Goal: Find specific page/section: Find specific page/section

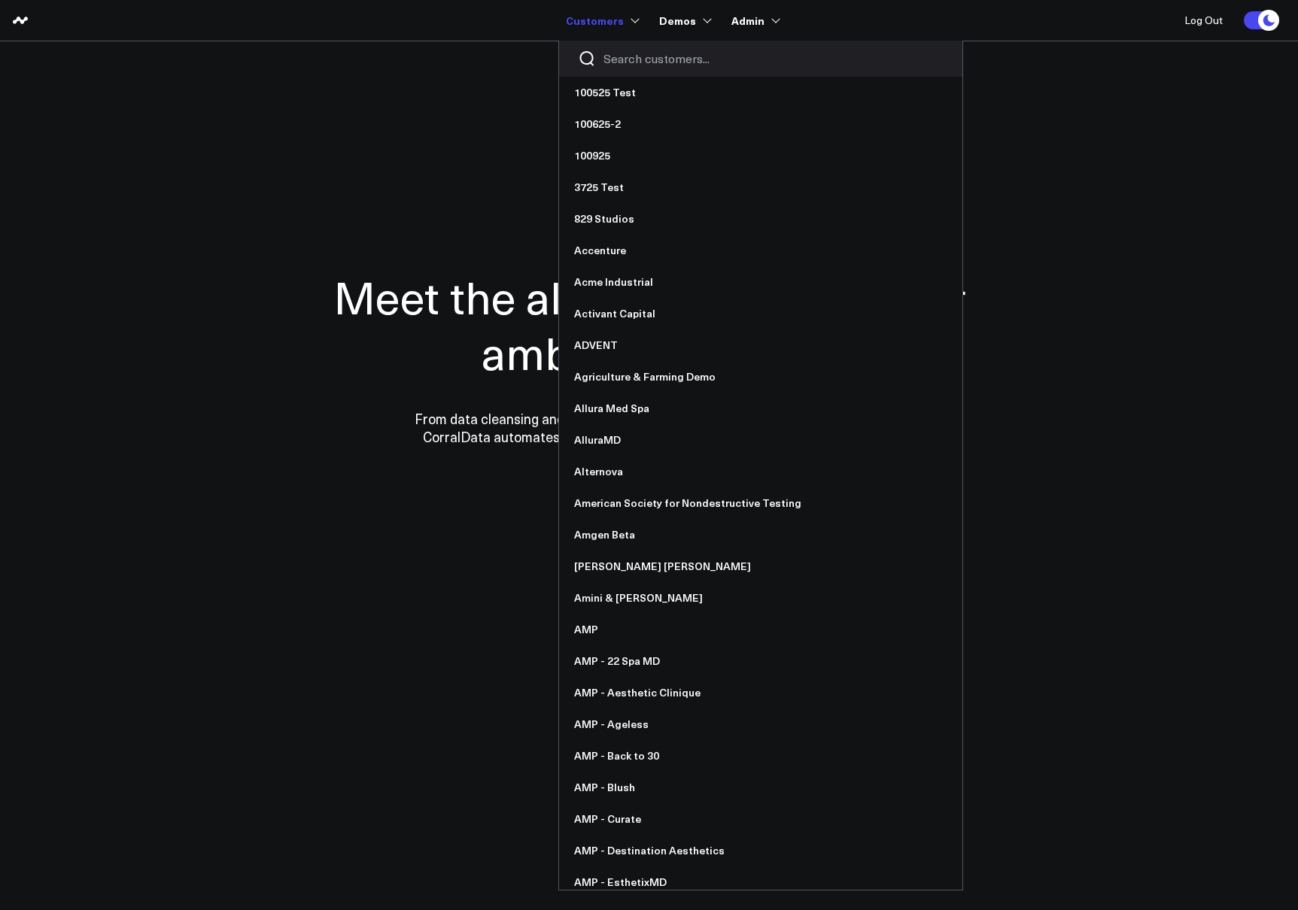
click at [618, 61] on input "Search customers input" at bounding box center [773, 58] width 340 height 17
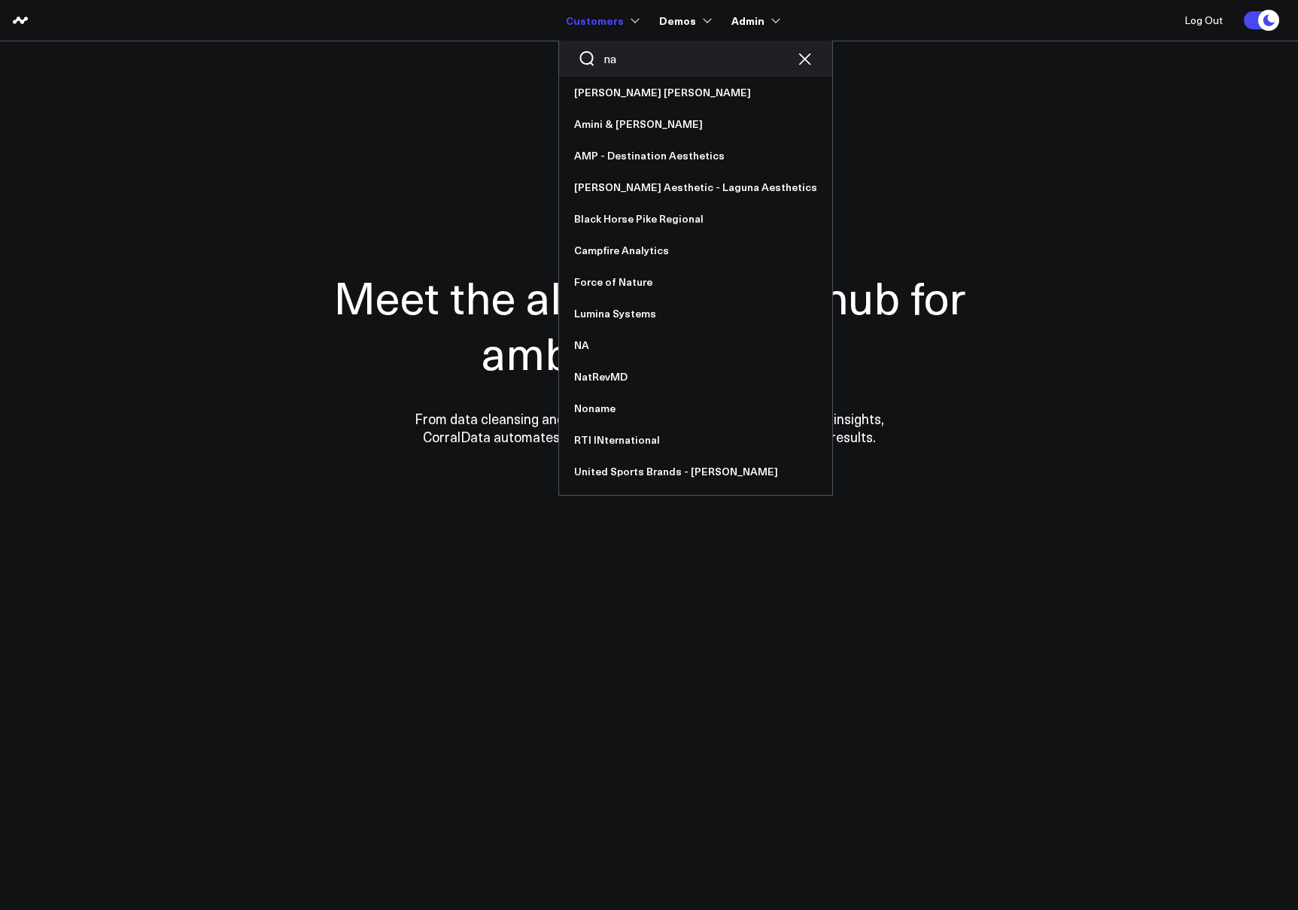
type input "nat"
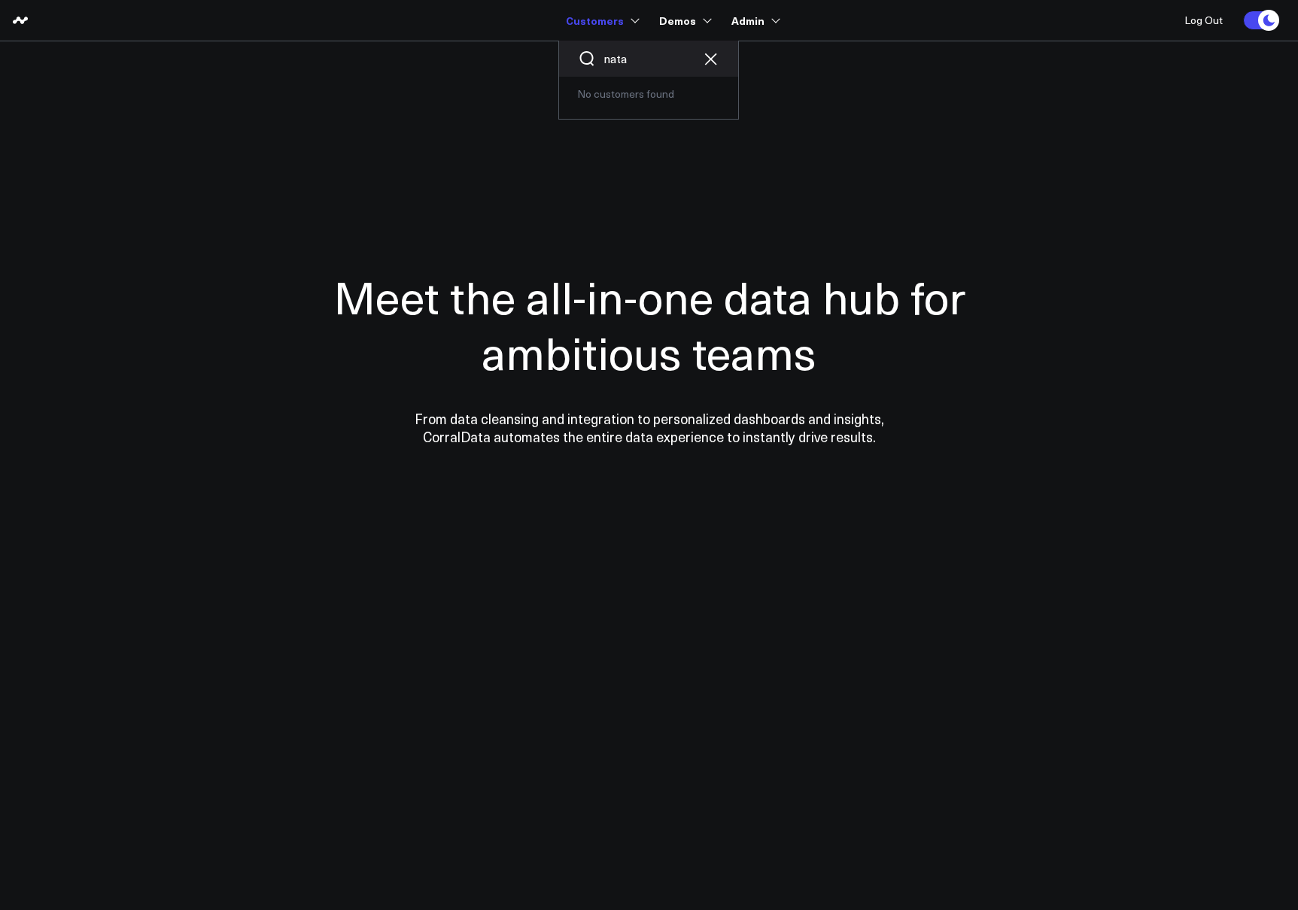
click at [644, 59] on input "nata" at bounding box center [648, 58] width 90 height 17
click at [654, 219] on link "United Sports Brands - [PERSON_NAME]" at bounding box center [676, 219] width 234 height 32
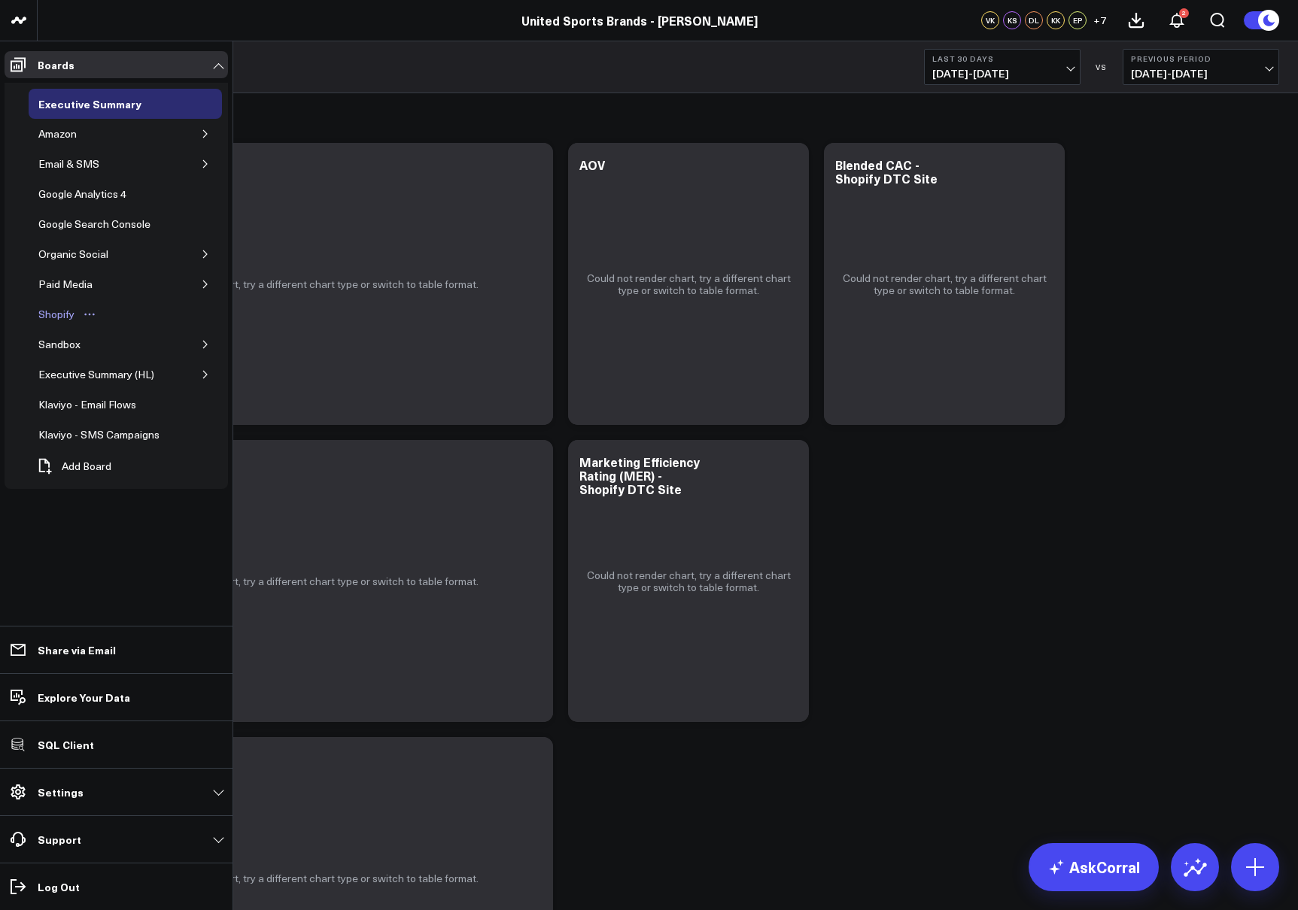
click at [69, 314] on div "Shopify" at bounding box center [57, 314] width 44 height 18
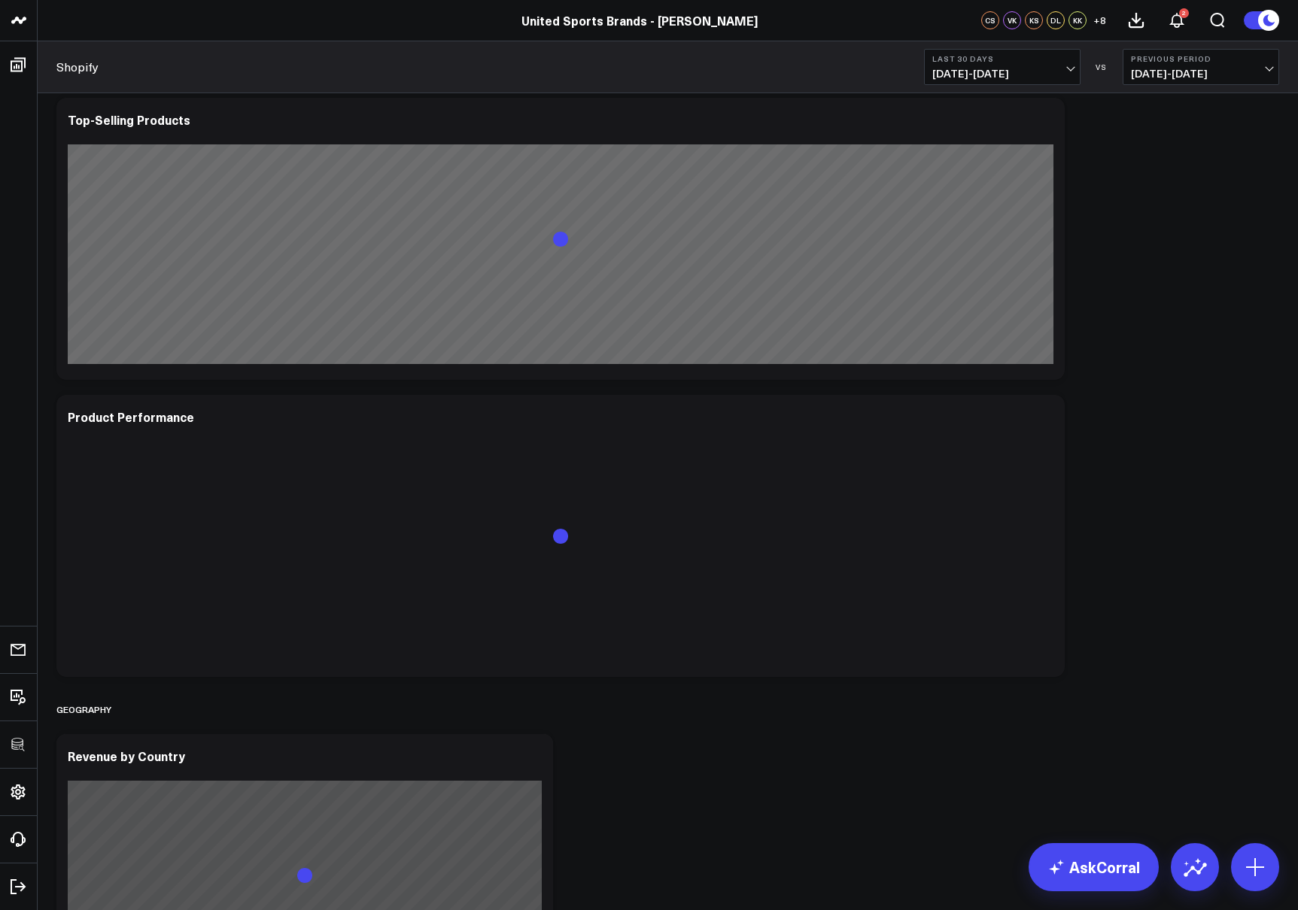
scroll to position [3357, 0]
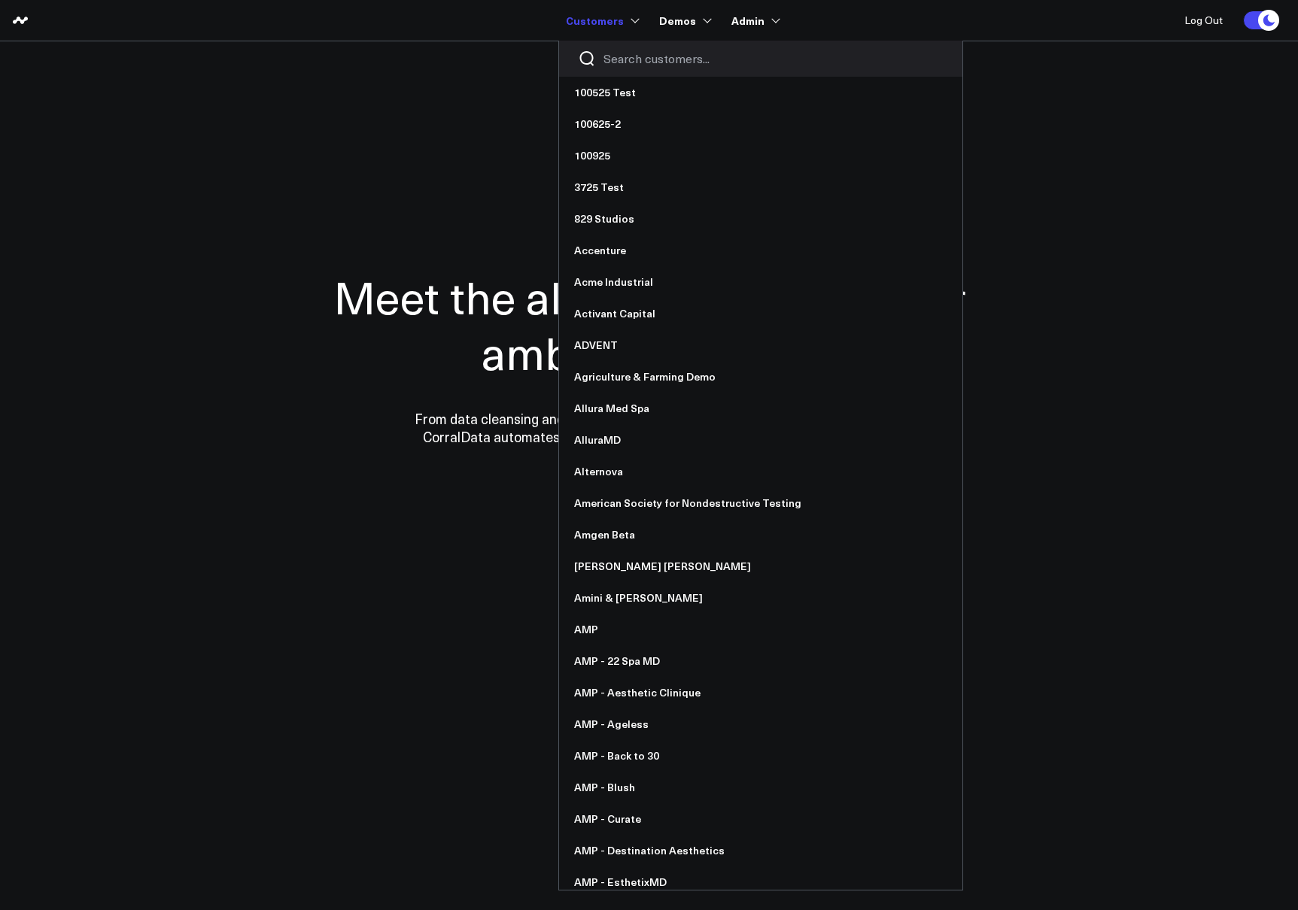
click at [644, 64] on input "Search customers input" at bounding box center [773, 58] width 340 height 17
type input "a"
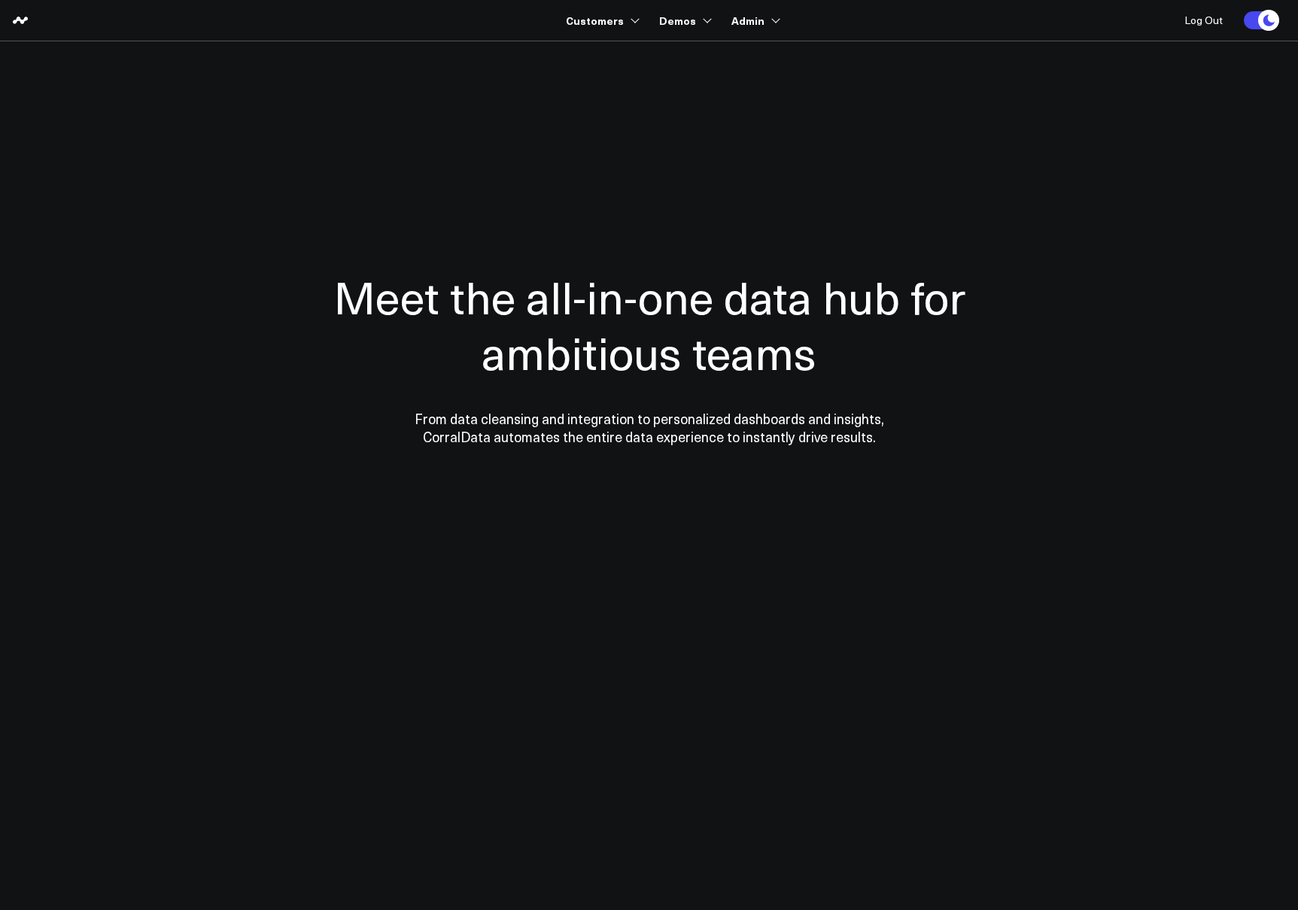
type input "r"
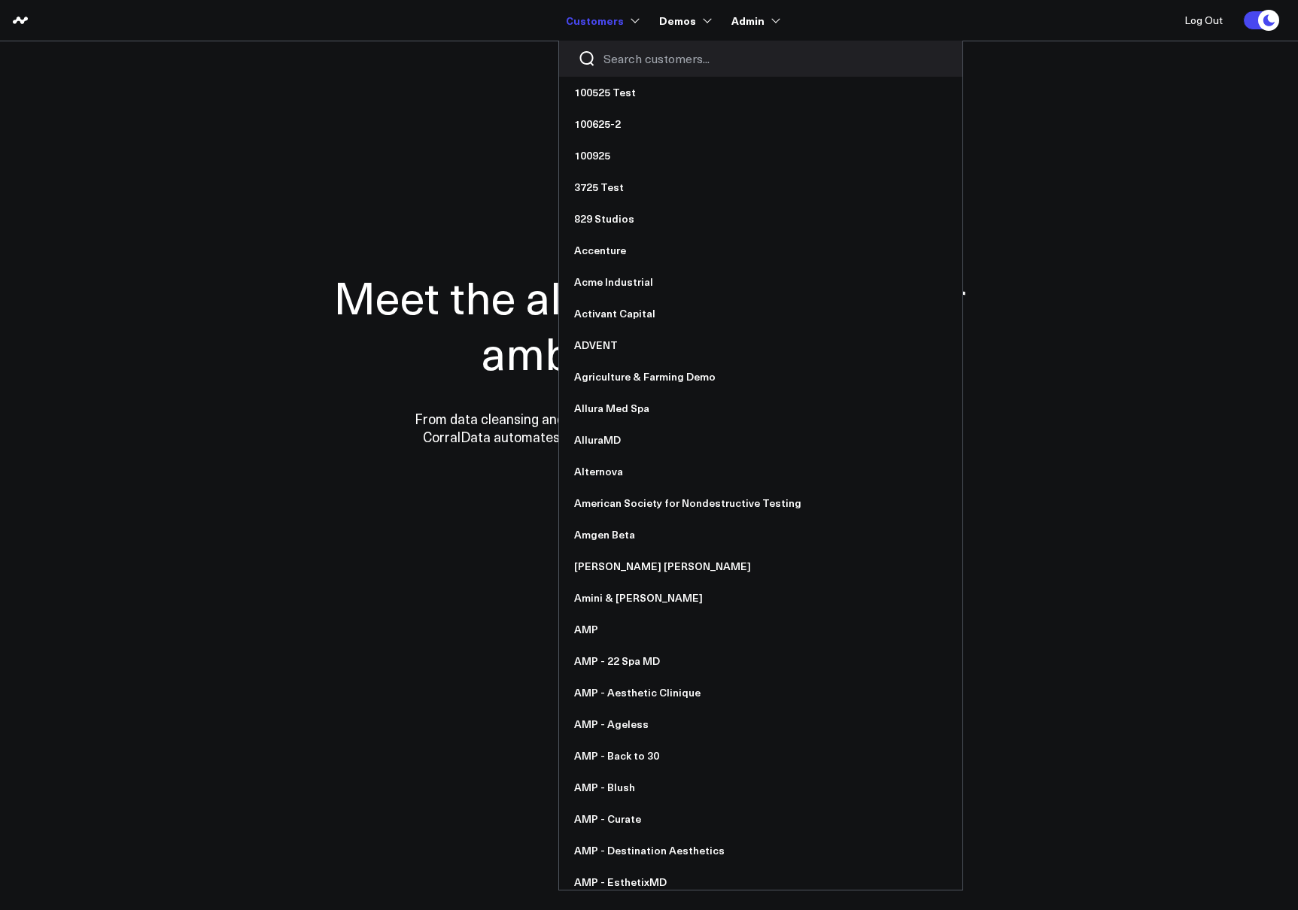
click at [636, 53] on input "Search customers input" at bounding box center [773, 58] width 340 height 17
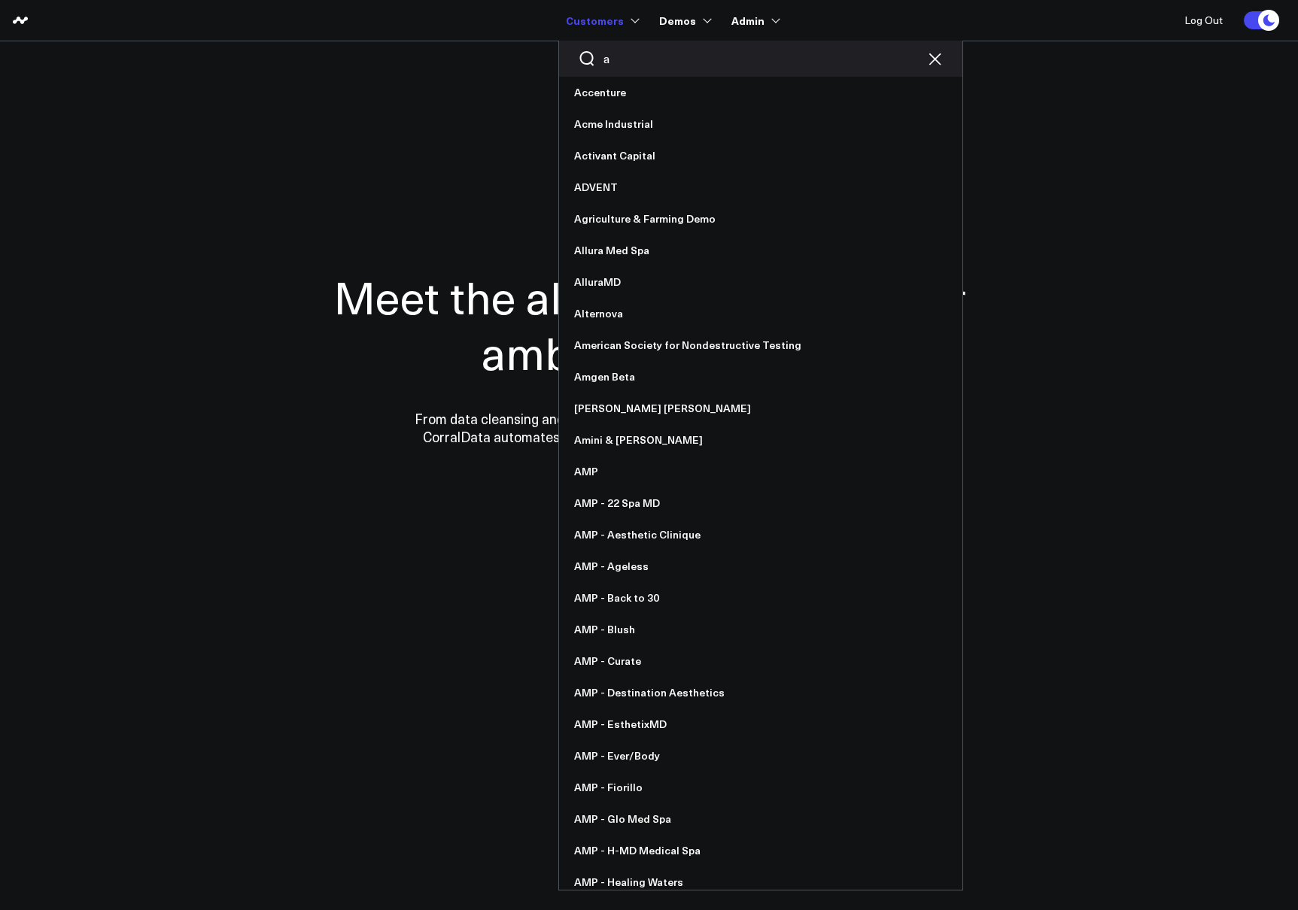
type input "am"
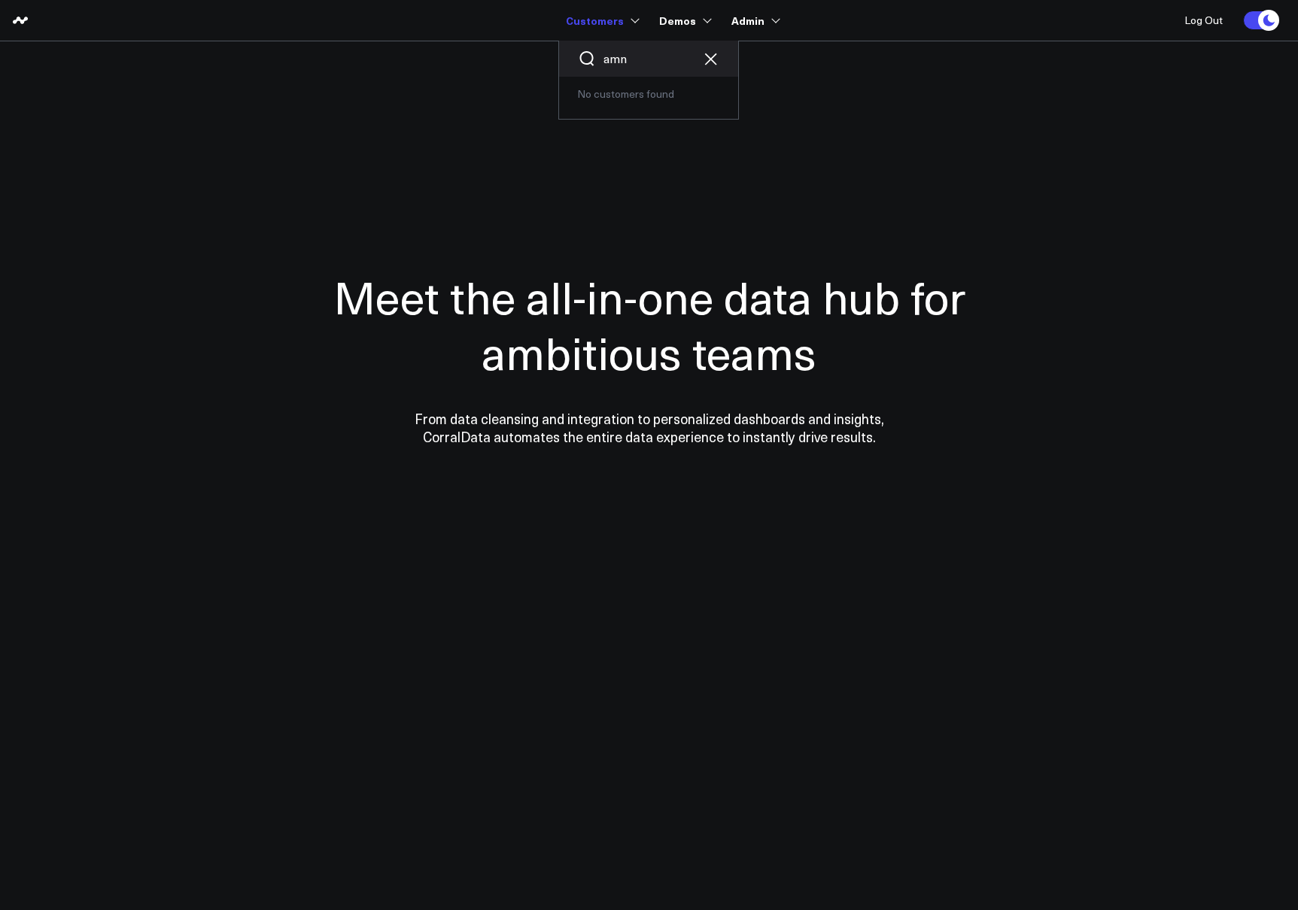
click at [652, 56] on input "amn" at bounding box center [648, 58] width 90 height 17
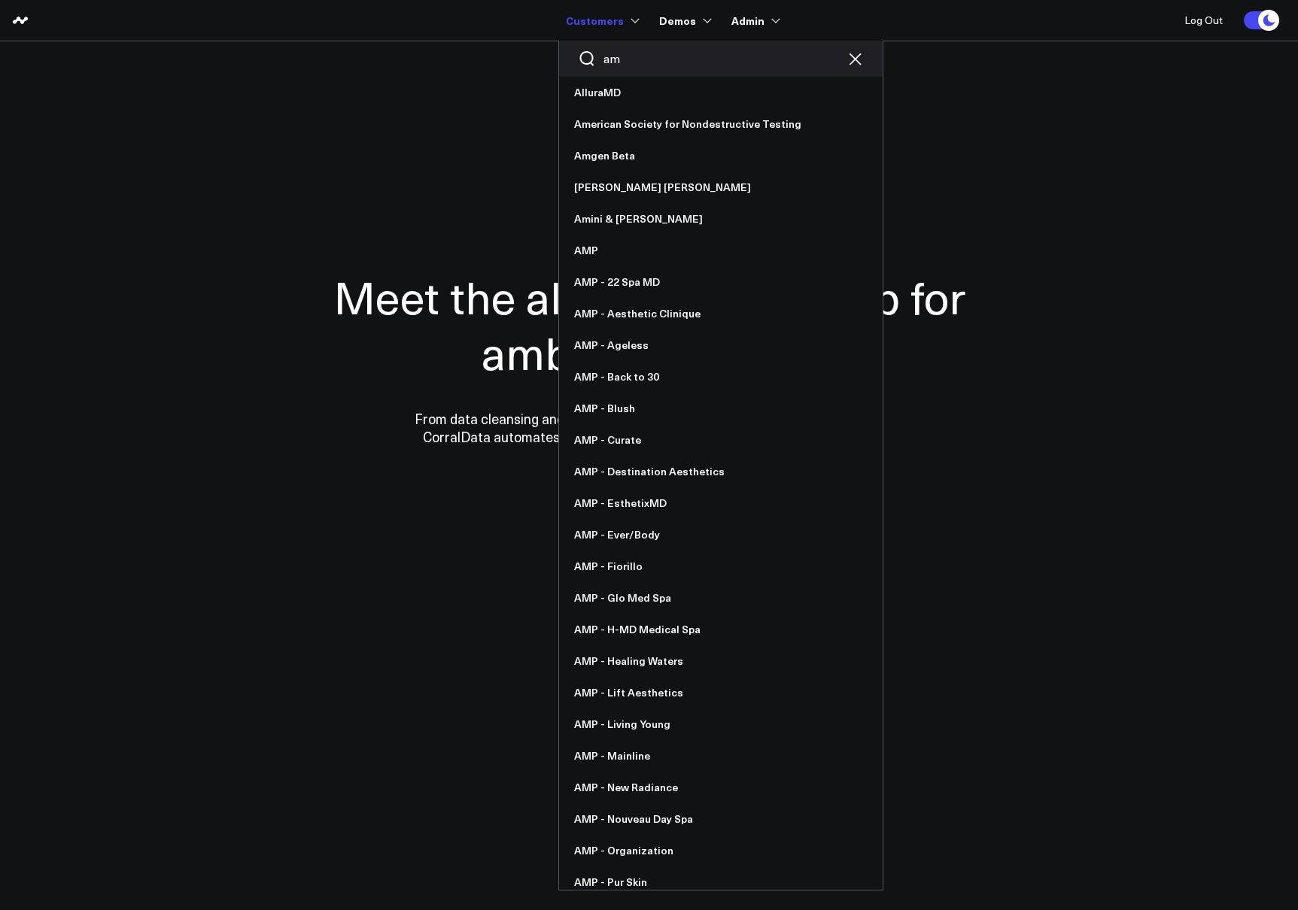
click at [657, 67] on div "am" at bounding box center [720, 59] width 323 height 36
click at [649, 62] on input "am" at bounding box center [720, 58] width 235 height 17
type input "a"
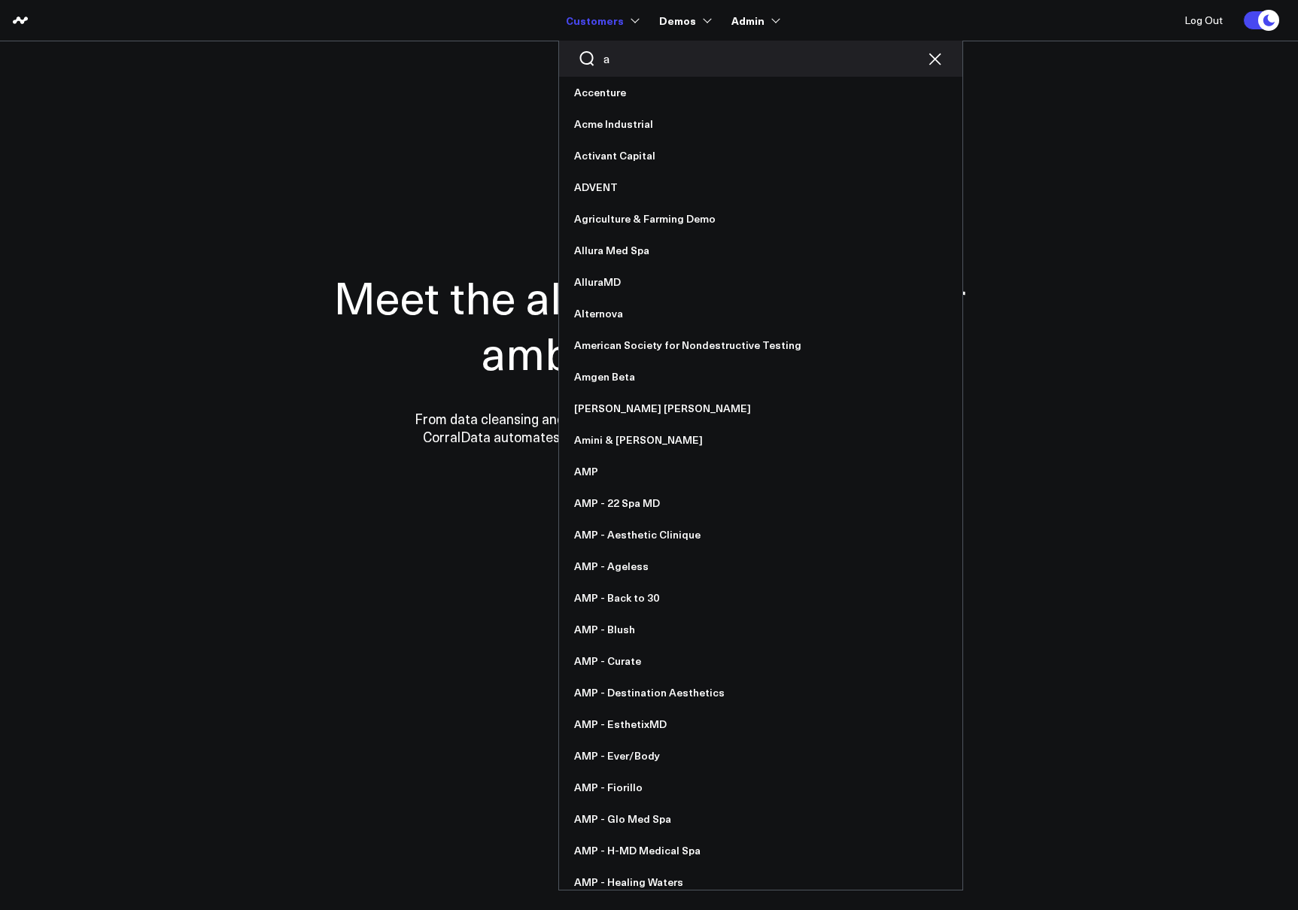
type input "am"
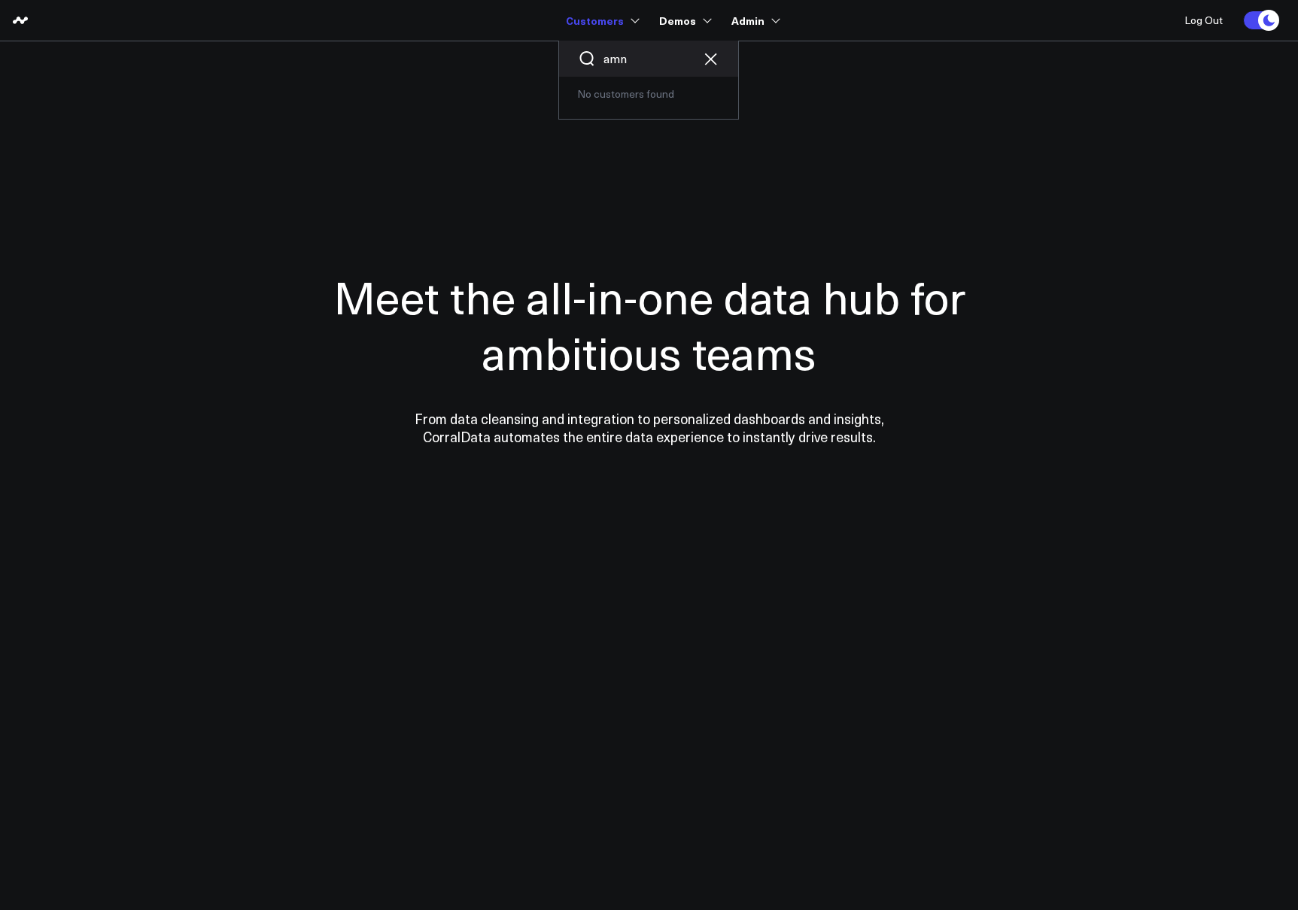
drag, startPoint x: 642, startPoint y: 63, endPoint x: 682, endPoint y: 60, distance: 40.0
click at [642, 63] on input "amn" at bounding box center [648, 58] width 90 height 17
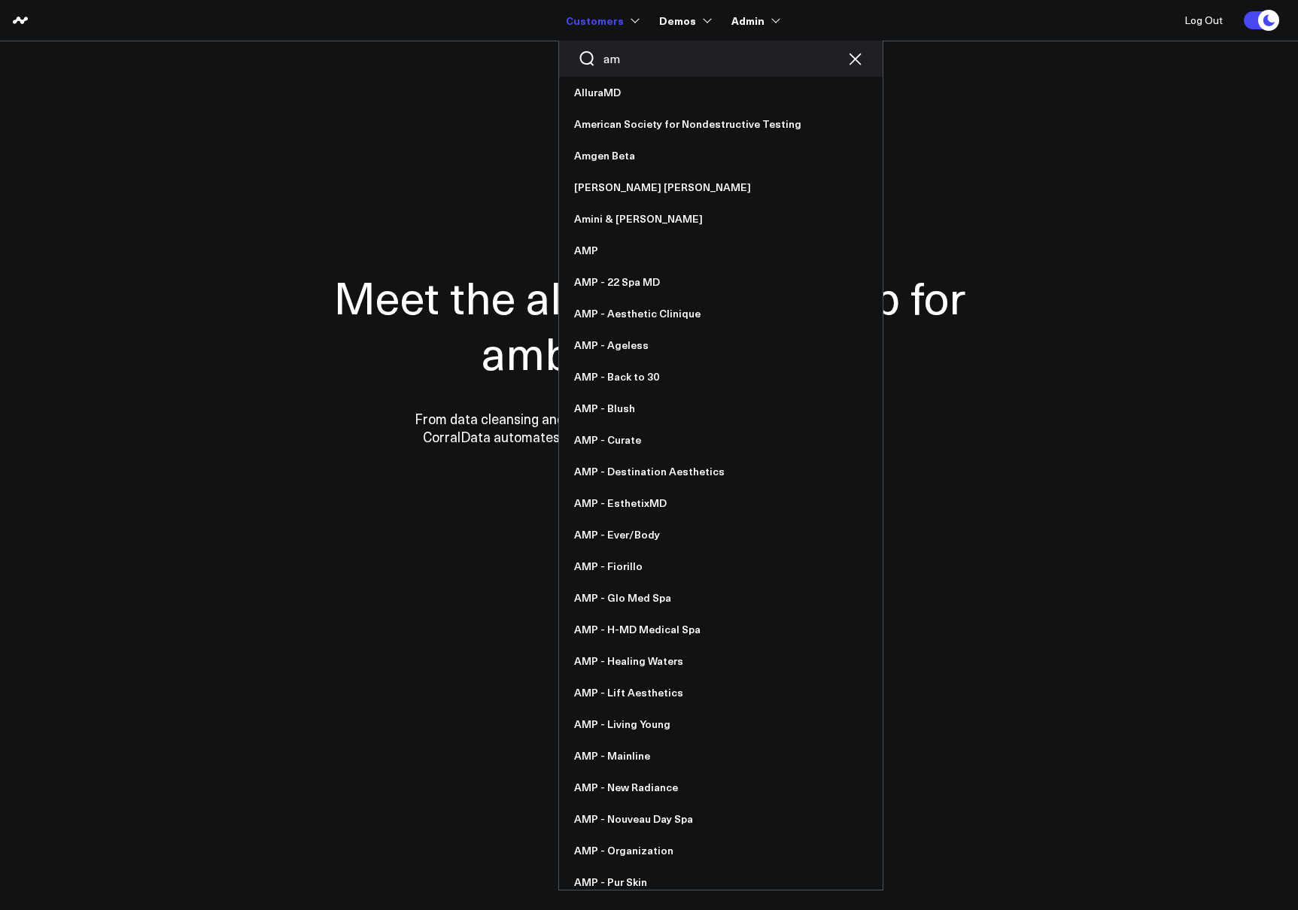
click at [687, 57] on input "am" at bounding box center [720, 58] width 235 height 17
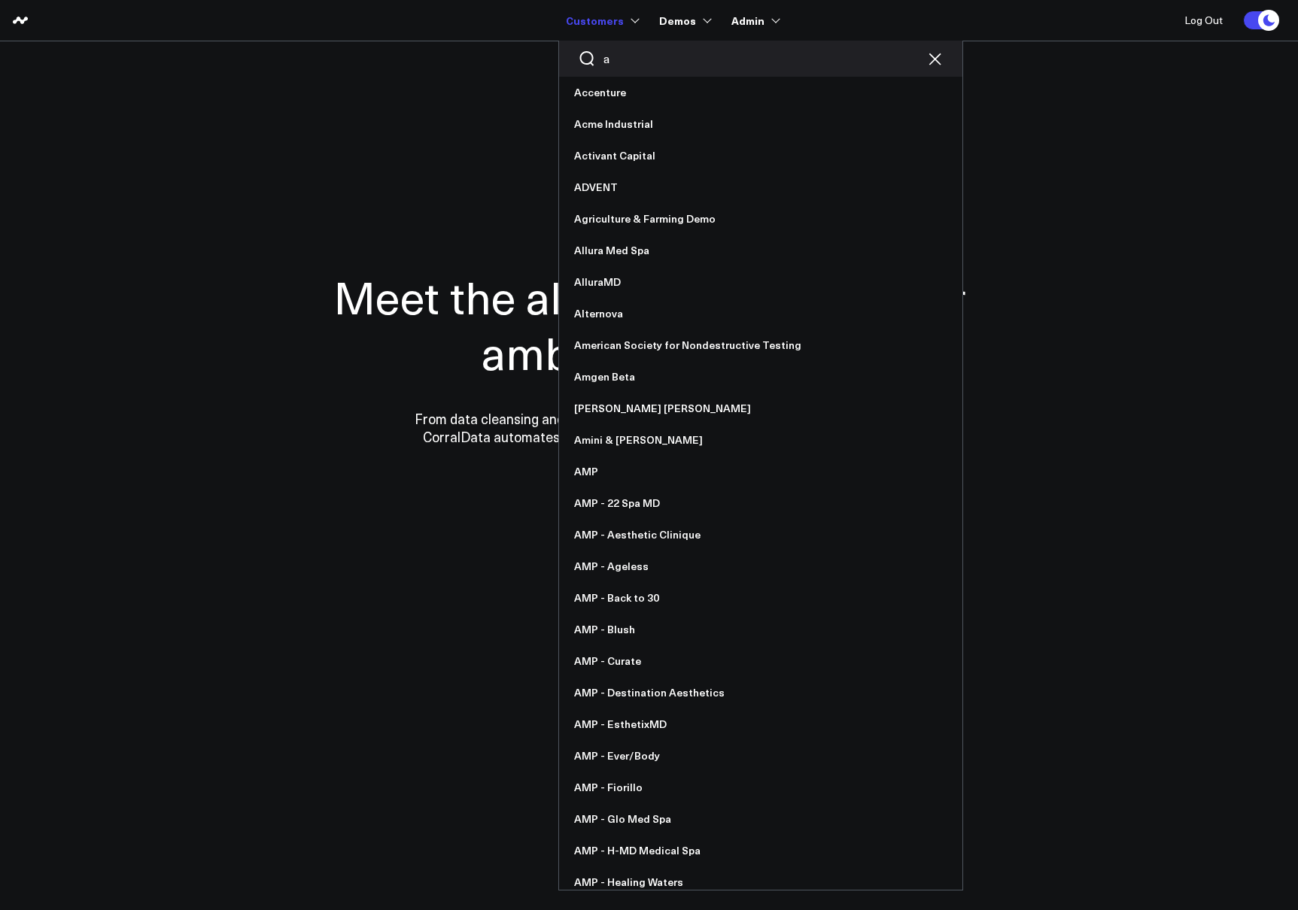
type input "an"
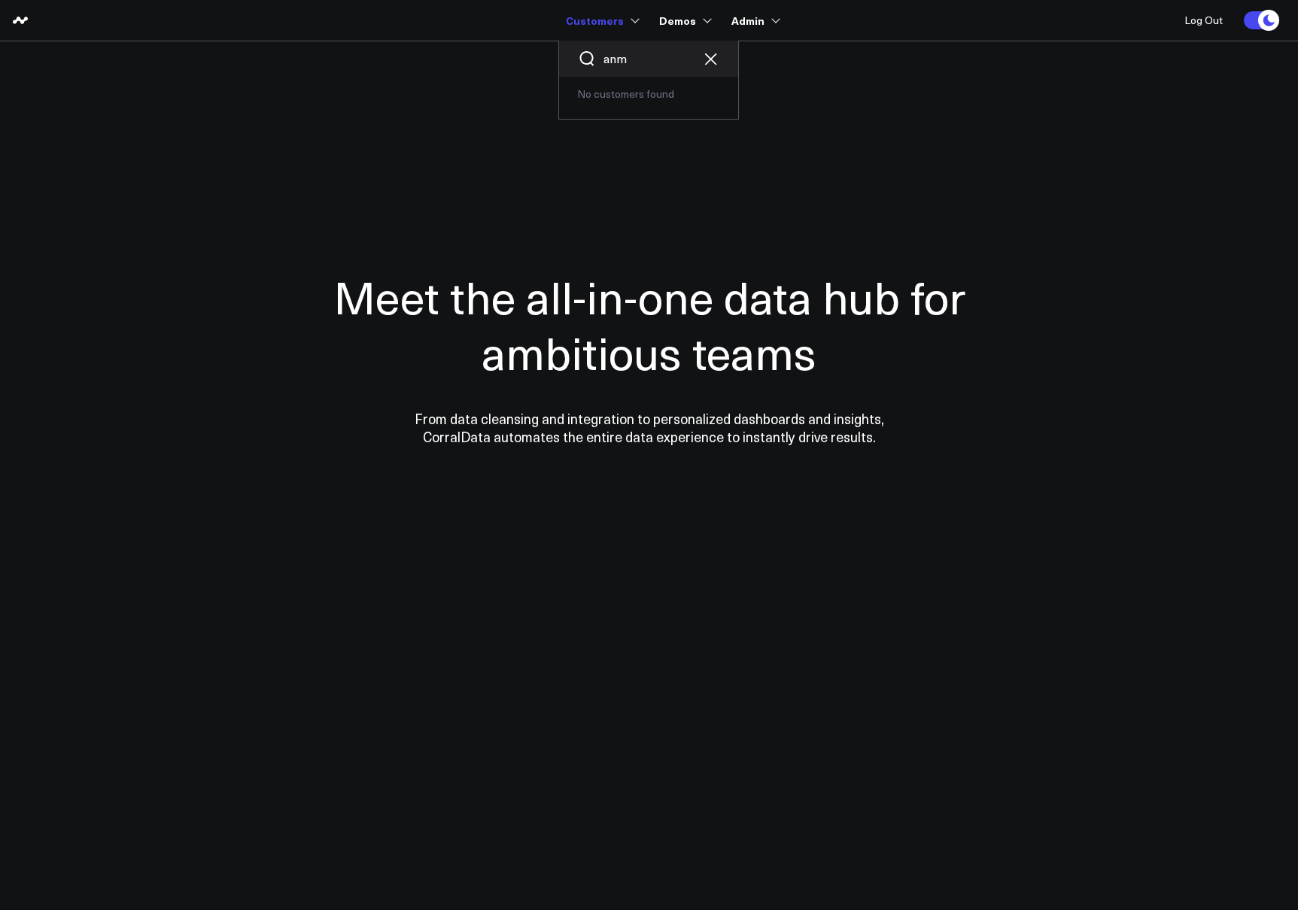
click at [686, 60] on input "anm" at bounding box center [648, 58] width 90 height 17
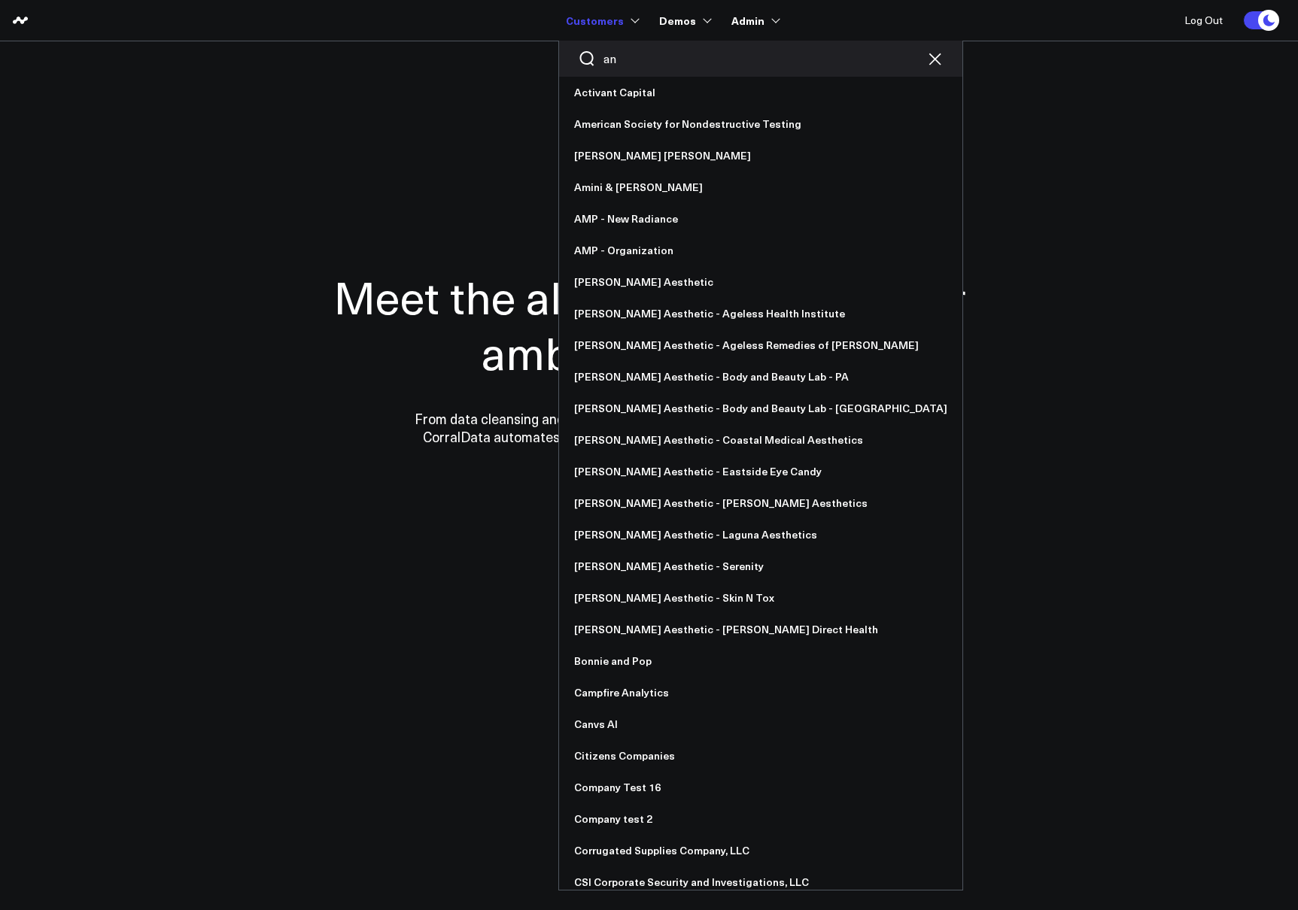
click at [698, 60] on input "an" at bounding box center [760, 58] width 314 height 17
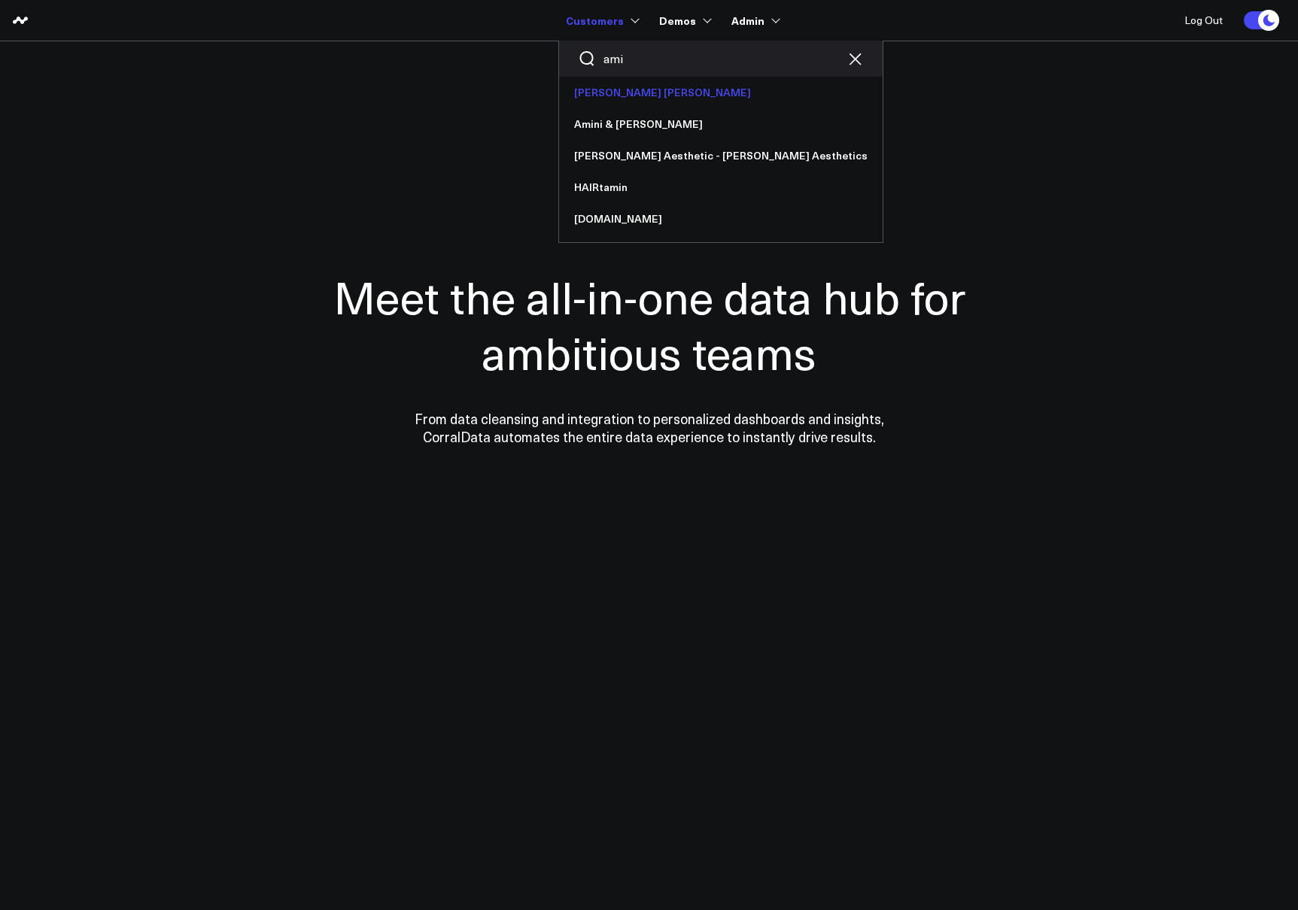
type input "ami"
click at [641, 90] on link "[PERSON_NAME] [PERSON_NAME]" at bounding box center [720, 93] width 323 height 32
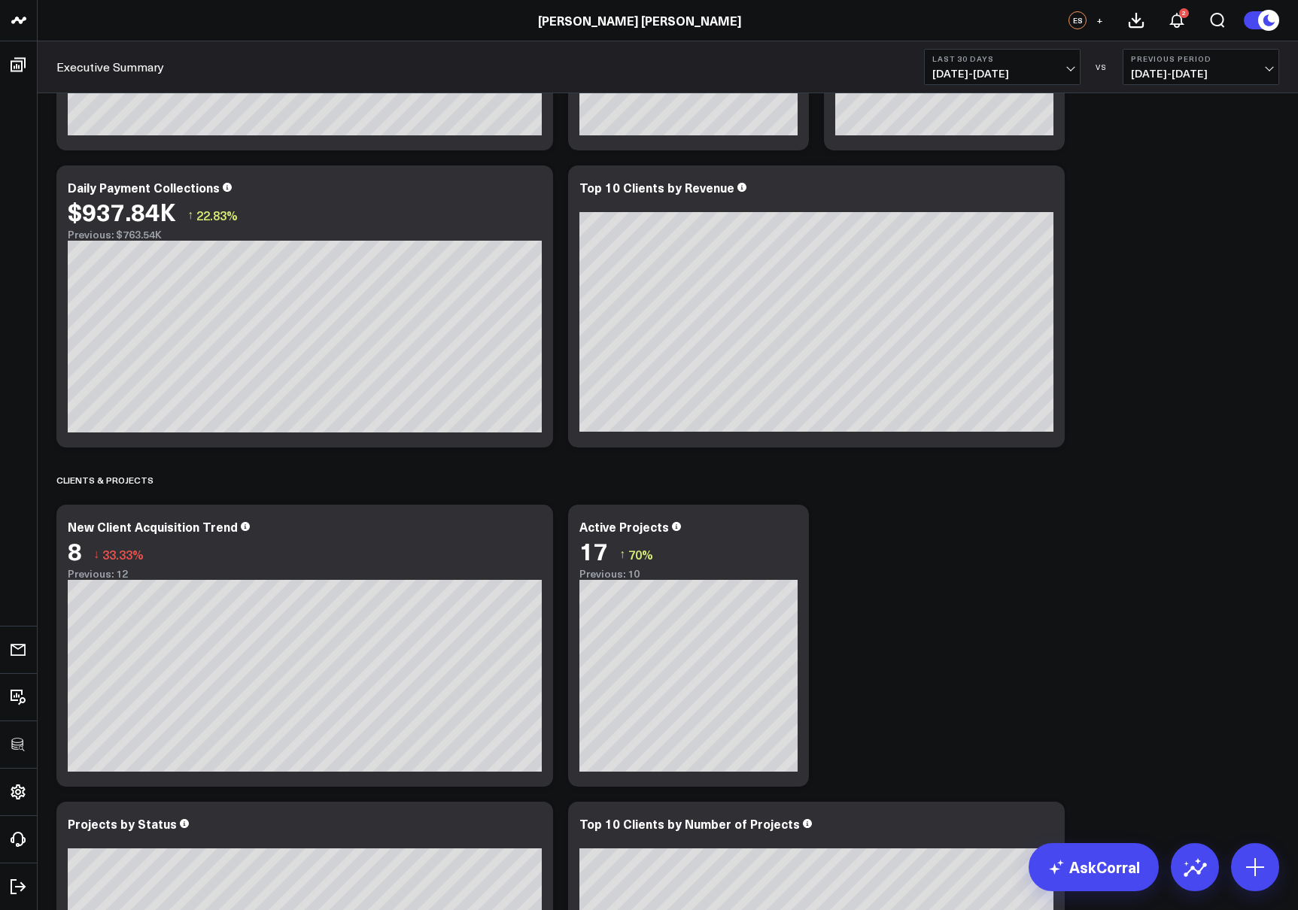
scroll to position [1433, 0]
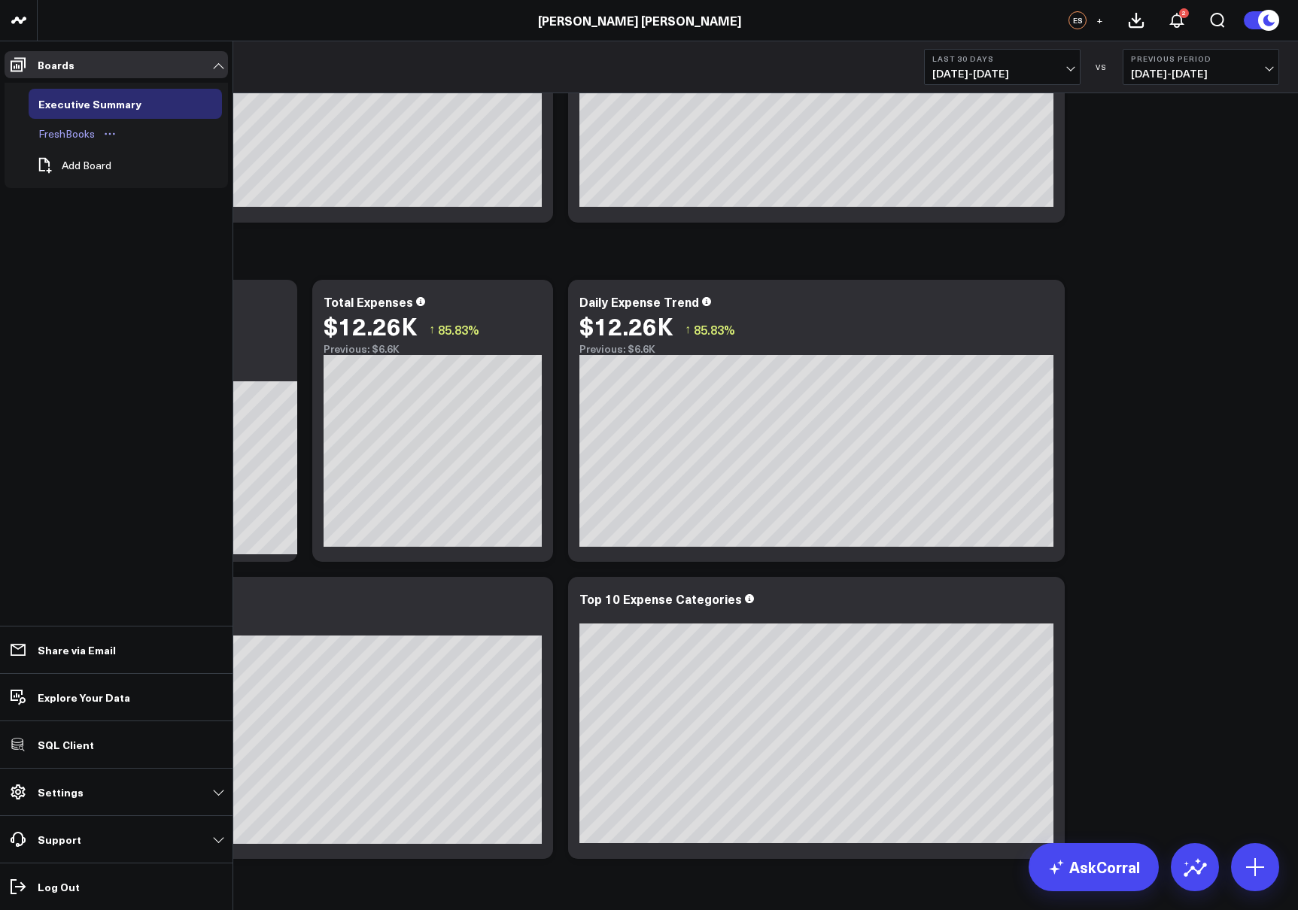
click at [72, 136] on div "FreshBooks" at bounding box center [67, 134] width 64 height 18
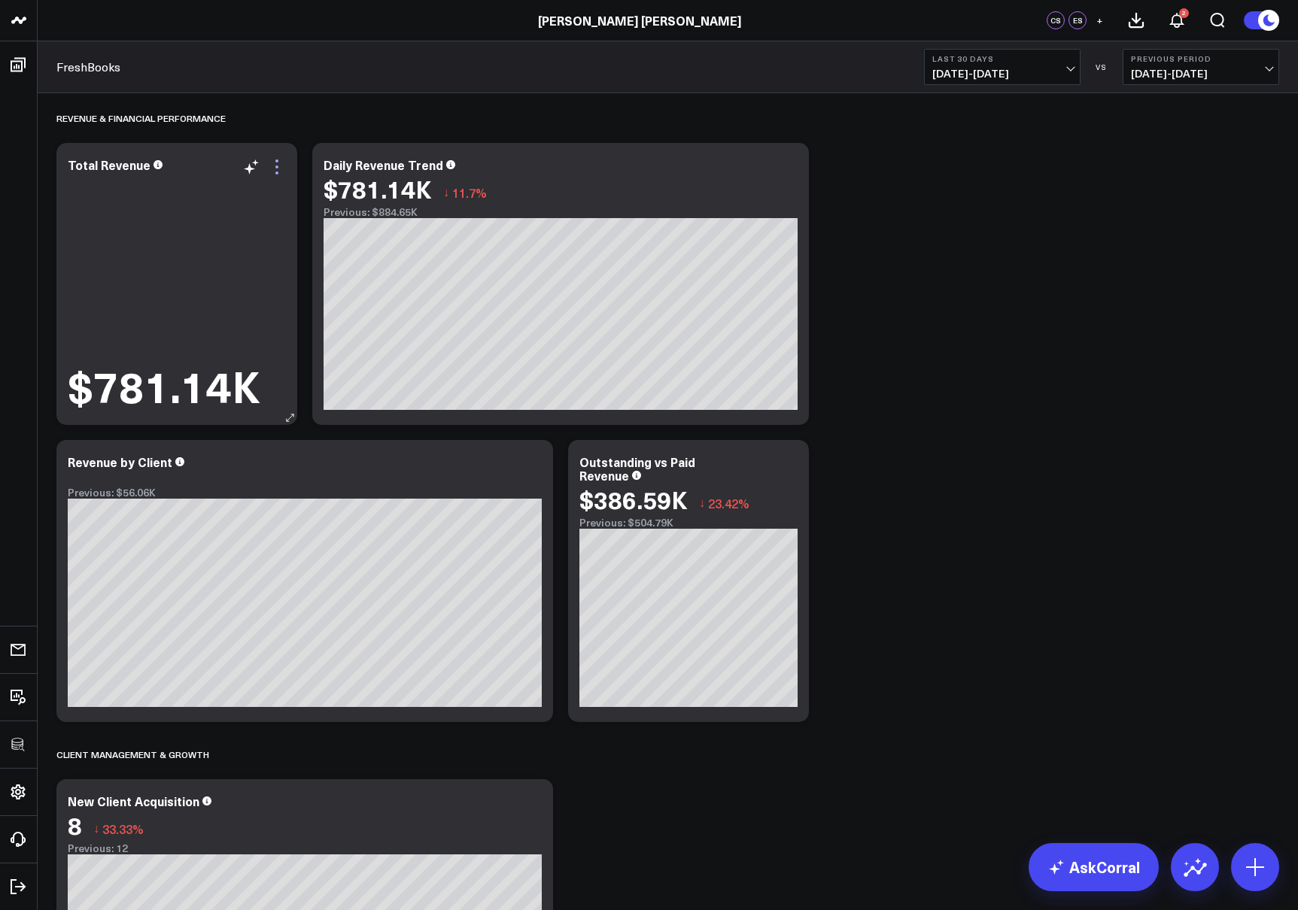
click at [281, 167] on icon at bounding box center [277, 167] width 18 height 18
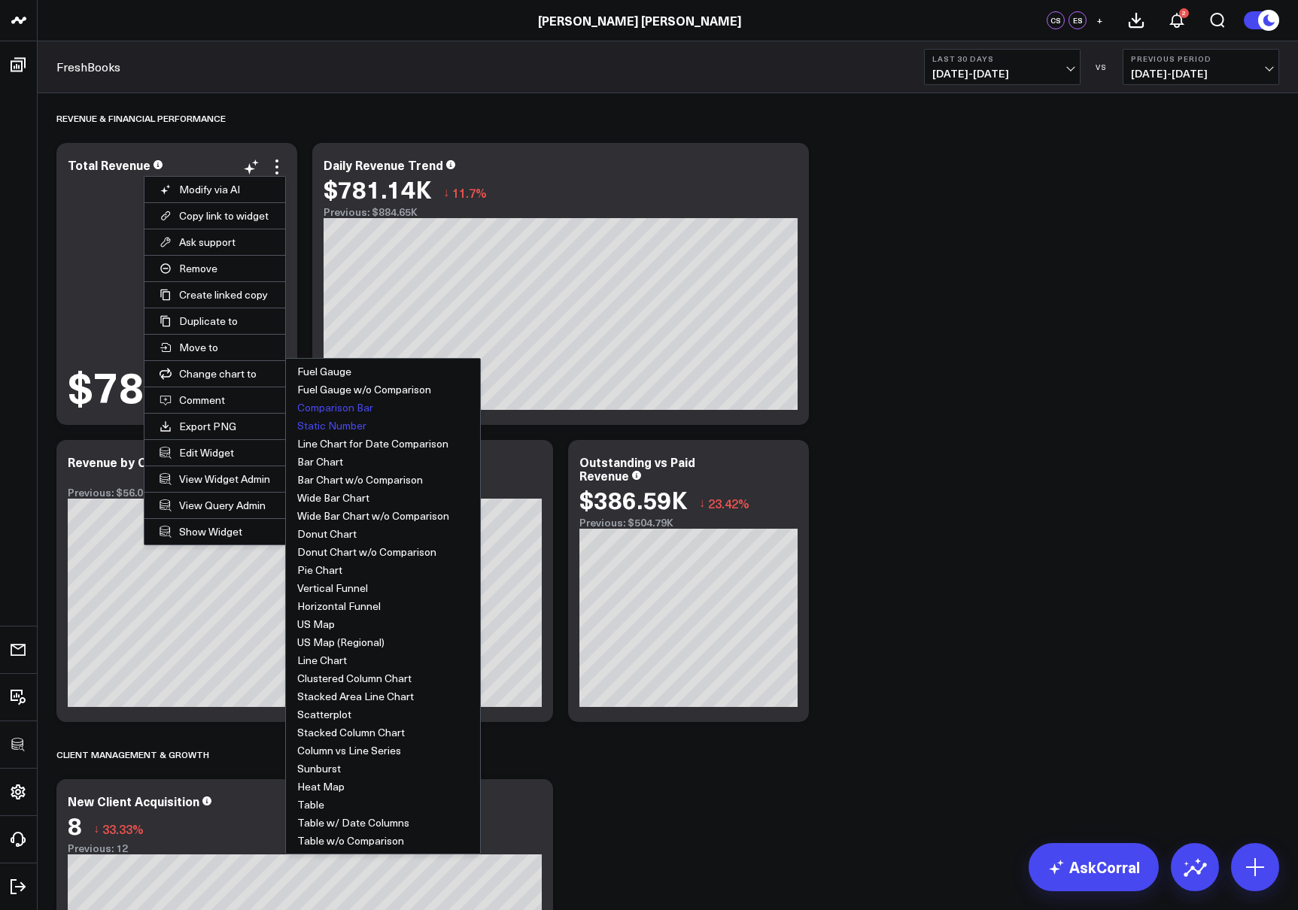
click at [347, 402] on button "Comparison Bar" at bounding box center [383, 408] width 194 height 18
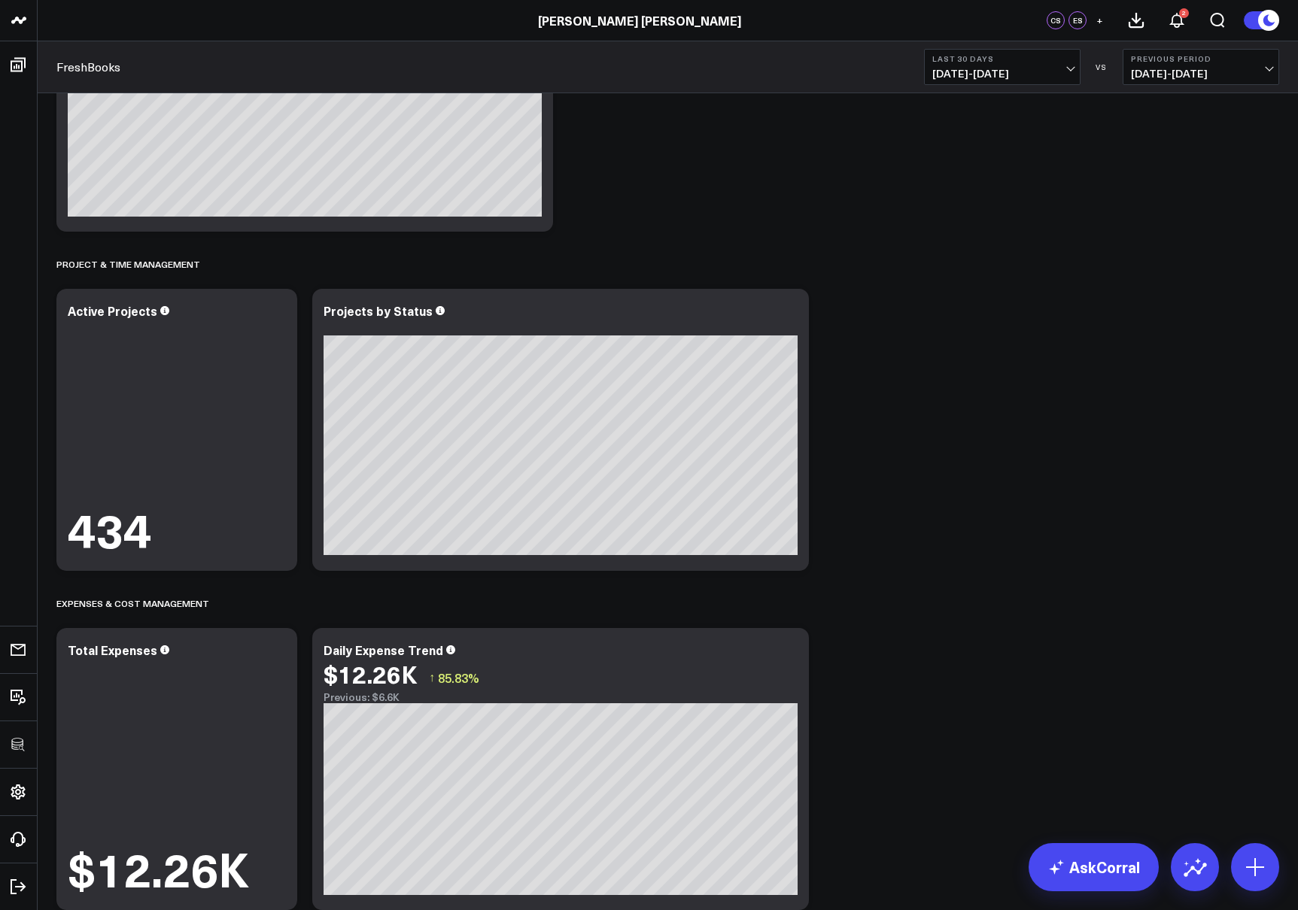
scroll to position [849, 0]
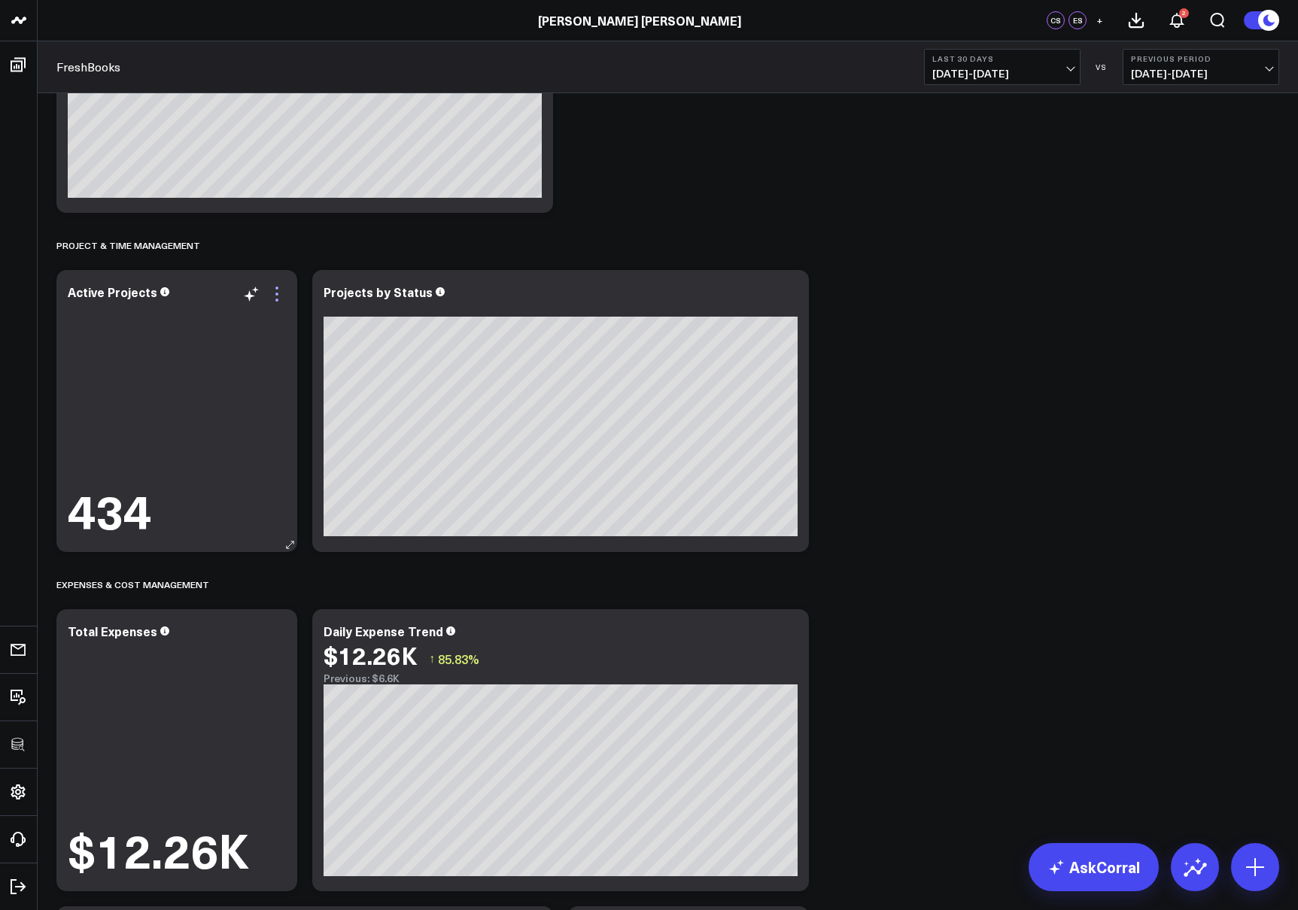
click at [280, 298] on icon at bounding box center [277, 294] width 18 height 18
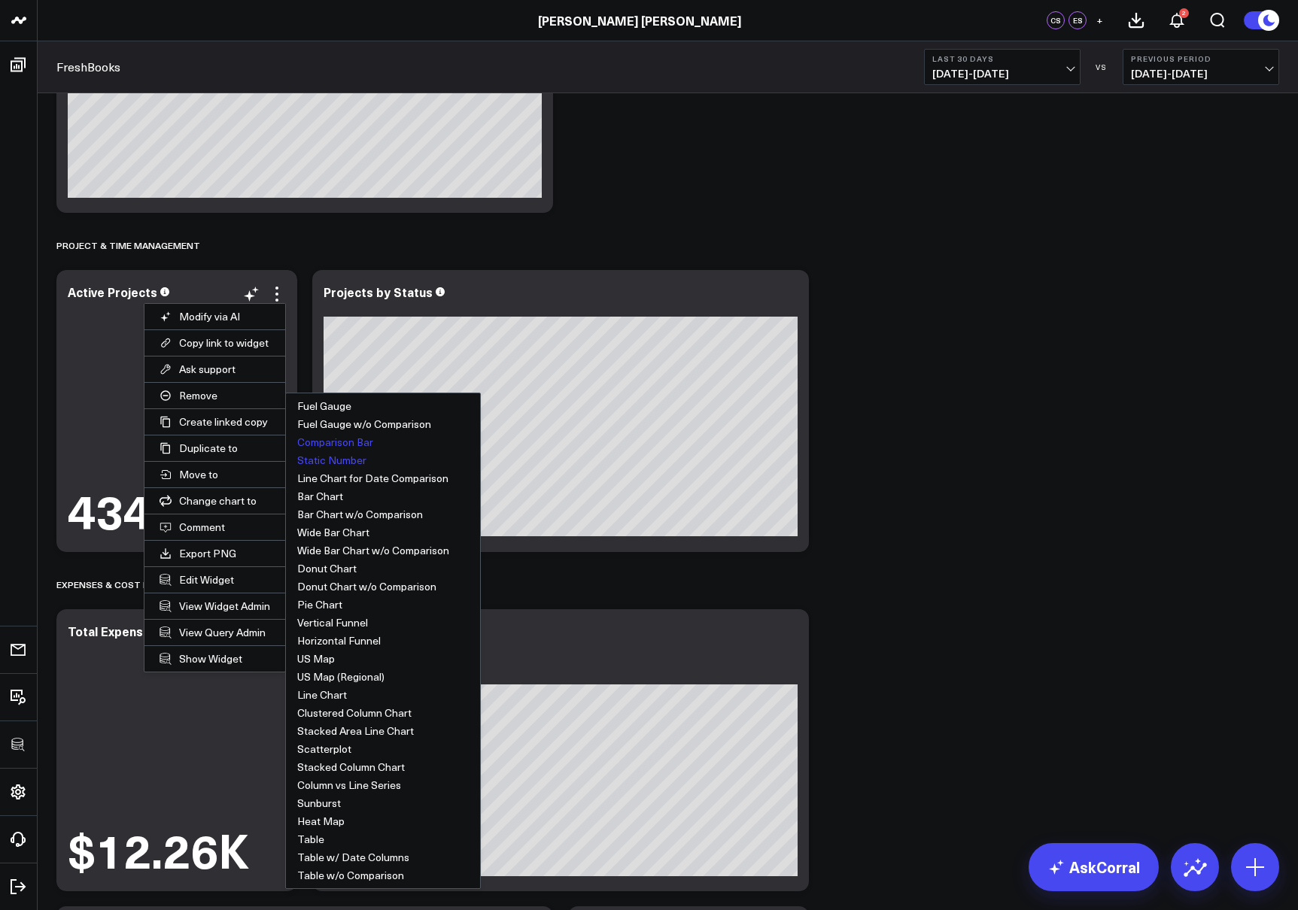
click at [320, 434] on button "Comparison Bar" at bounding box center [383, 442] width 194 height 18
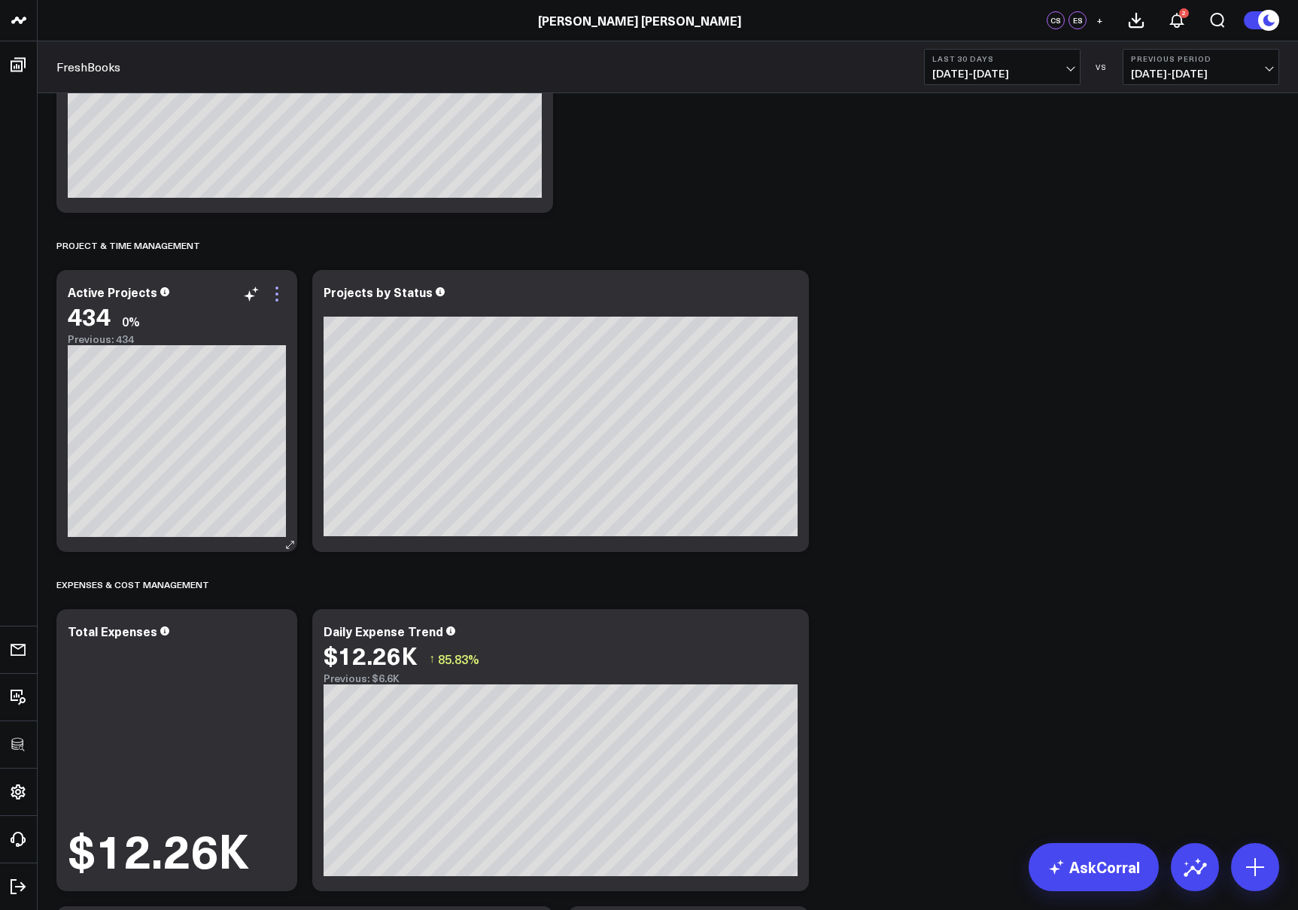
click at [283, 290] on icon at bounding box center [277, 294] width 18 height 18
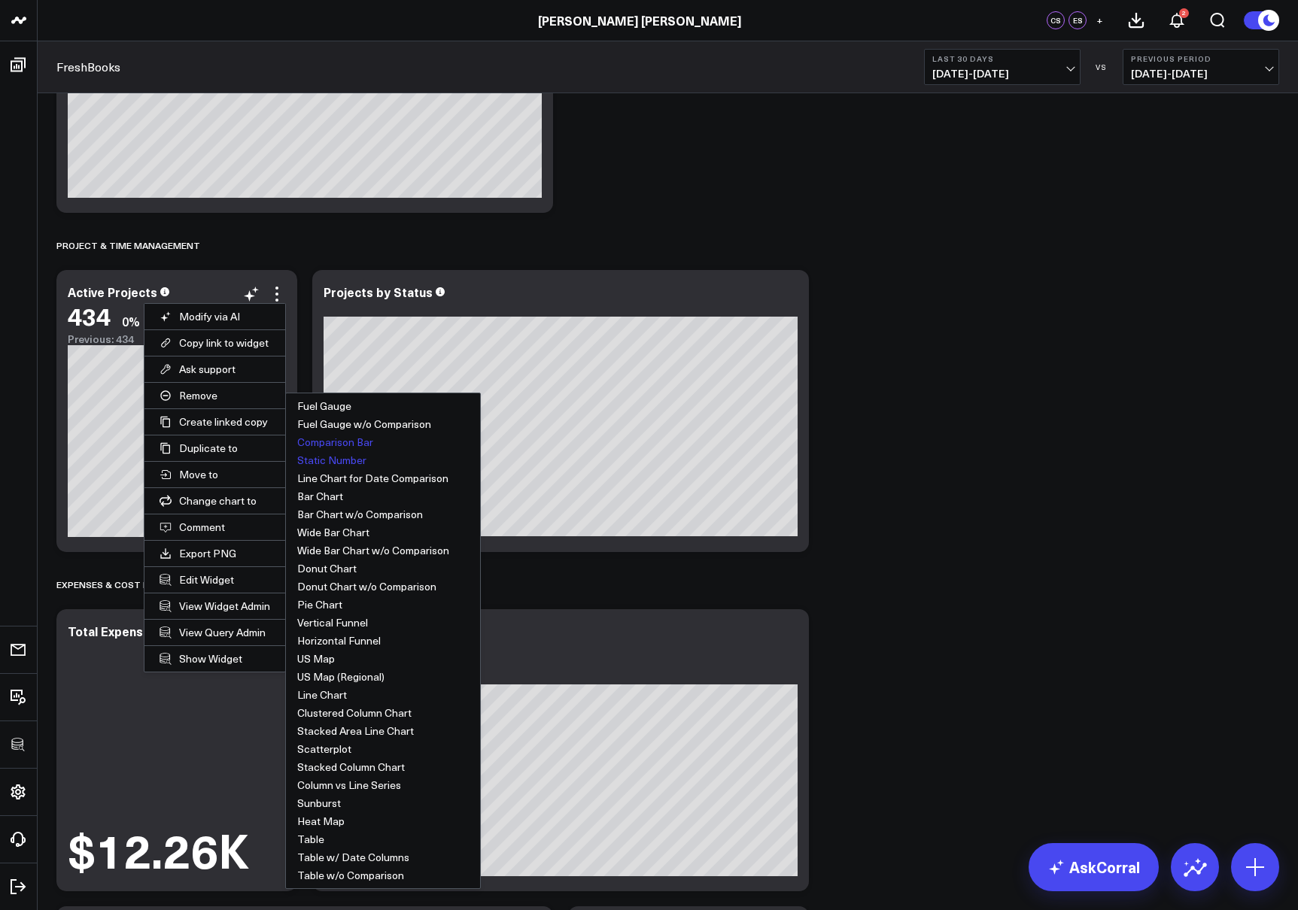
click at [329, 457] on button "Static Number" at bounding box center [383, 460] width 194 height 18
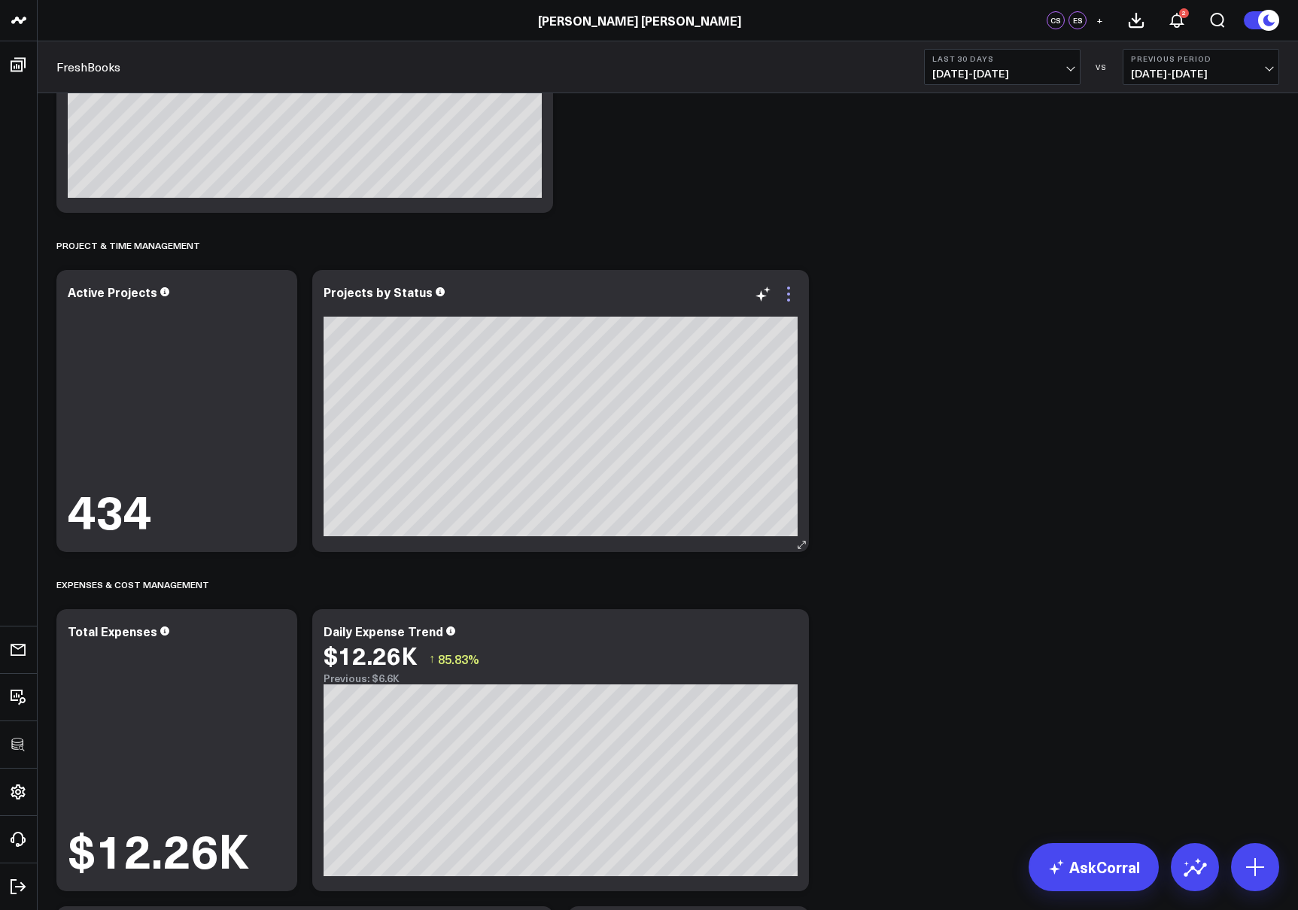
click at [790, 293] on icon at bounding box center [788, 294] width 18 height 18
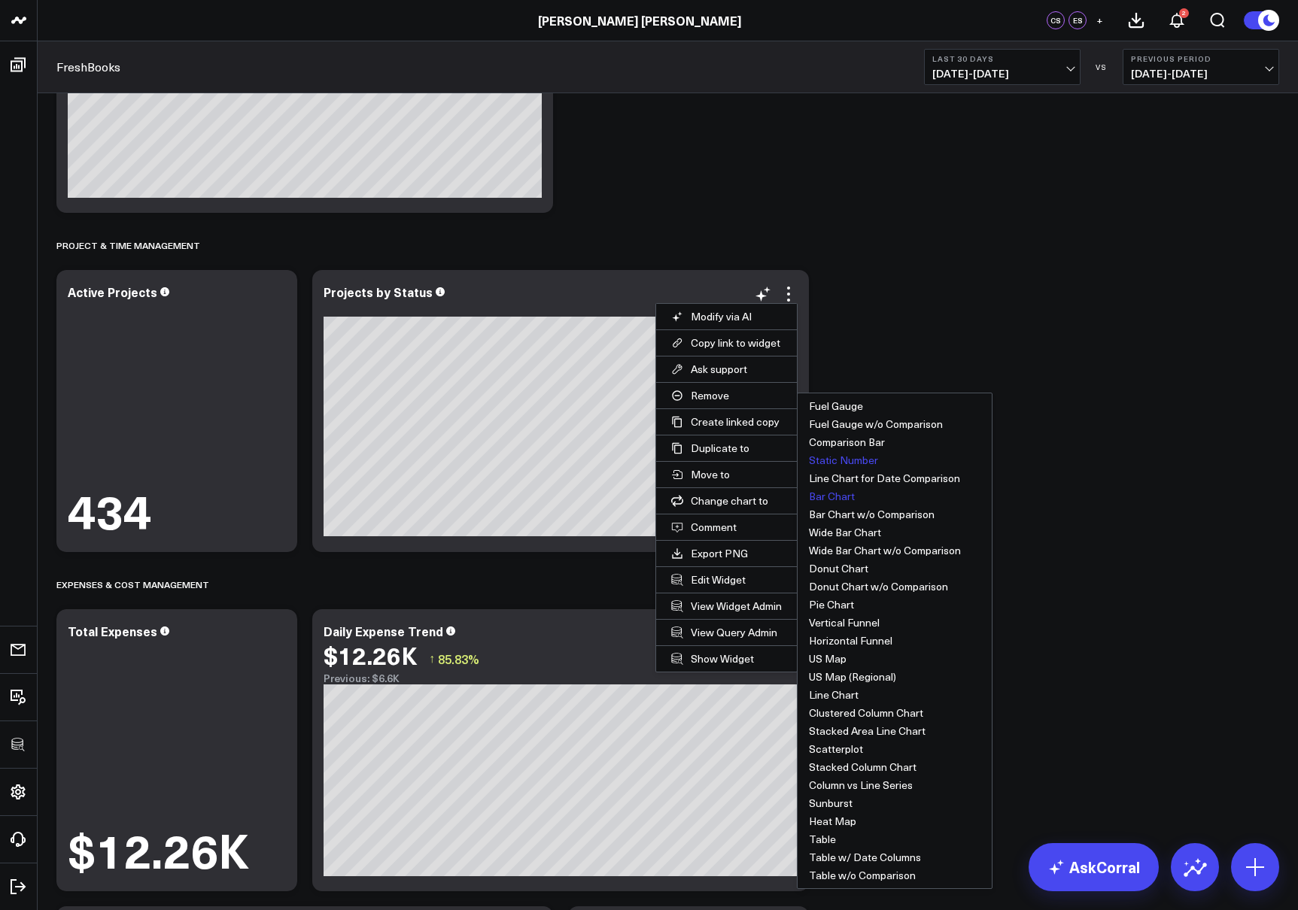
click at [843, 455] on button "Static Number" at bounding box center [894, 460] width 194 height 18
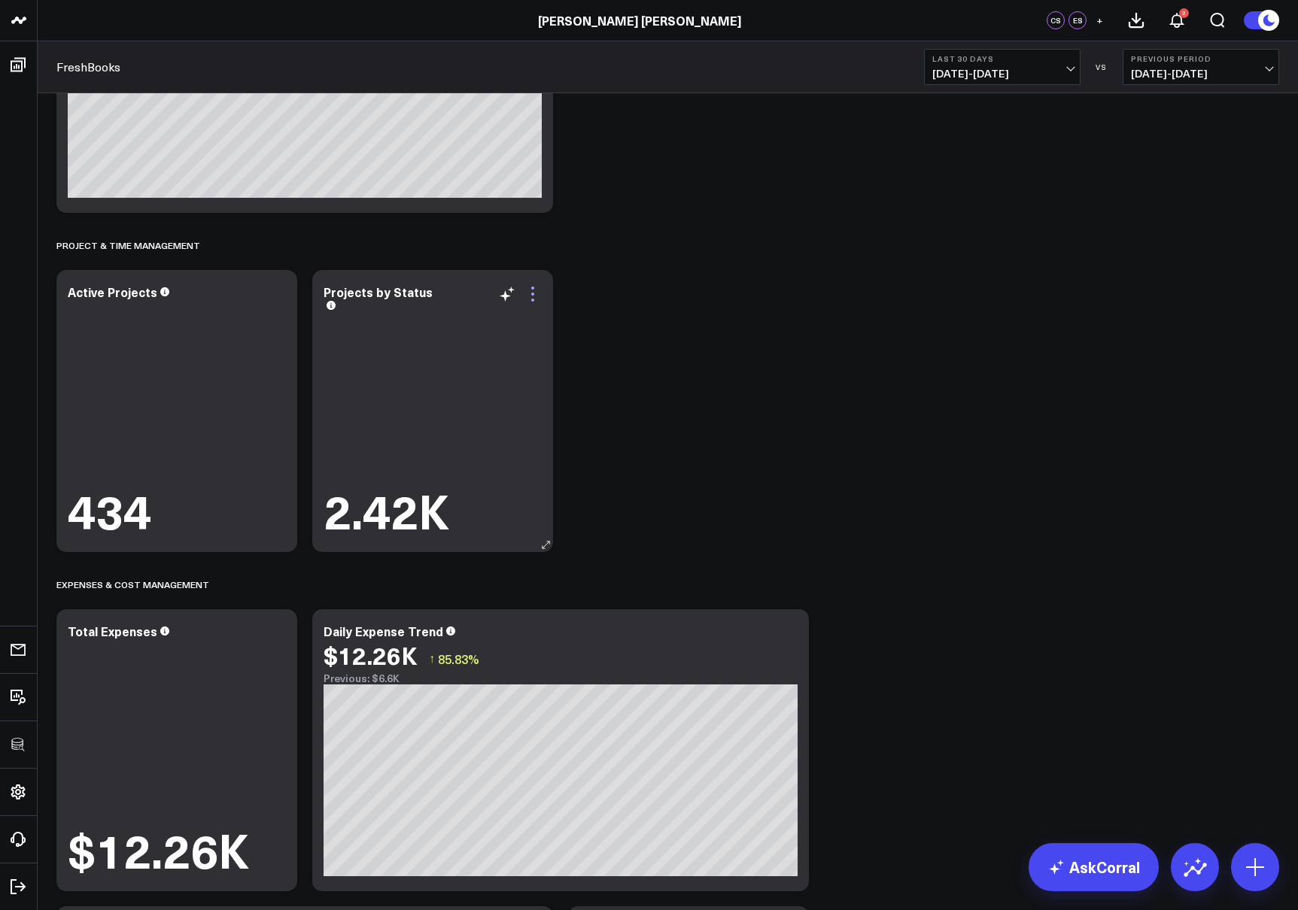
click at [536, 295] on icon at bounding box center [533, 294] width 18 height 18
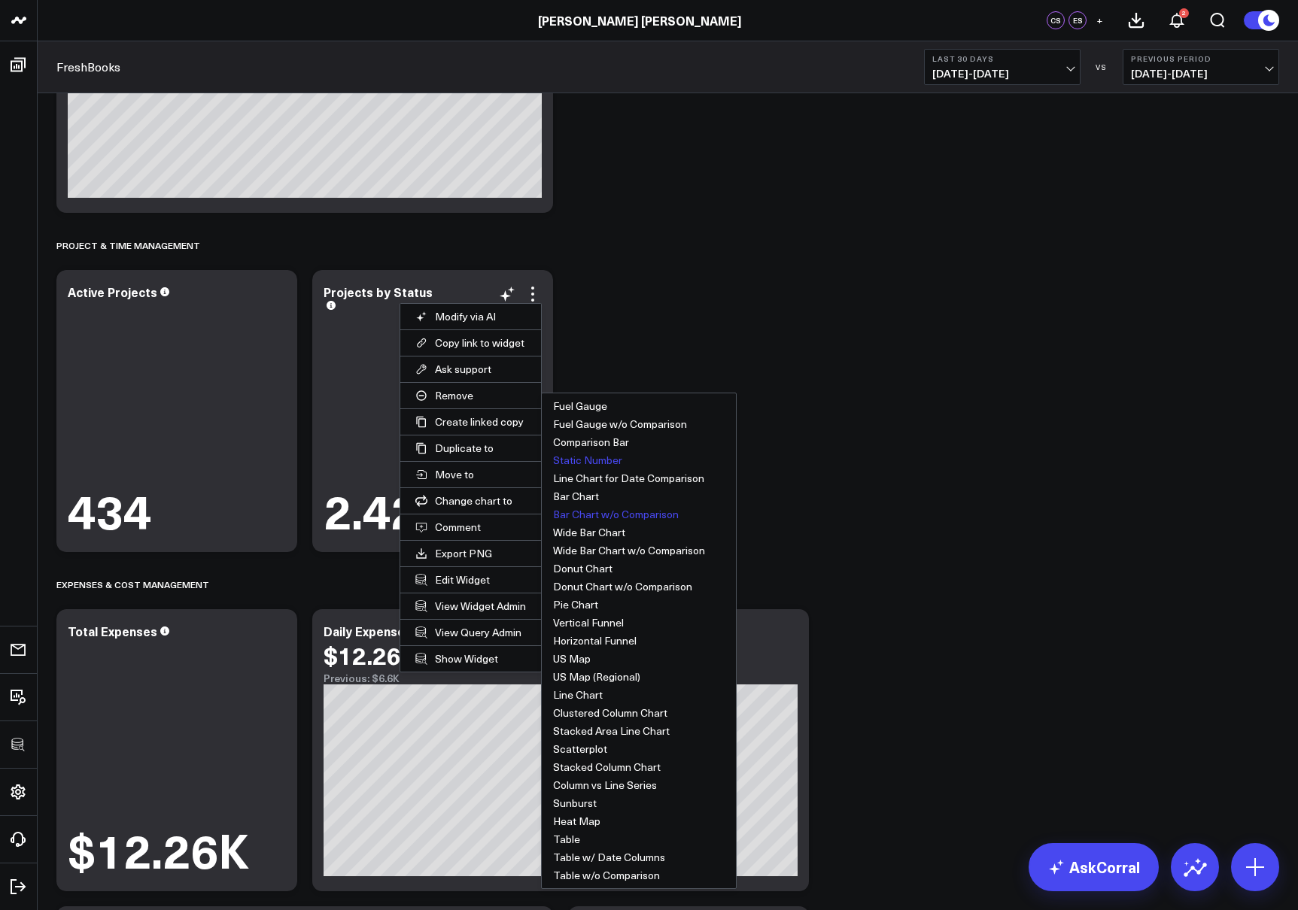
click at [624, 516] on button "Bar Chart w/o Comparison" at bounding box center [639, 515] width 194 height 18
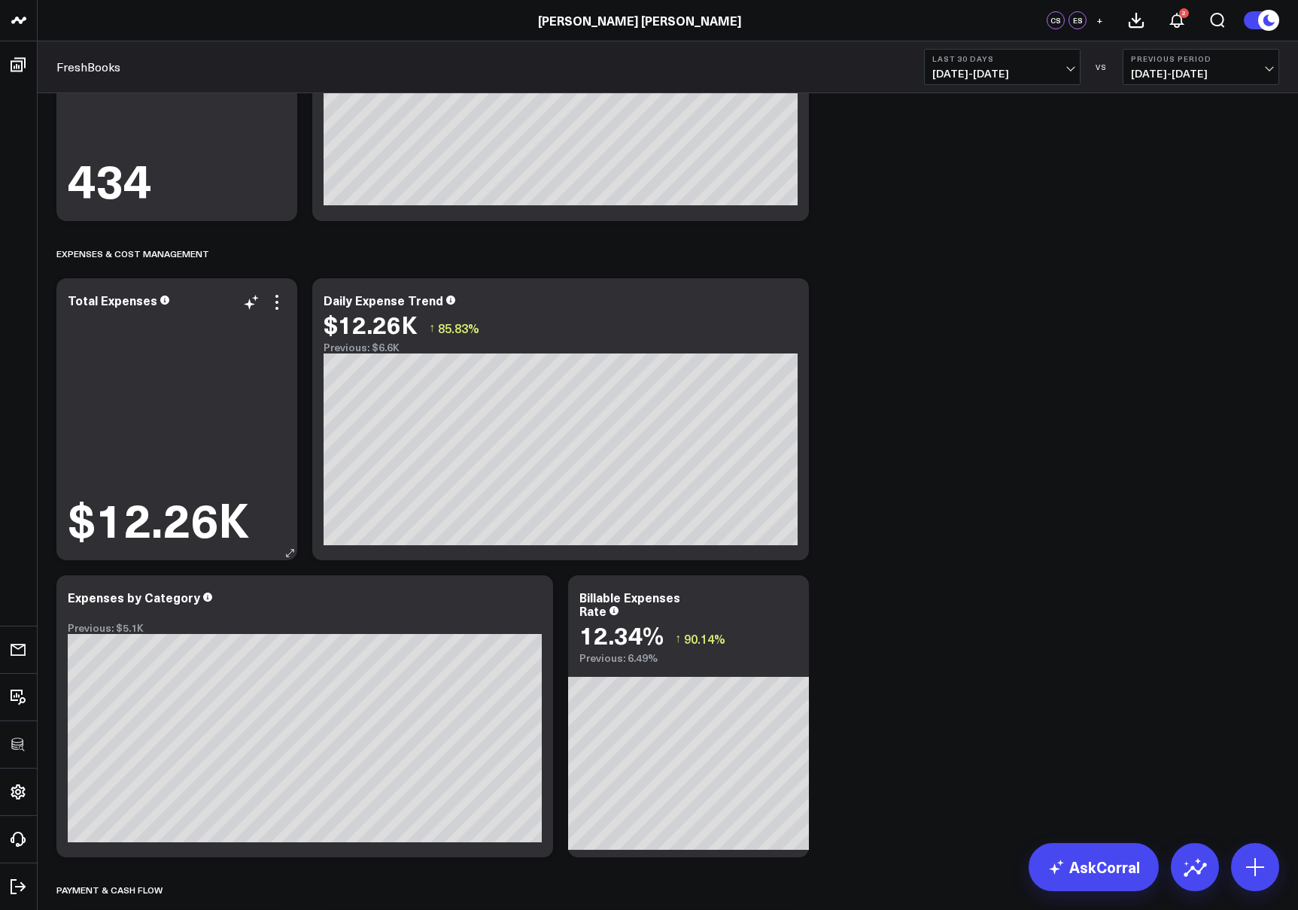
scroll to position [1181, 0]
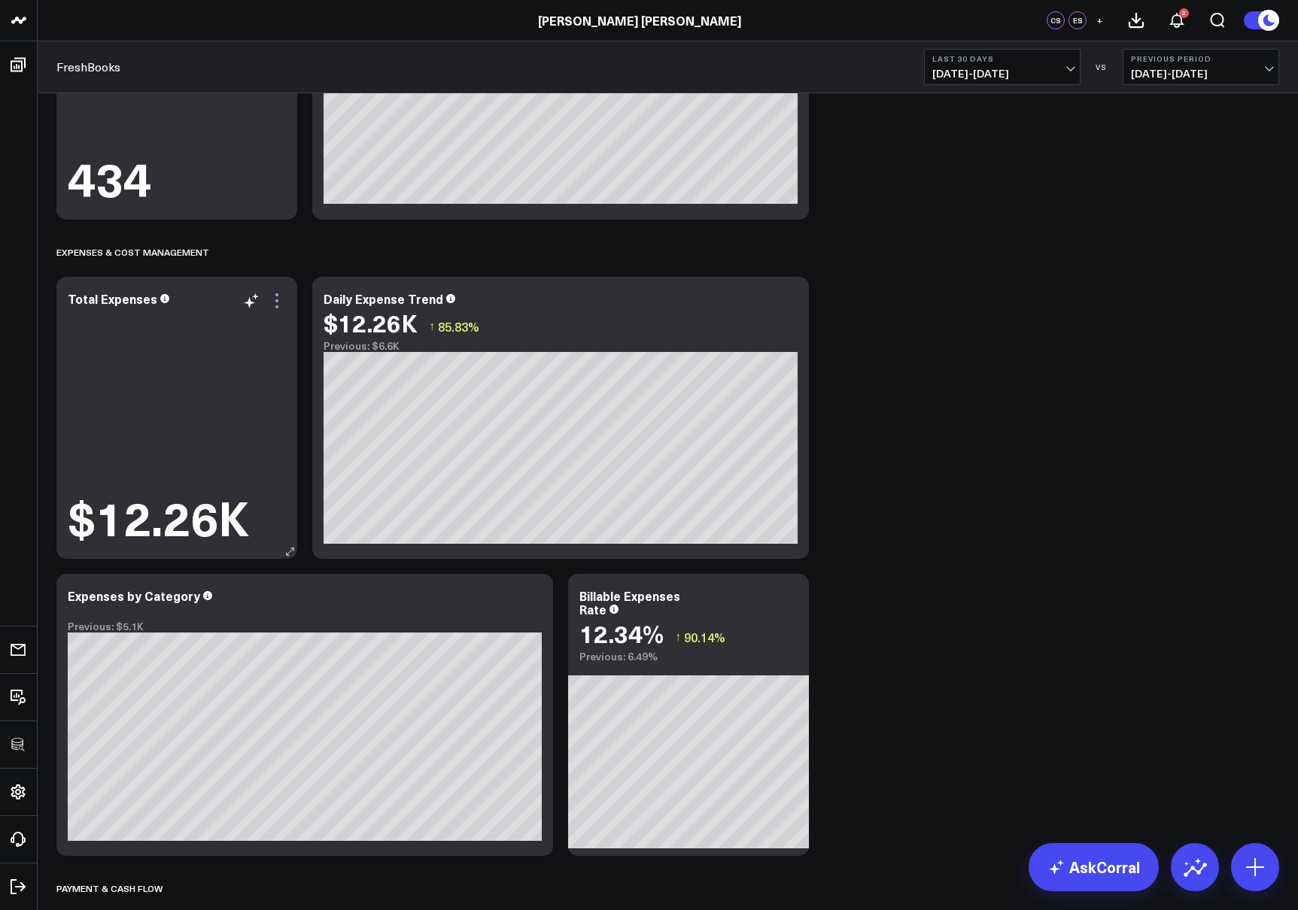
click at [277, 300] on icon at bounding box center [276, 300] width 3 height 3
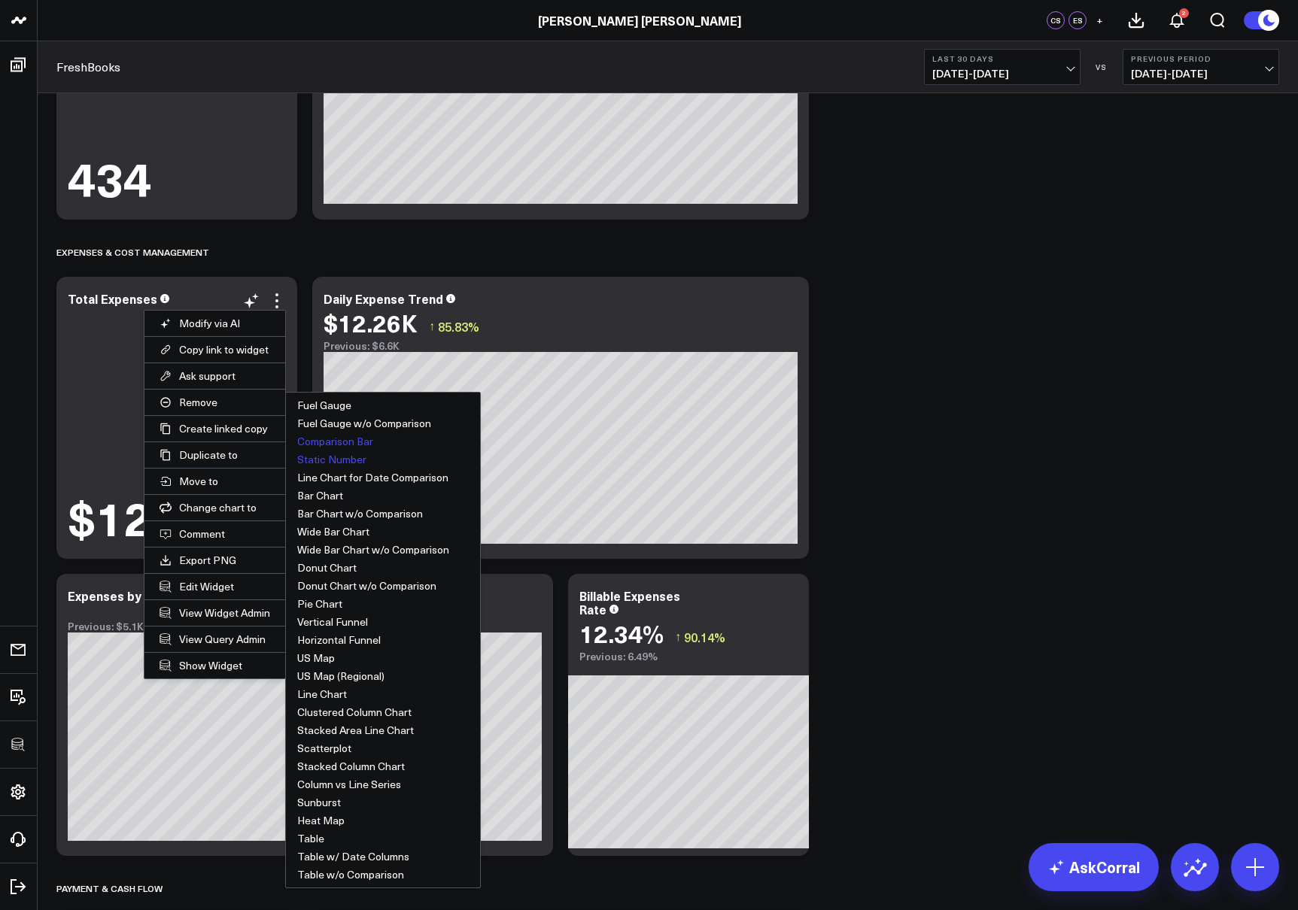
click at [342, 439] on button "Comparison Bar" at bounding box center [383, 442] width 194 height 18
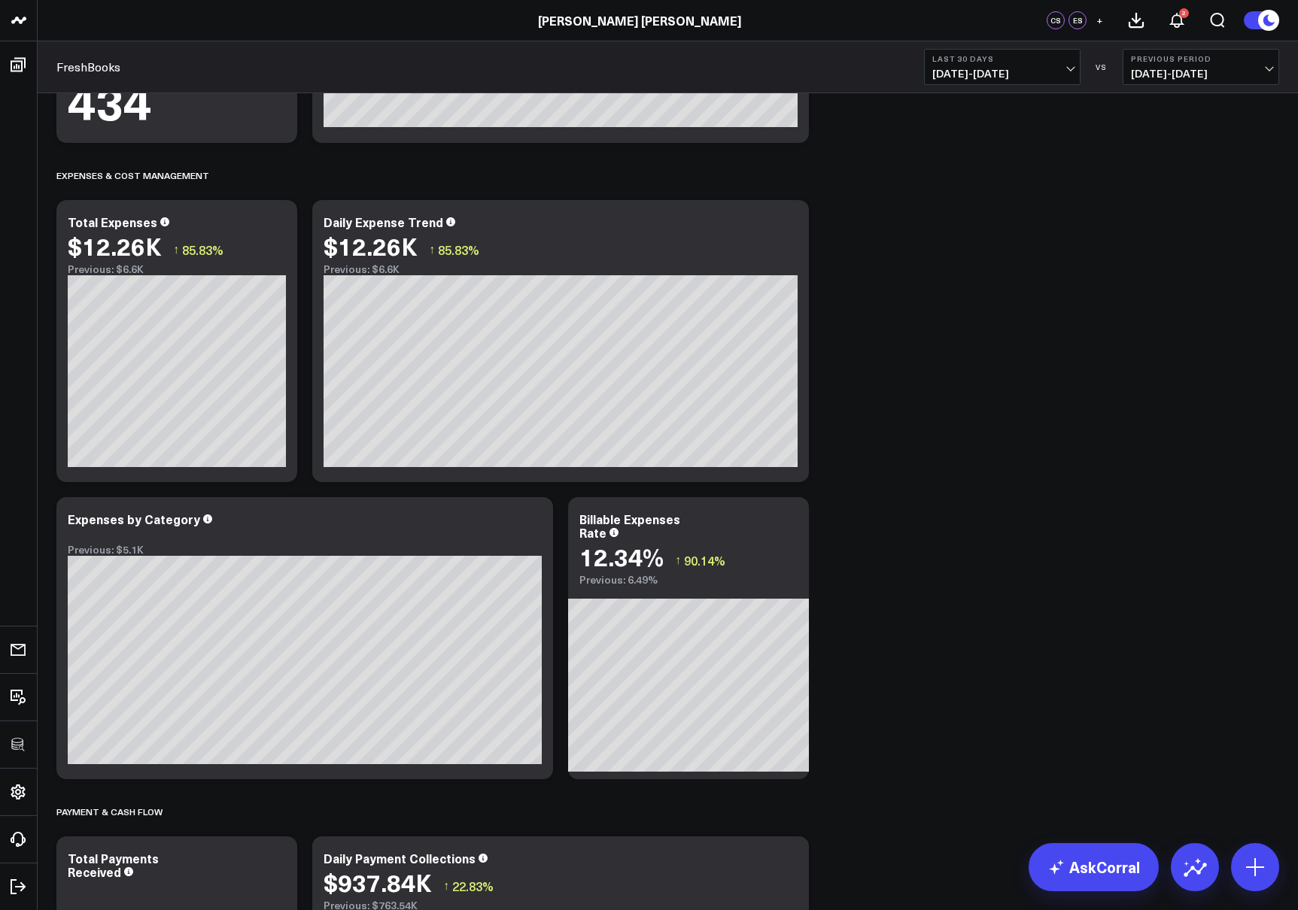
scroll to position [1216, 0]
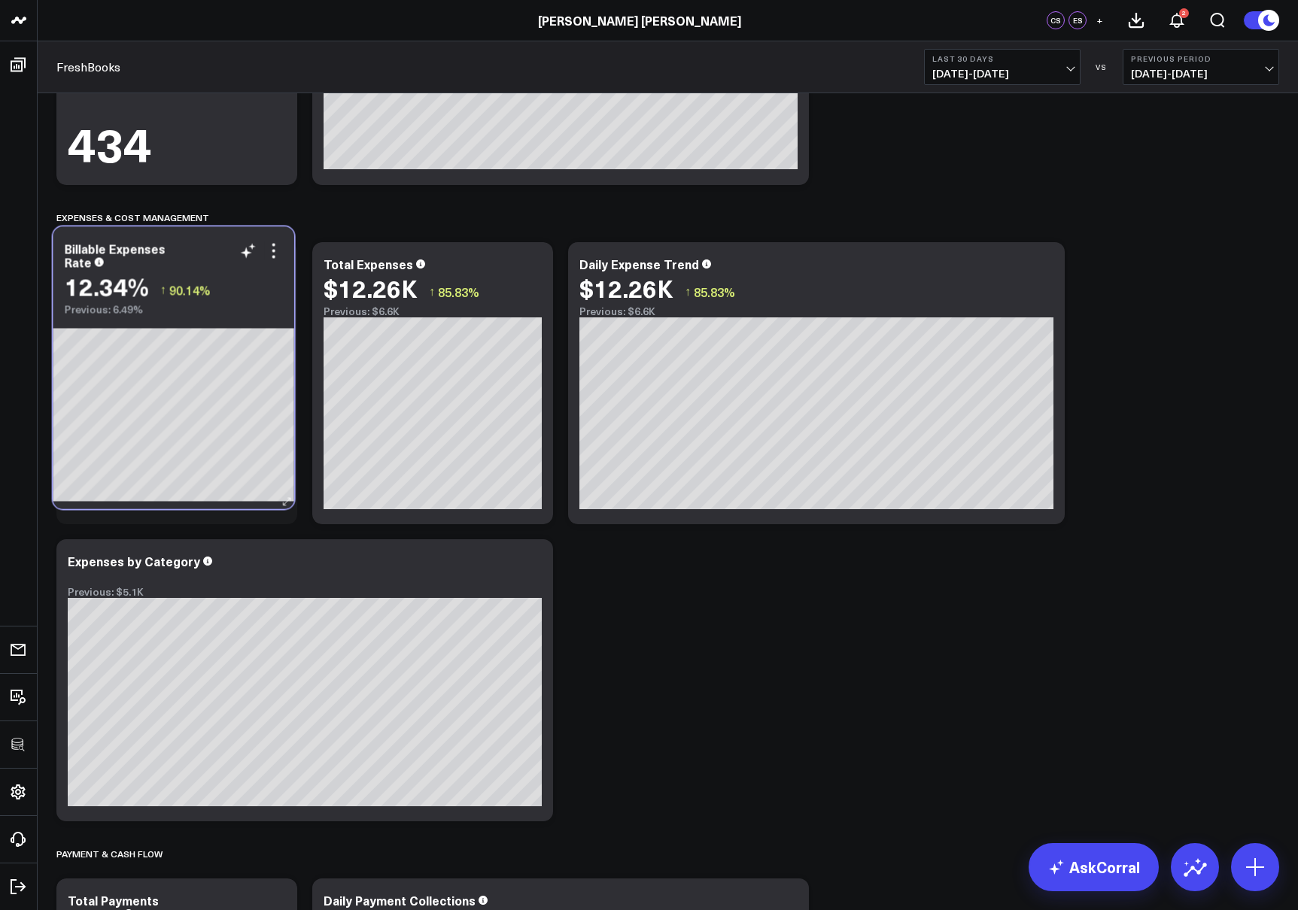
drag, startPoint x: 654, startPoint y: 503, endPoint x: 220, endPoint y: 246, distance: 503.5
click at [220, 246] on div "Billable Expenses Rate" at bounding box center [174, 255] width 218 height 27
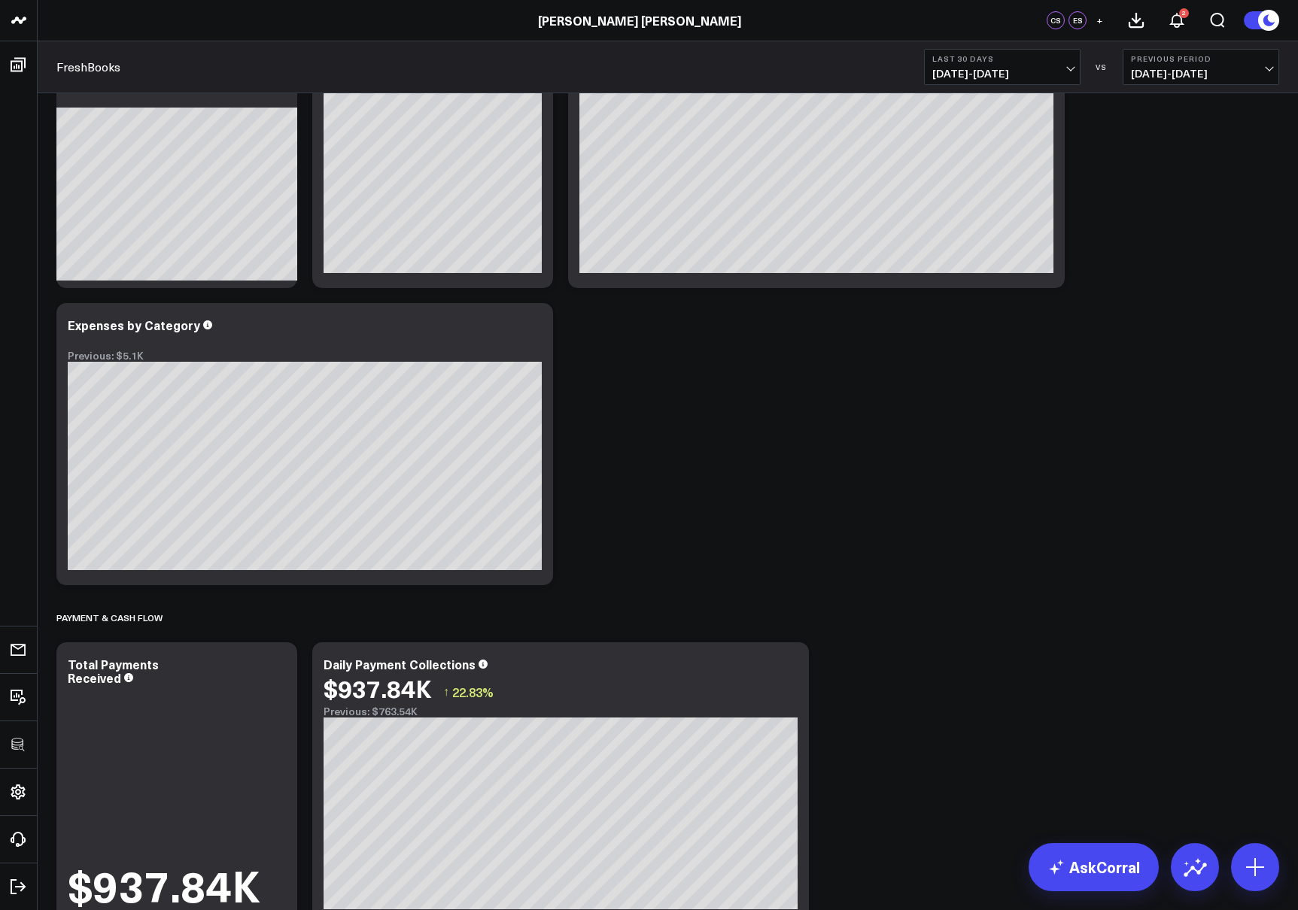
scroll to position [1563, 0]
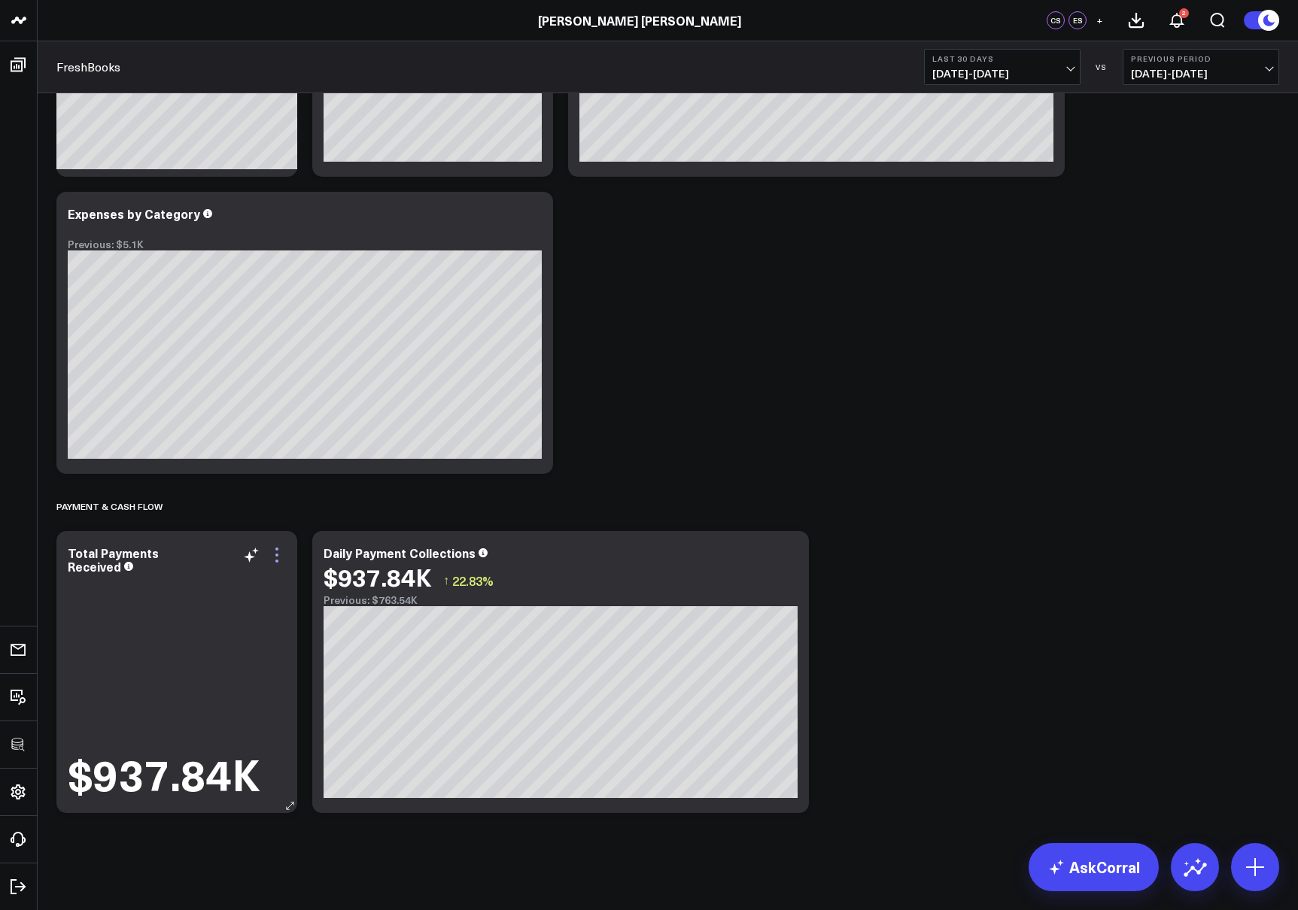
click at [275, 552] on icon at bounding box center [277, 555] width 18 height 18
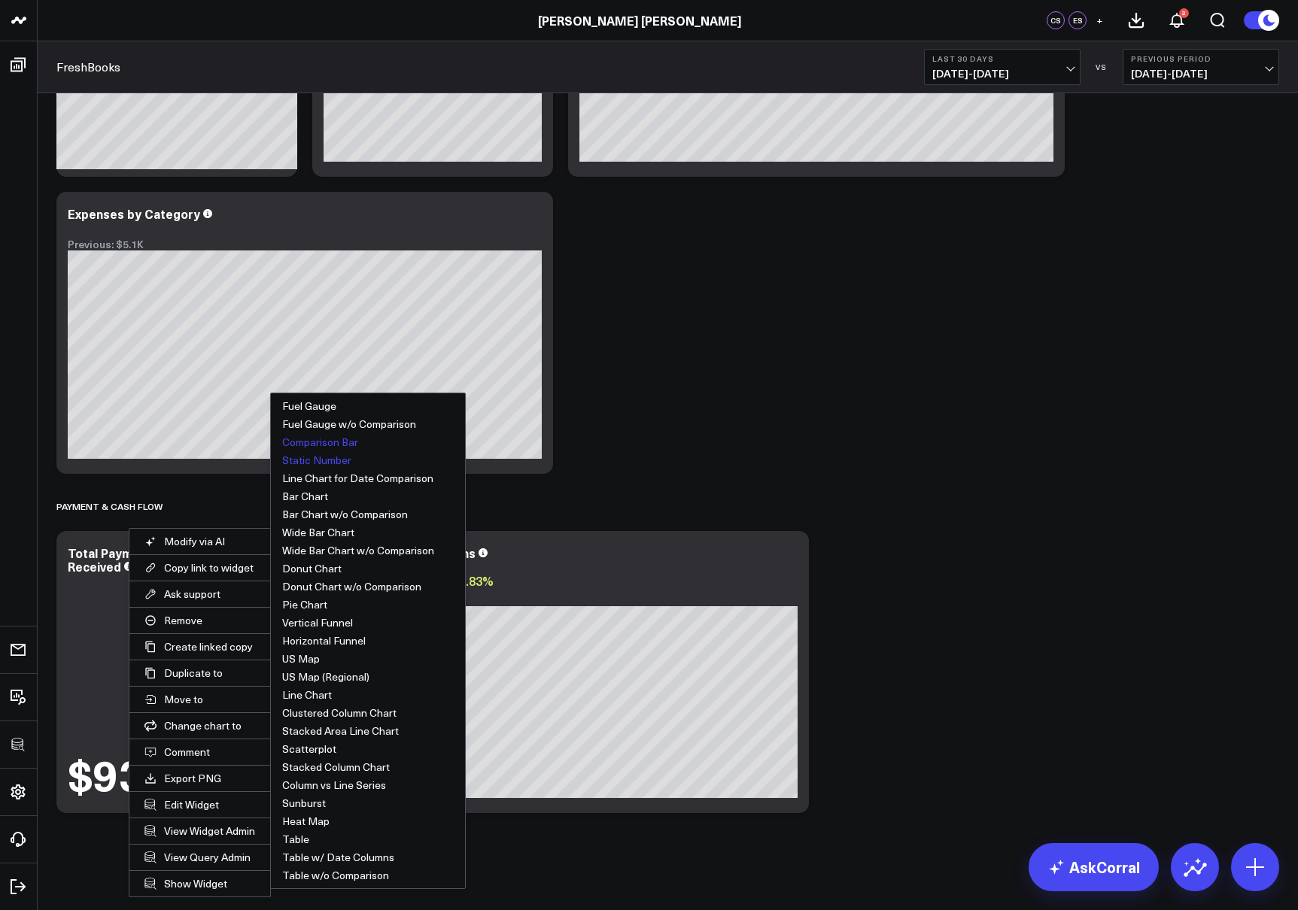
click at [317, 442] on button "Comparison Bar" at bounding box center [368, 442] width 194 height 18
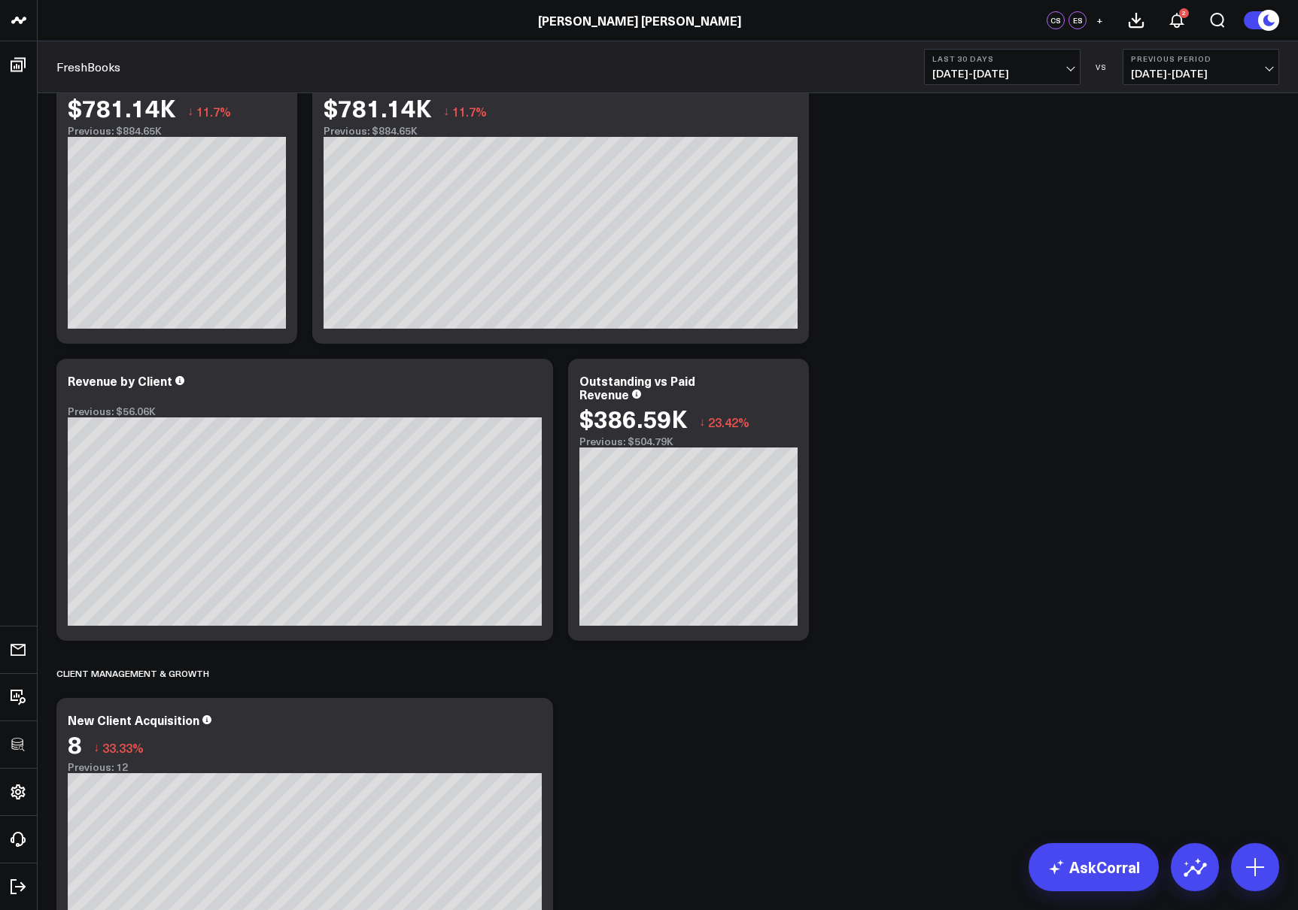
scroll to position [0, 0]
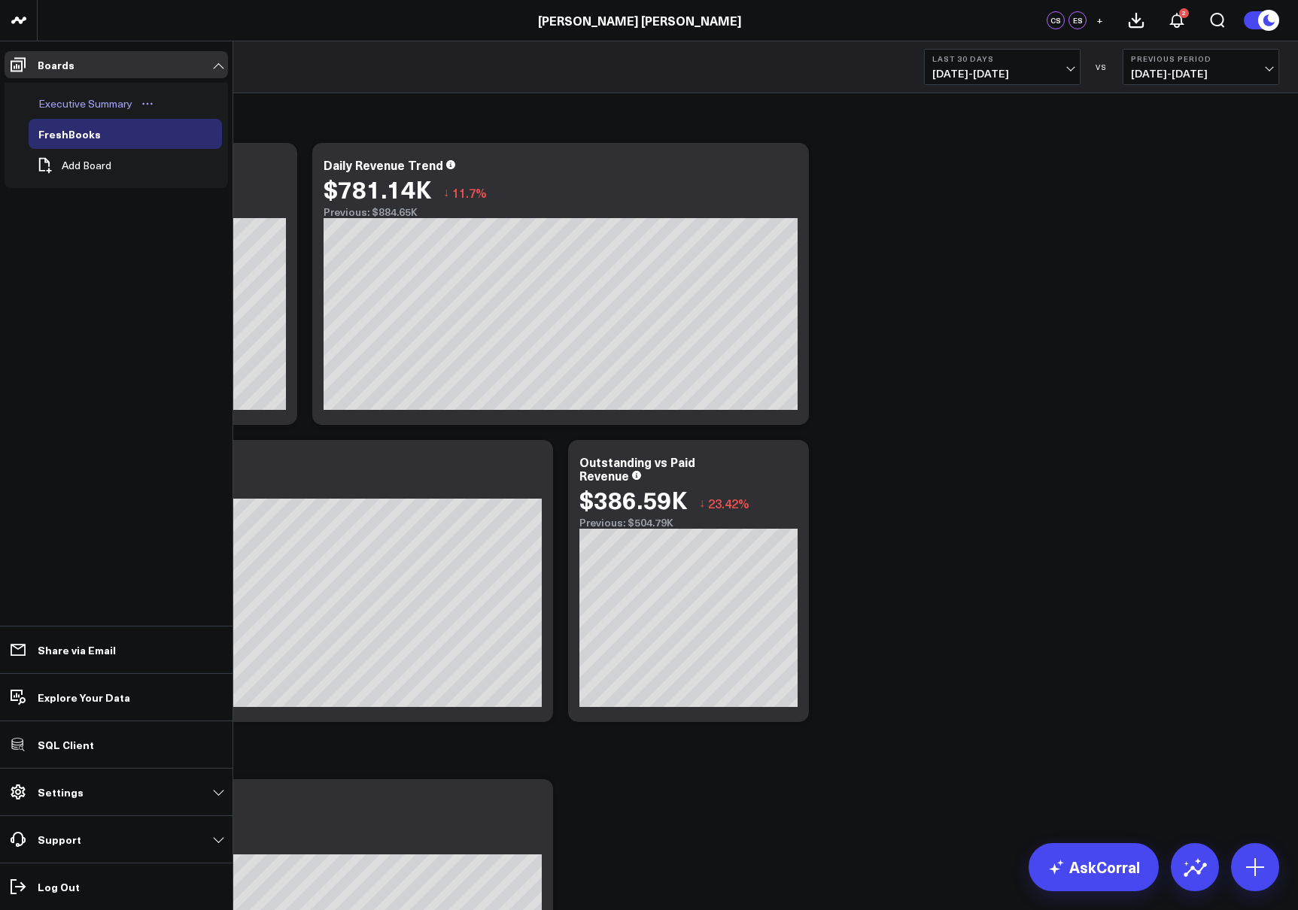
click at [63, 102] on div "Executive Summary" at bounding box center [86, 104] width 102 height 18
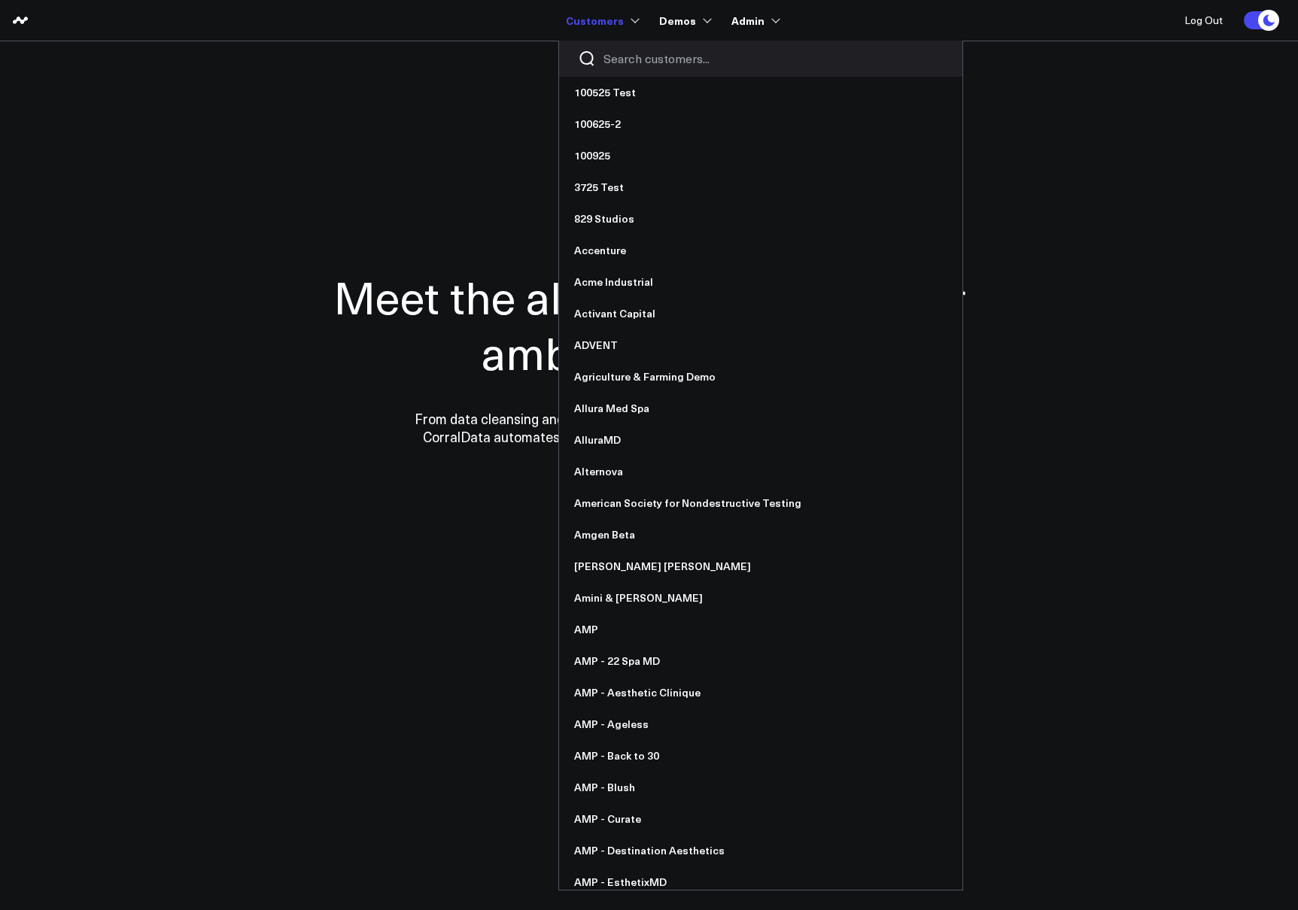
click at [630, 66] on input "Search customers input" at bounding box center [773, 58] width 340 height 17
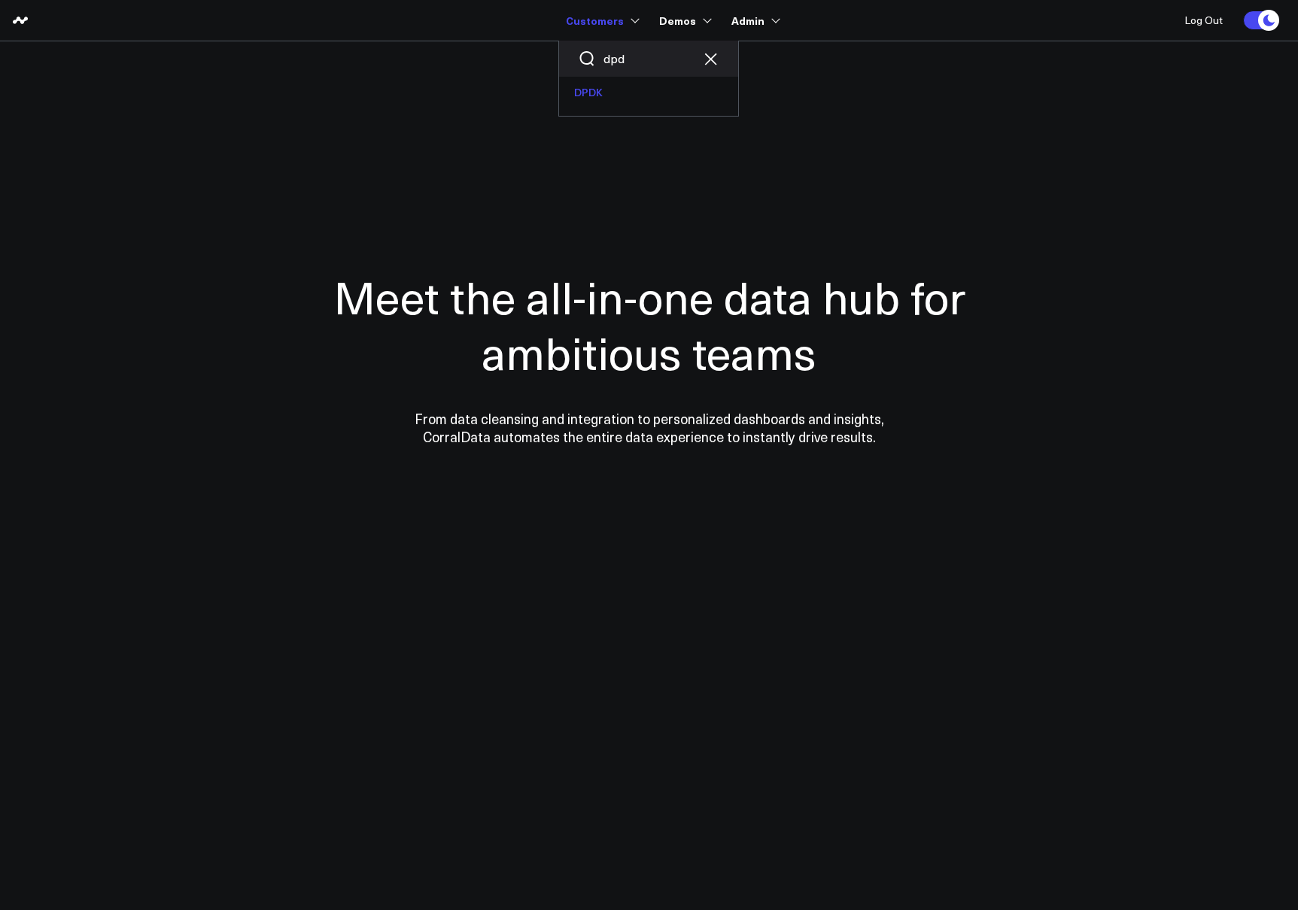
type input "dpd"
click at [605, 103] on link "DPDK" at bounding box center [648, 93] width 179 height 32
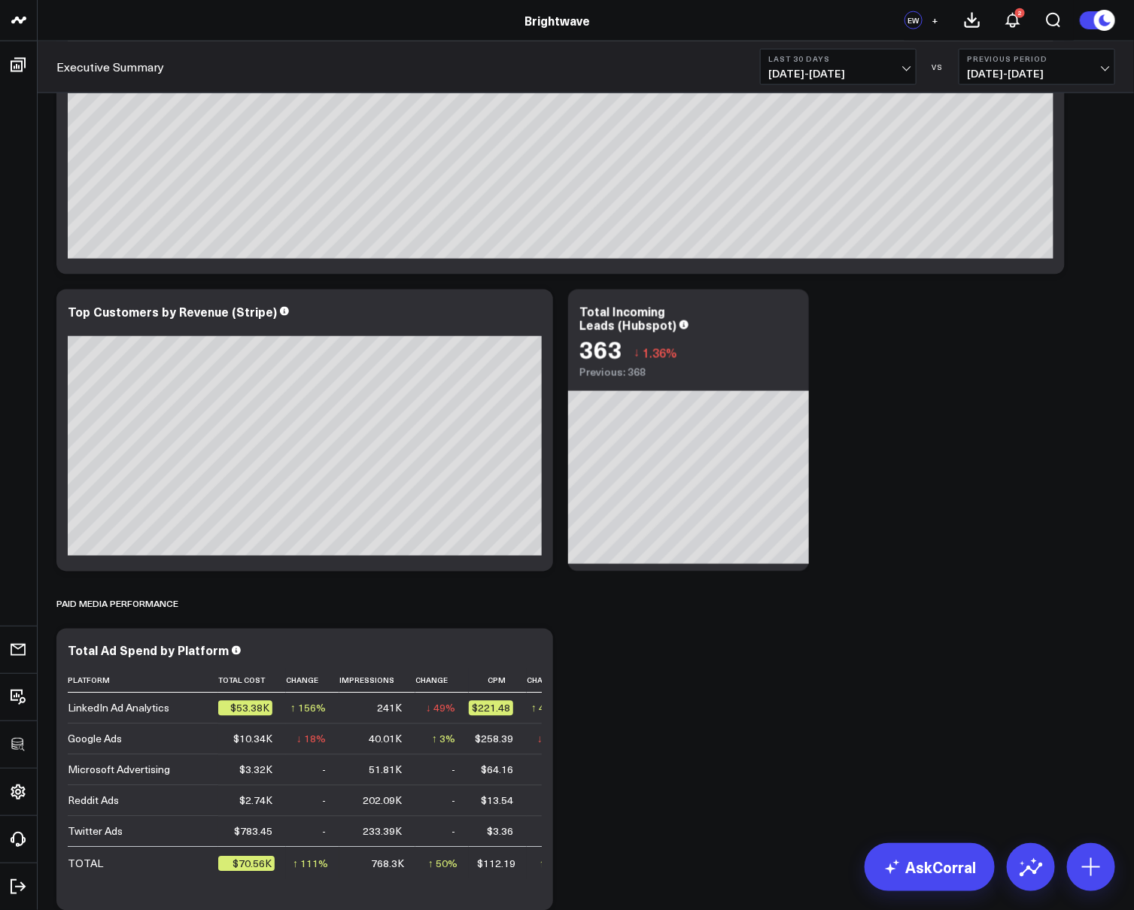
scroll to position [474, 0]
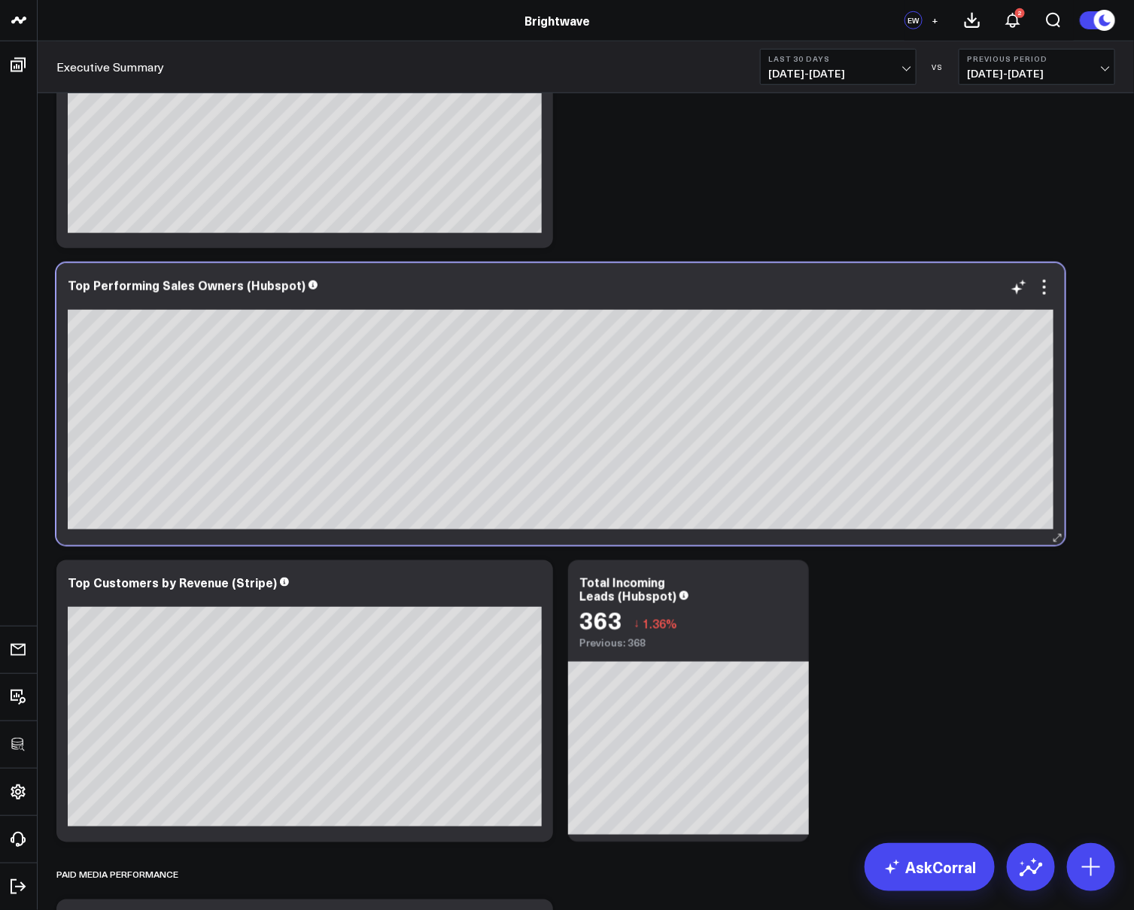
click at [1048, 538] on div "Top Performing Sales Owners (Hubspot)" at bounding box center [560, 404] width 1008 height 282
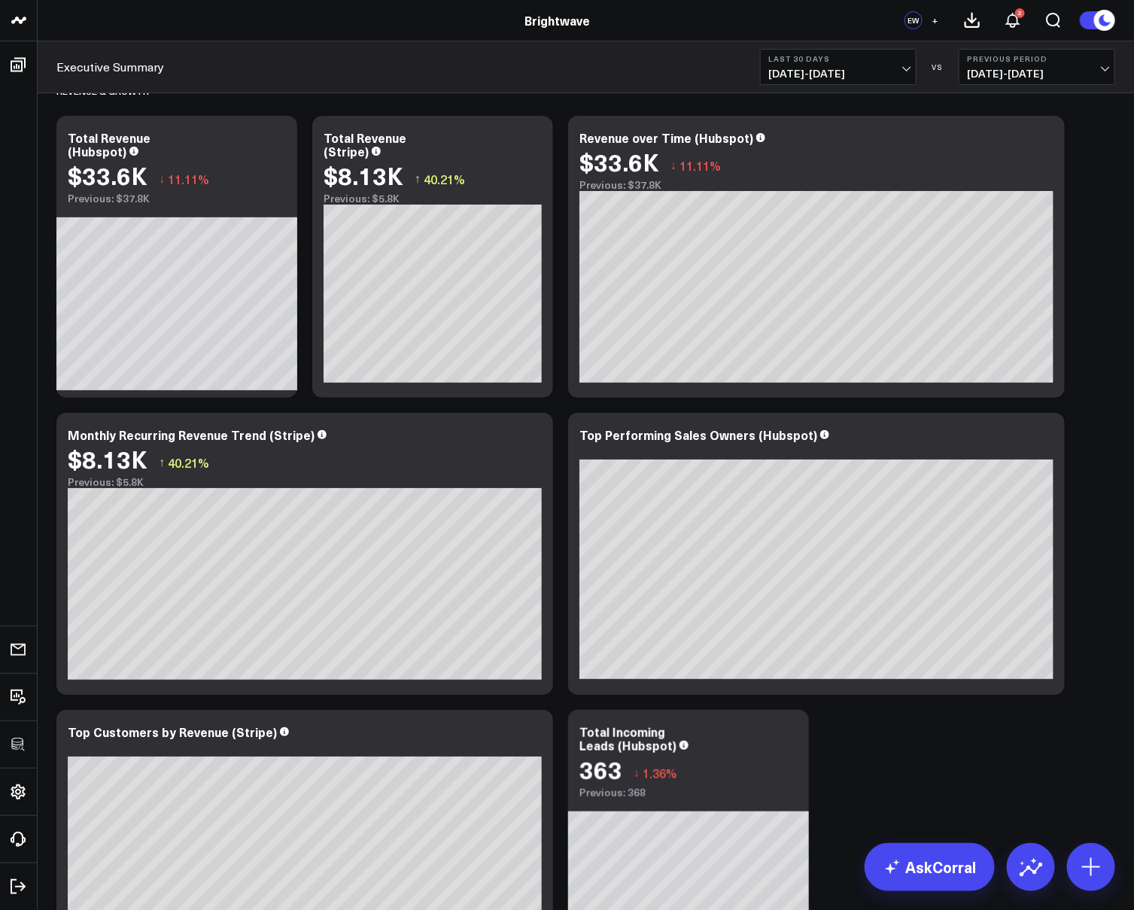
scroll to position [0, 0]
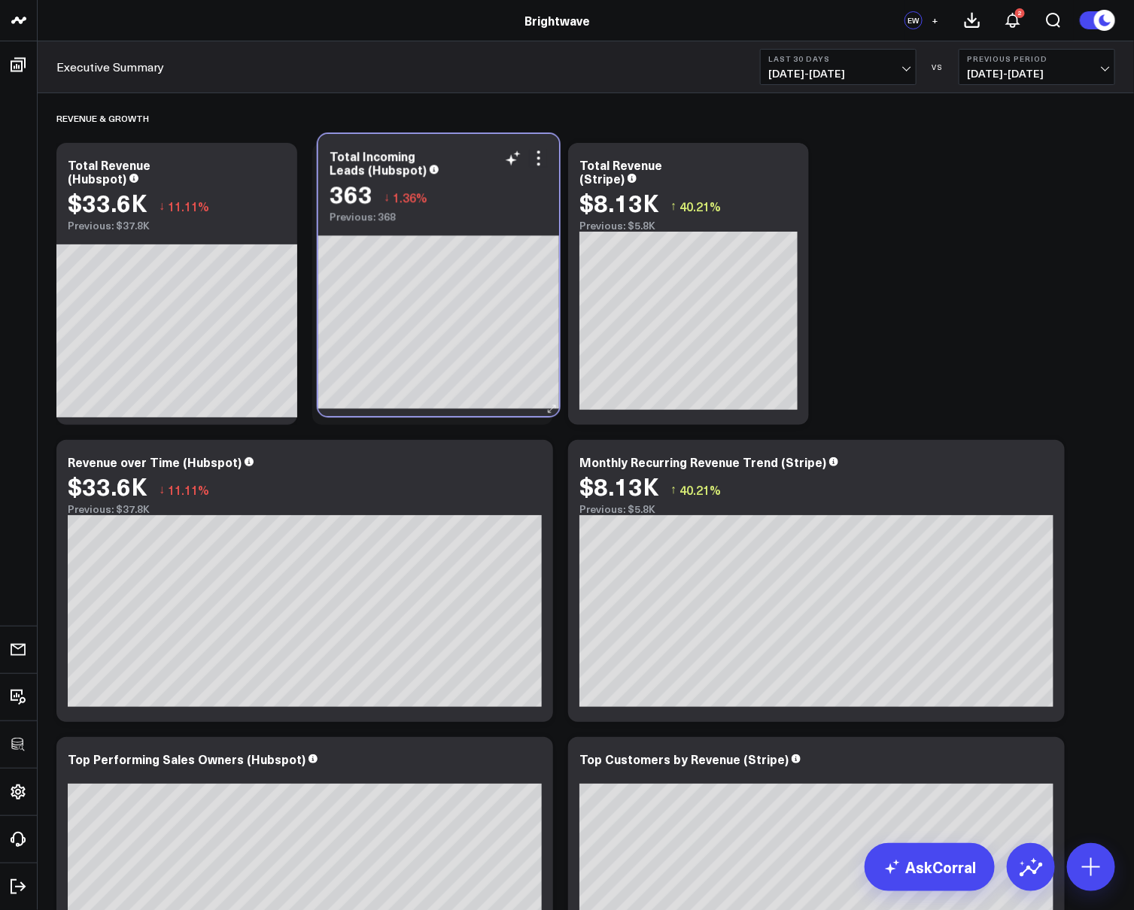
drag, startPoint x: 725, startPoint y: 757, endPoint x: 475, endPoint y: 153, distance: 653.0
click at [475, 153] on div "Total Incoming Leads (Hubspot)" at bounding box center [438, 162] width 218 height 27
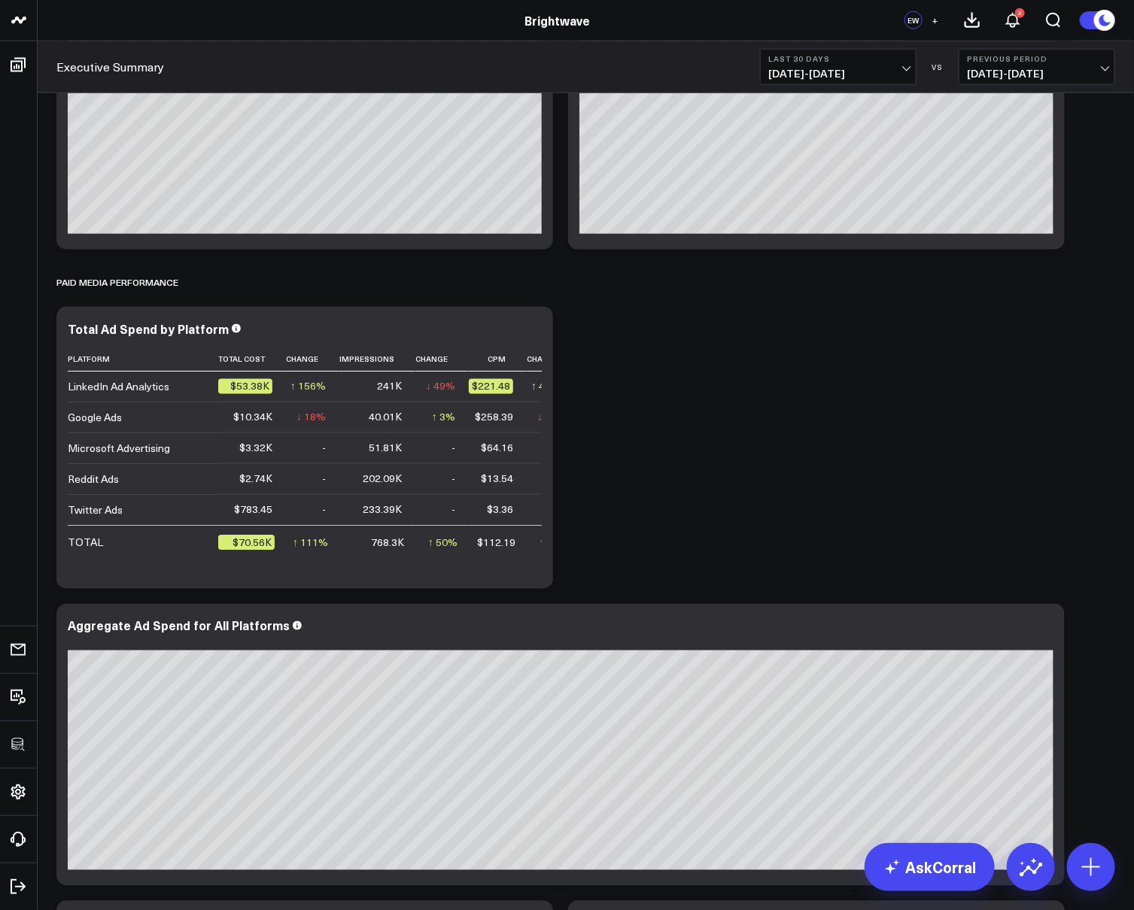
scroll to position [779, 0]
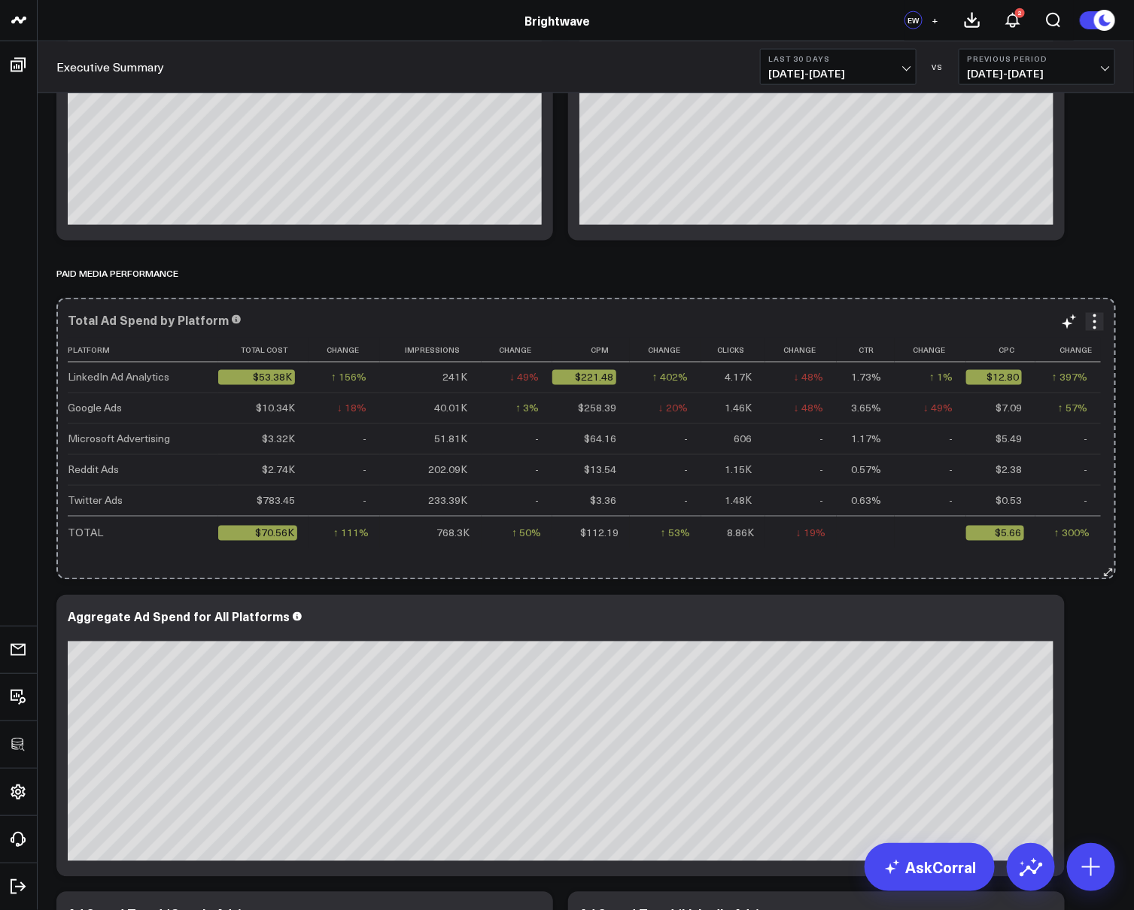
drag, startPoint x: 542, startPoint y: 569, endPoint x: 1104, endPoint y: 542, distance: 563.4
click at [1104, 542] on div "Total Ad Spend by Platform Platform Total Cost Change Impressions Change Cpm Ch…" at bounding box center [585, 439] width 1058 height 282
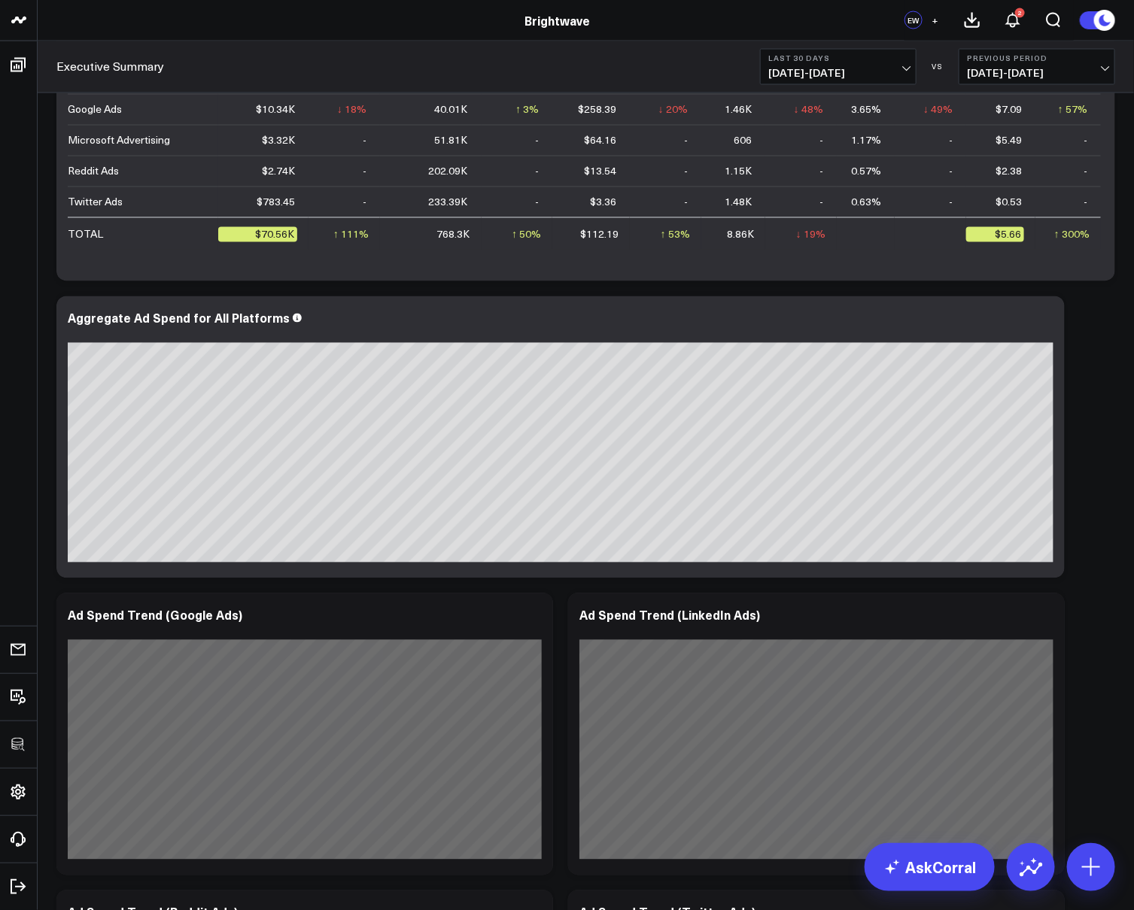
scroll to position [1206, 0]
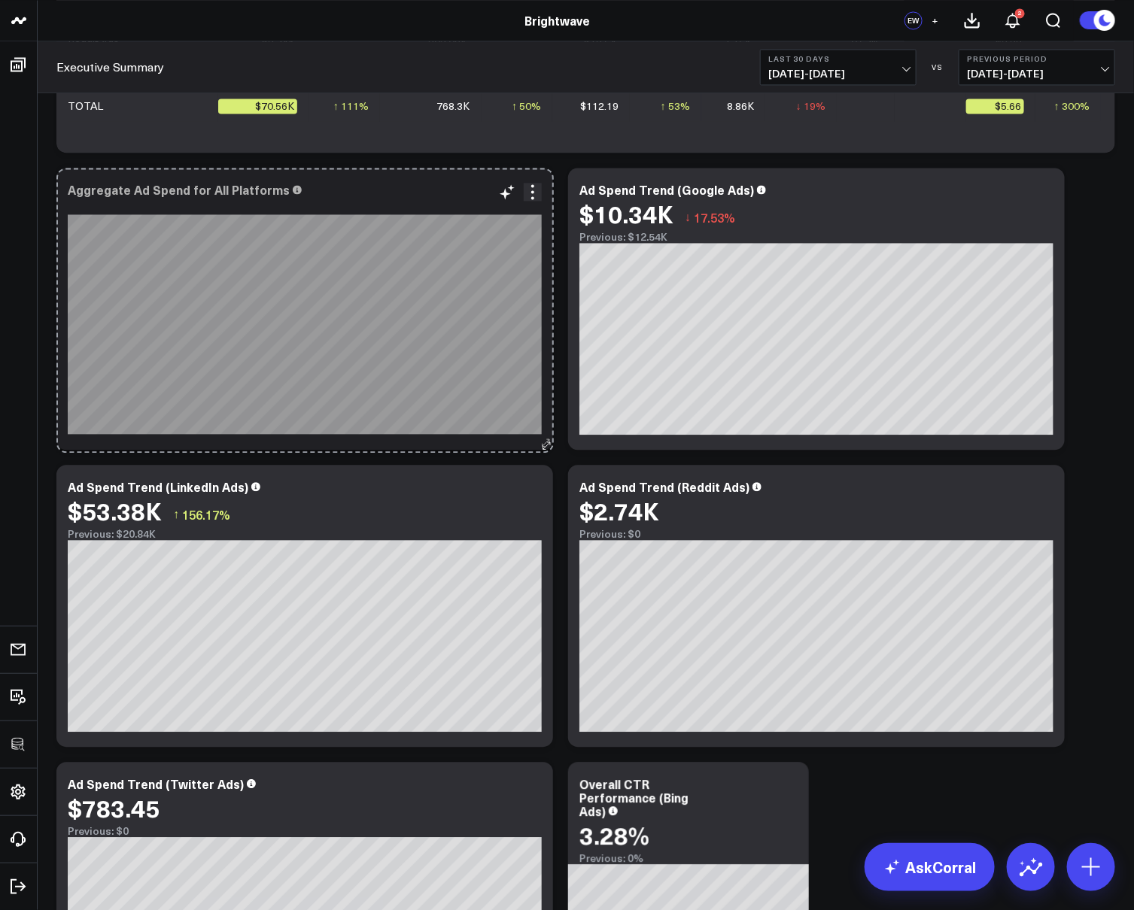
drag, startPoint x: 1058, startPoint y: 442, endPoint x: 548, endPoint y: 445, distance: 510.8
click at [548, 445] on icon at bounding box center [545, 442] width 11 height 11
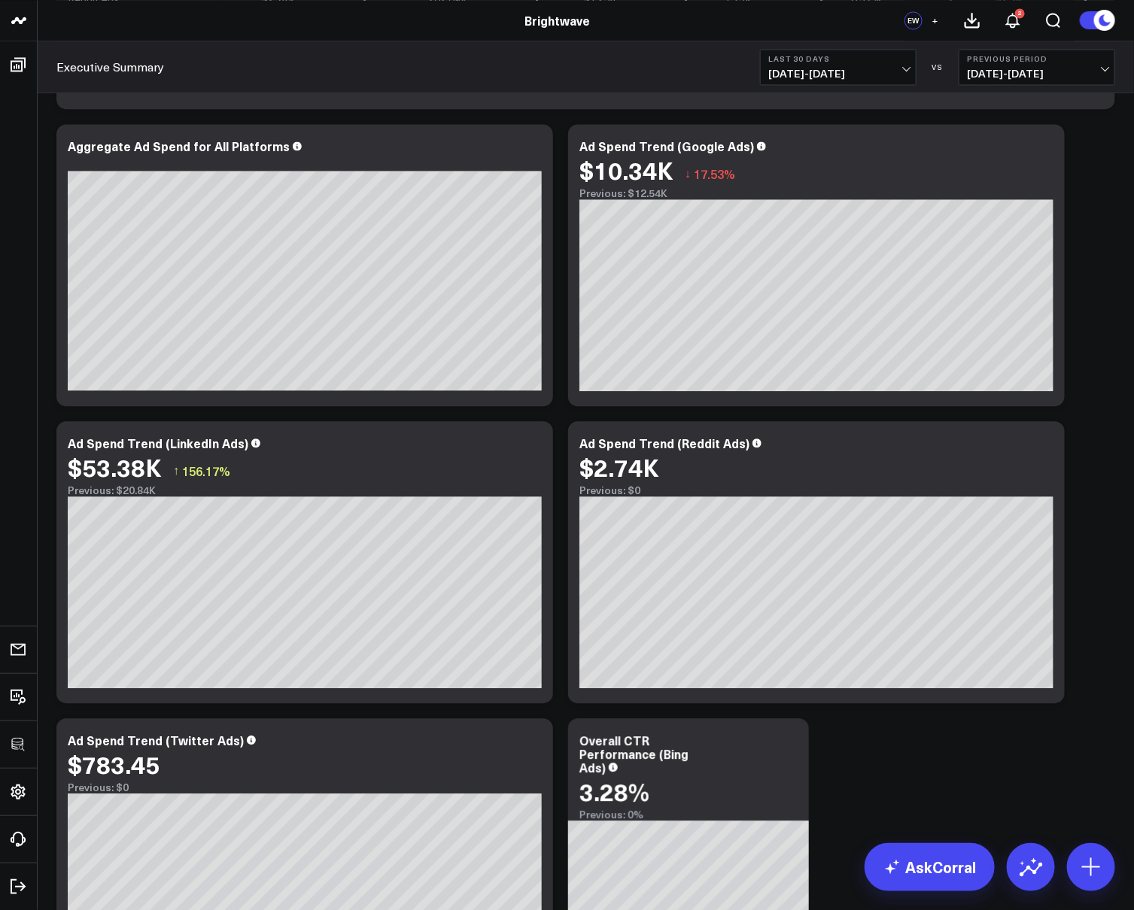
scroll to position [1254, 0]
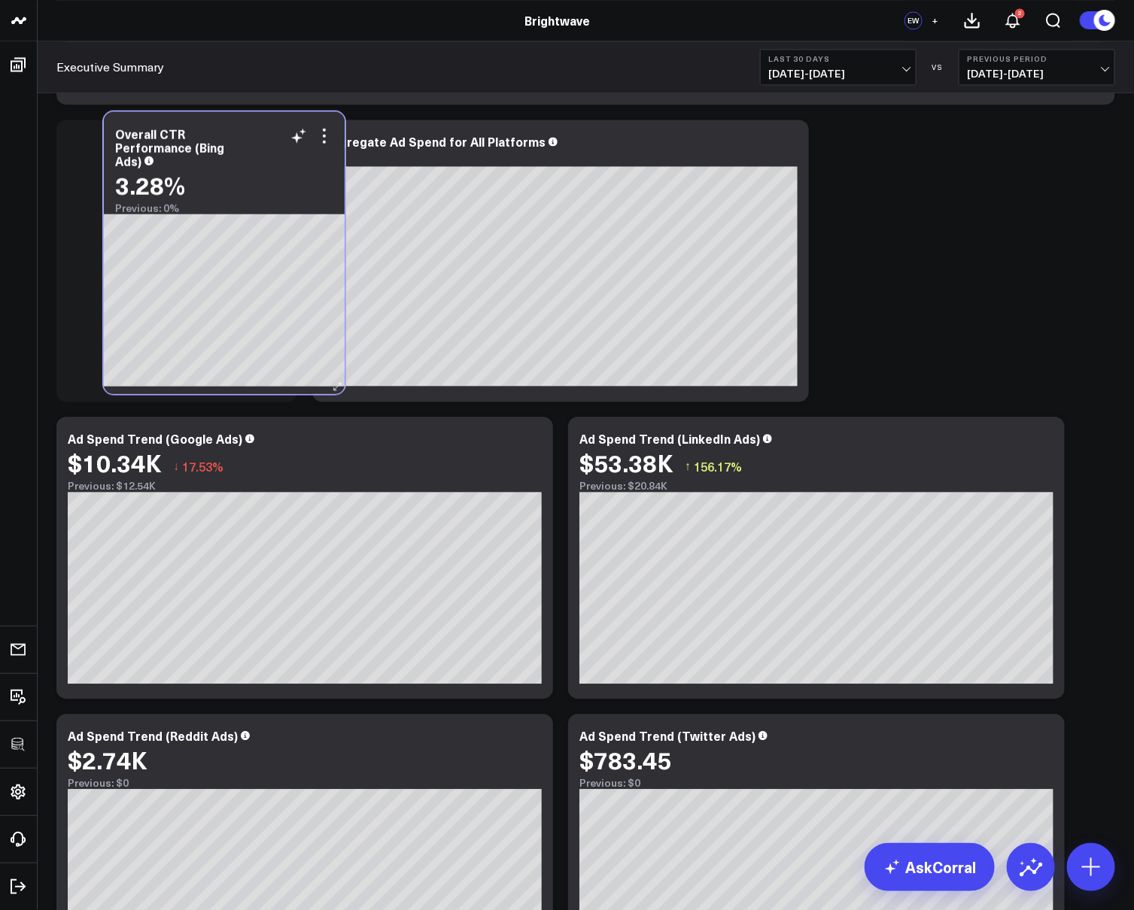
drag, startPoint x: 741, startPoint y: 733, endPoint x: 277, endPoint y: 130, distance: 760.6
click at [277, 130] on div "Overall CTR Performance (Bing Ads)" at bounding box center [224, 146] width 218 height 41
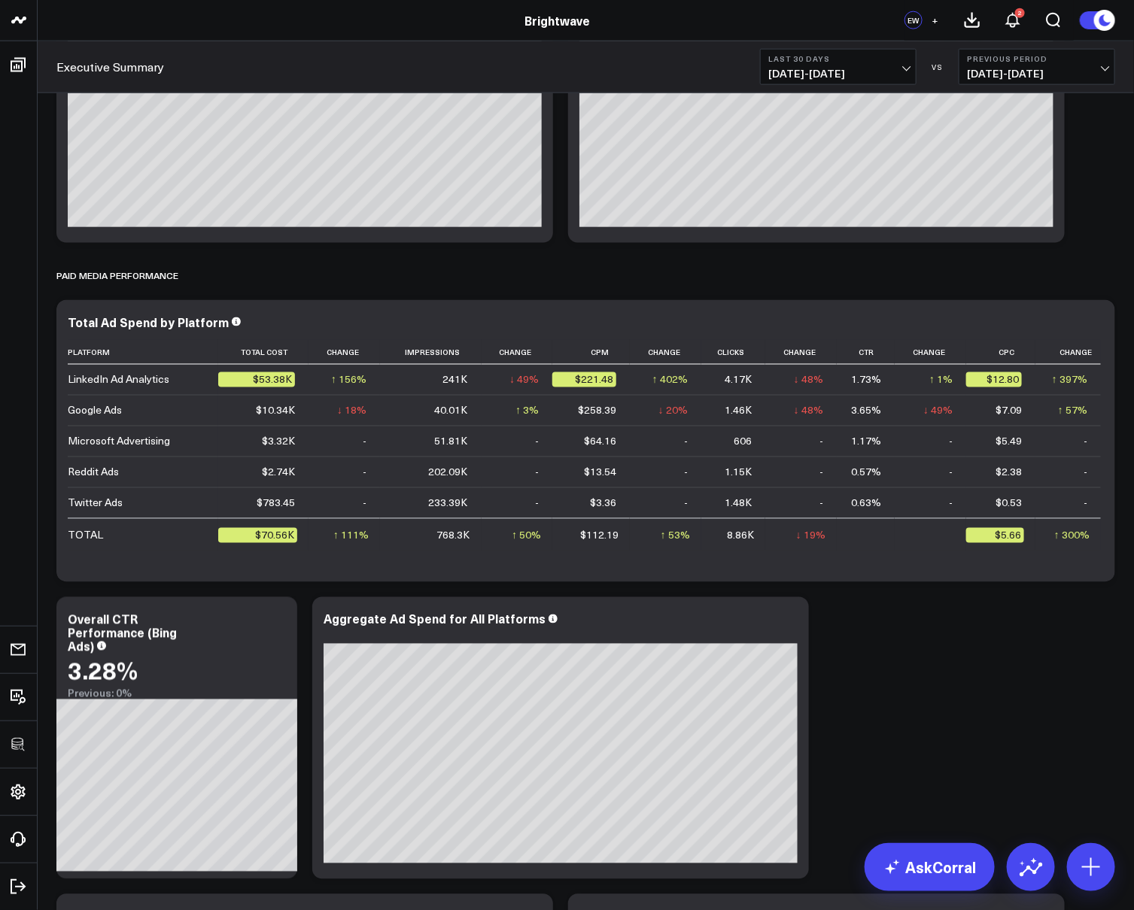
scroll to position [803, 0]
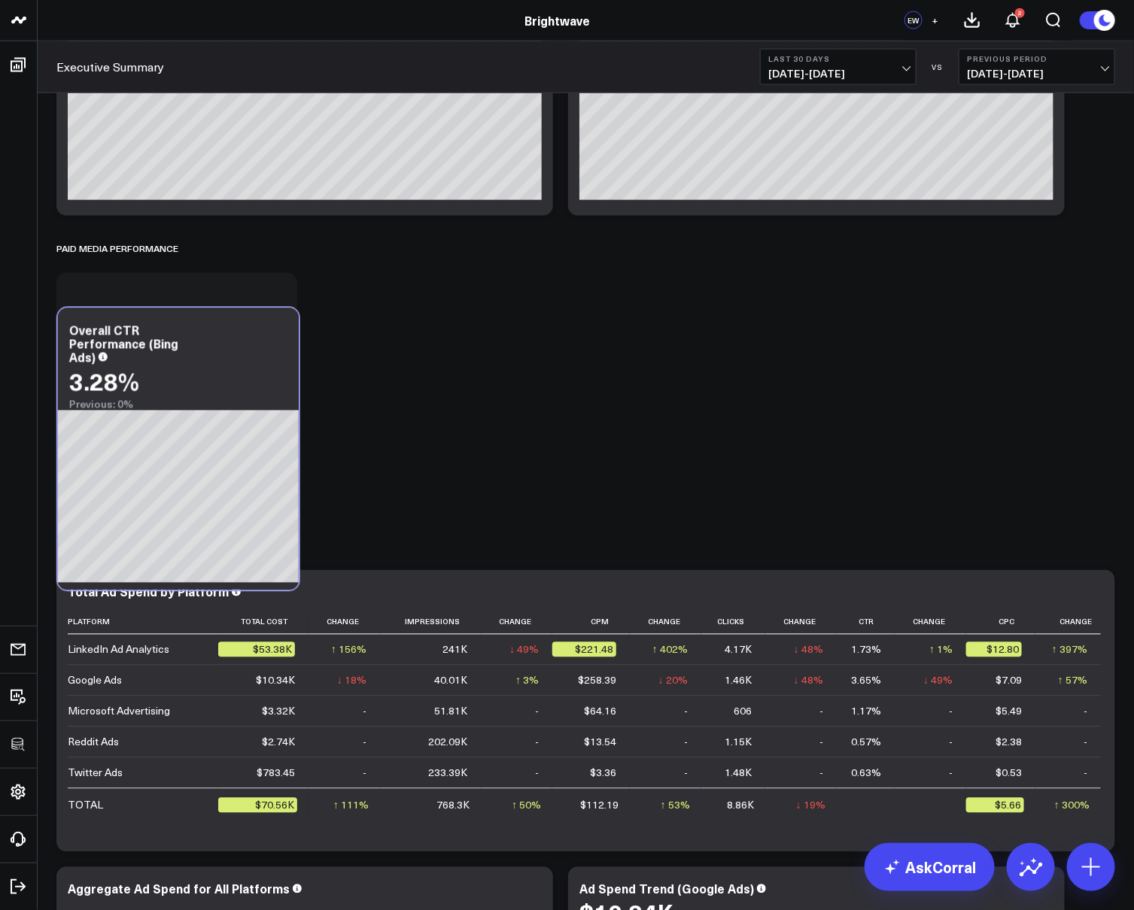
drag, startPoint x: 217, startPoint y: 590, endPoint x: 425, endPoint y: 404, distance: 279.2
click at [218, 327] on div "Overall CTR Performance (Bing Ads)" at bounding box center [178, 343] width 218 height 41
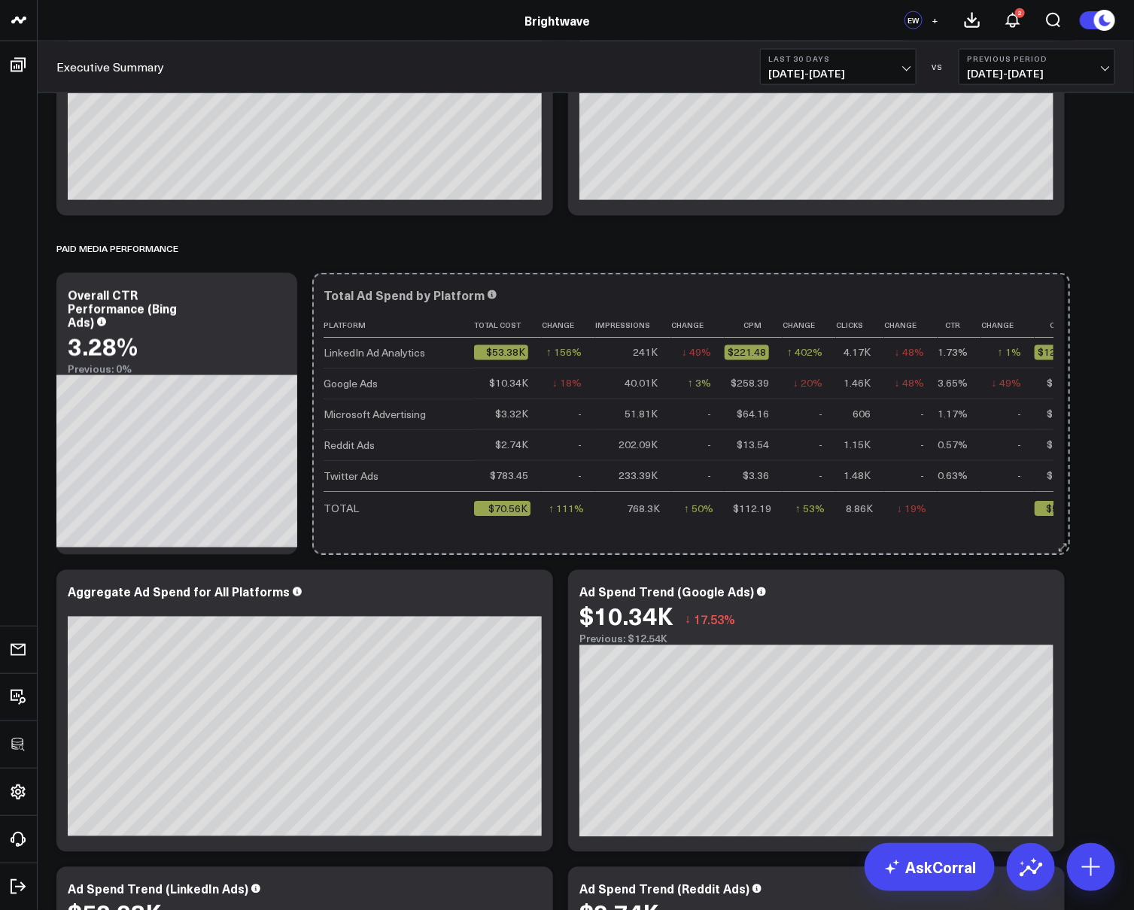
click at [799, 821] on div "Revenue & Growth Modify via AI Copy link to widget Ask support Remove Create li…" at bounding box center [585, 860] width 1073 height 3140
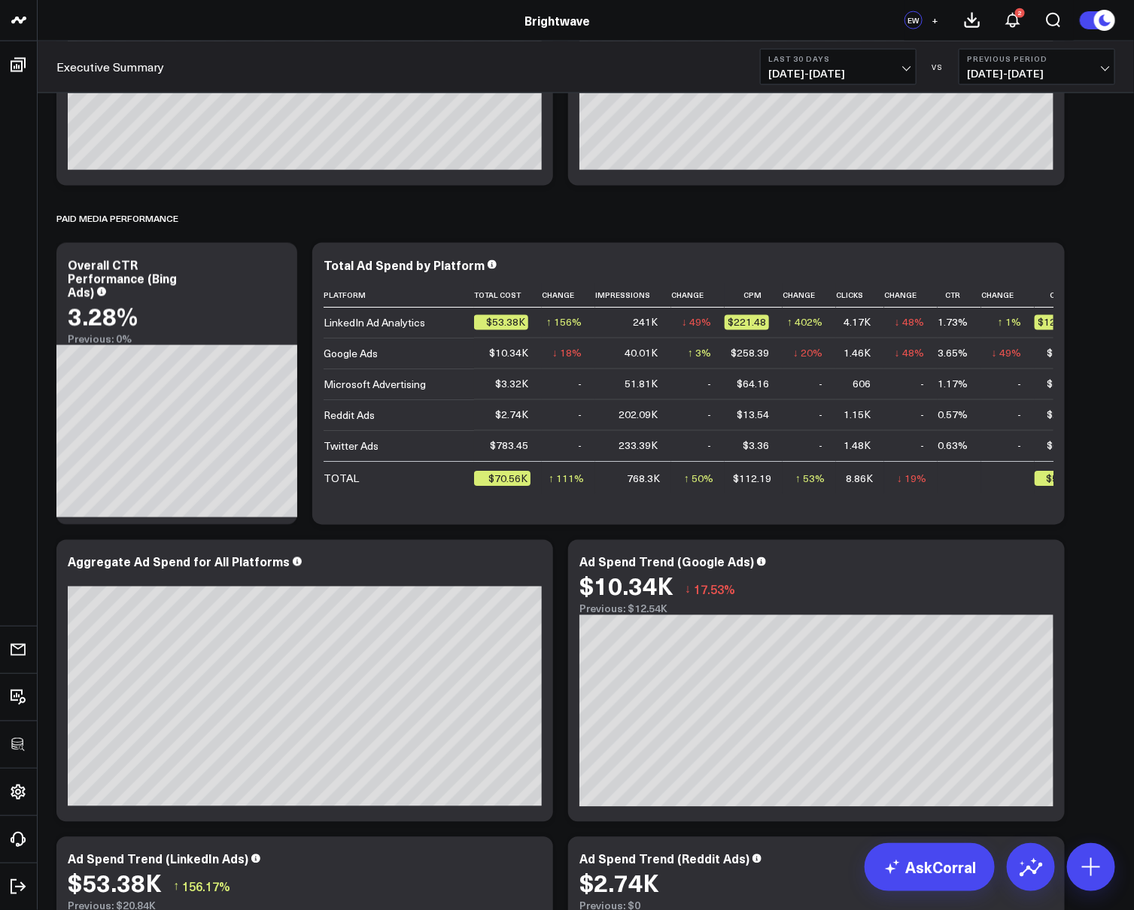
scroll to position [835, 0]
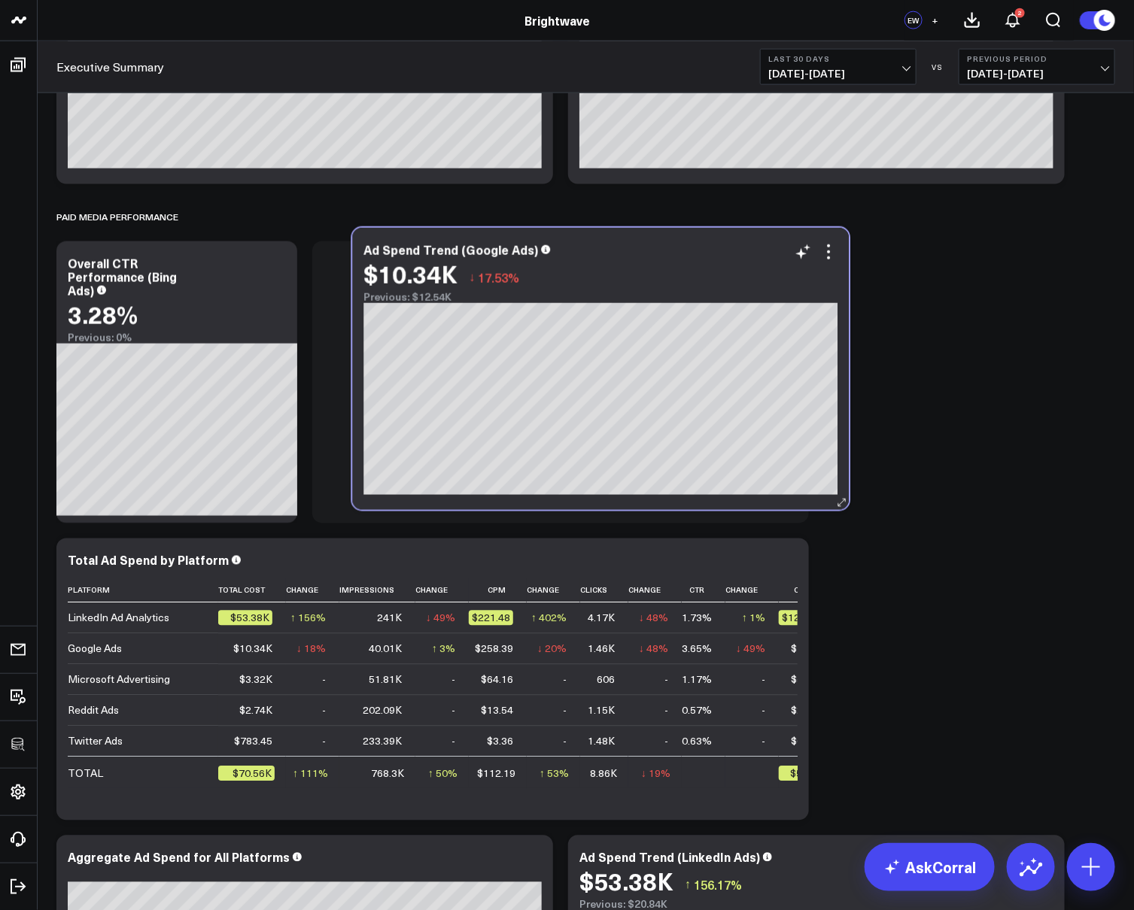
drag, startPoint x: 824, startPoint y: 578, endPoint x: 609, endPoint y: 268, distance: 377.9
click at [609, 268] on div "$10.34K ↓ 17.53%" at bounding box center [600, 273] width 474 height 27
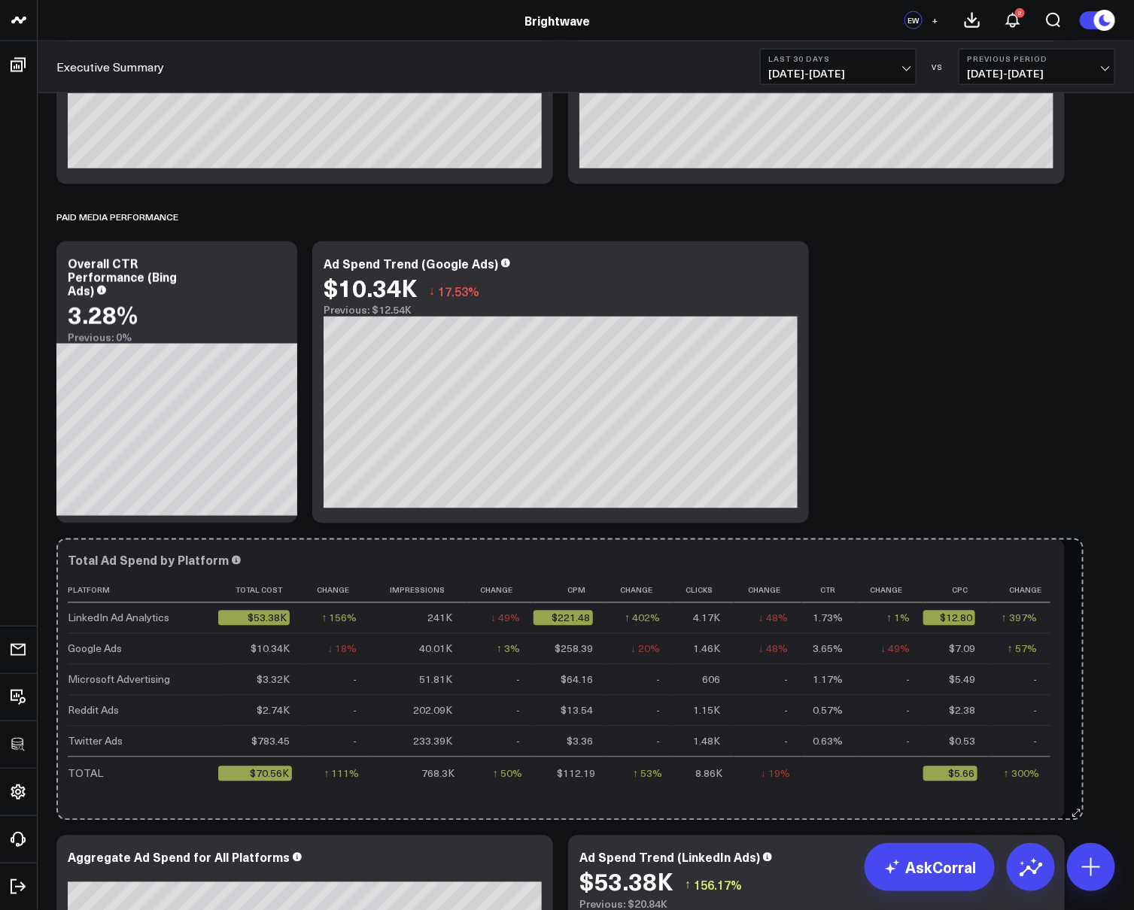
drag, startPoint x: 801, startPoint y: 811, endPoint x: 1076, endPoint y: 800, distance: 274.8
click at [1076, 800] on div "Revenue & Growth Modify via AI Copy link to widget Ask support Remove Create li…" at bounding box center [585, 828] width 1073 height 3140
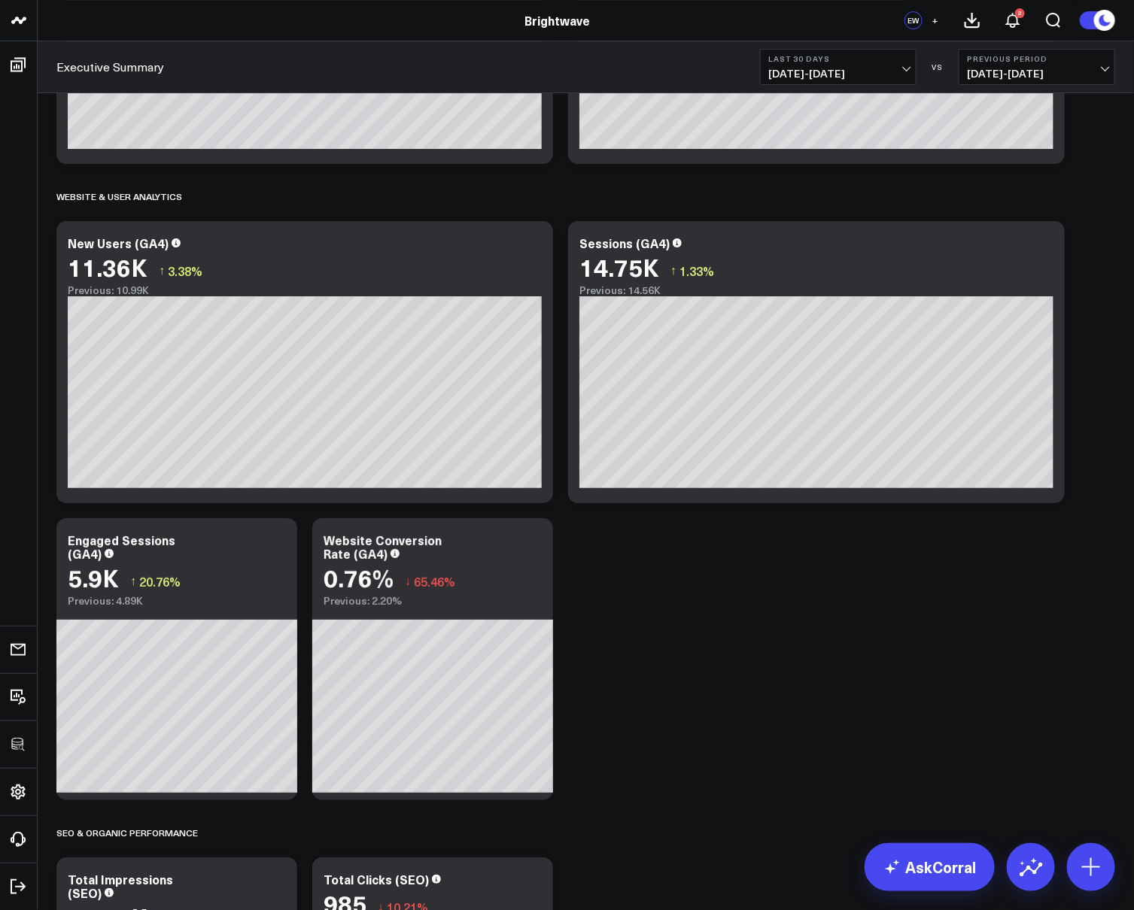
scroll to position [2074, 0]
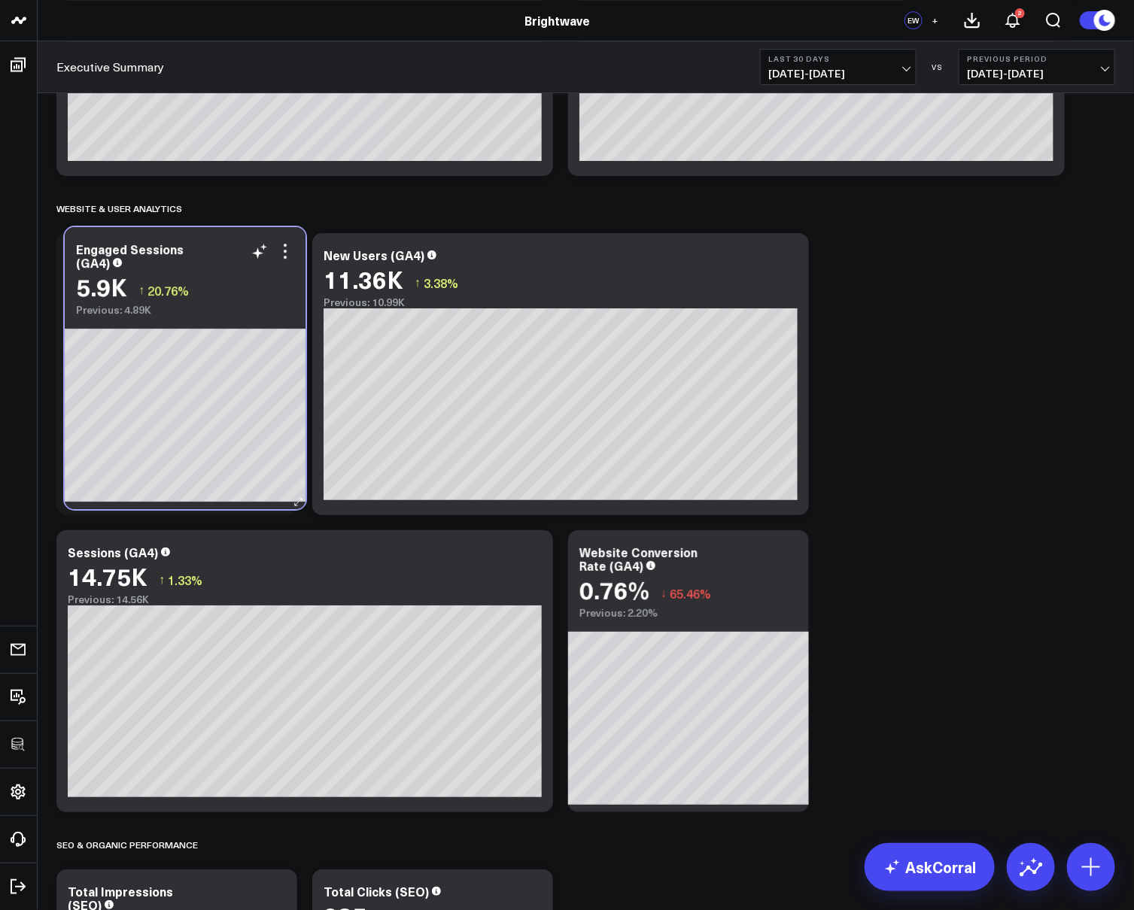
drag, startPoint x: 215, startPoint y: 555, endPoint x: 223, endPoint y: 252, distance: 303.3
click at [223, 252] on div "Engaged Sessions (GA4)" at bounding box center [185, 255] width 218 height 27
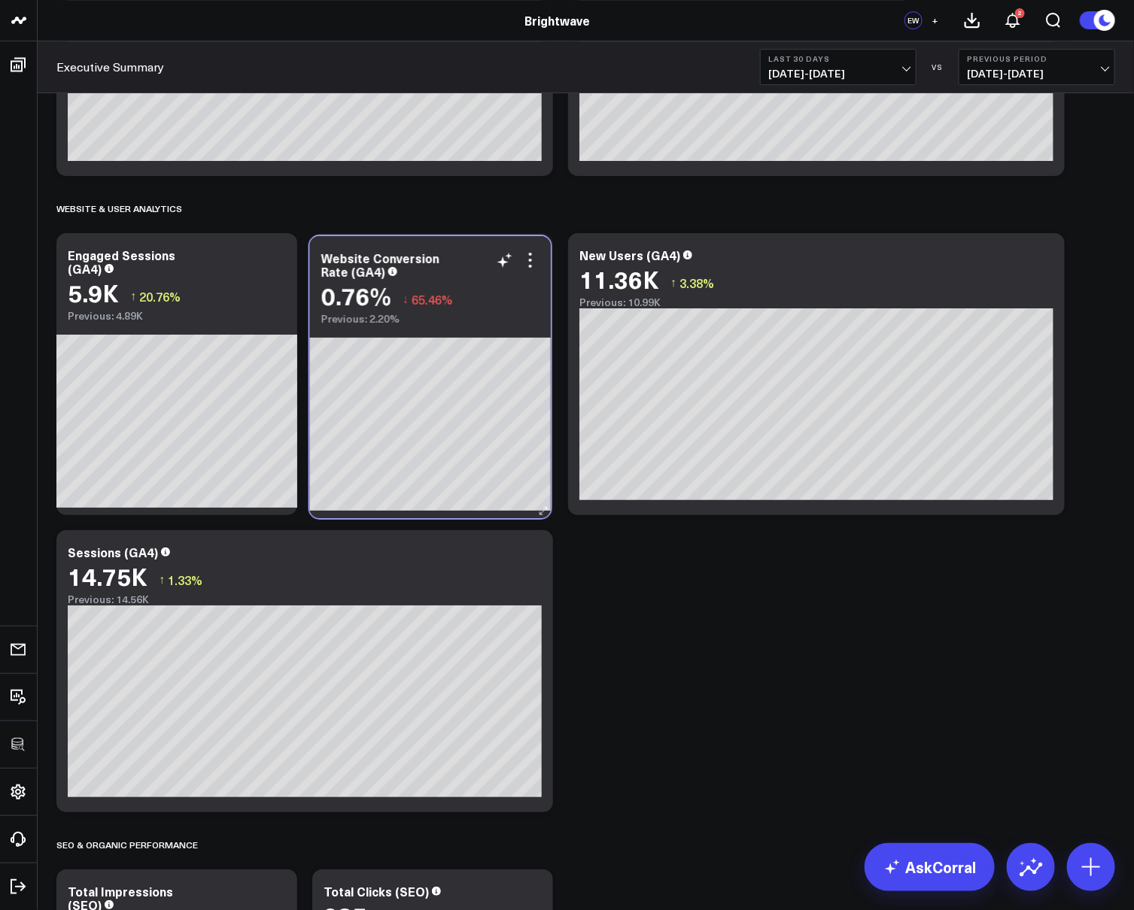
drag, startPoint x: 654, startPoint y: 478, endPoint x: 475, endPoint y: 306, distance: 249.0
click at [466, 275] on div "Website Conversion Rate (GA4)" at bounding box center [430, 264] width 218 height 27
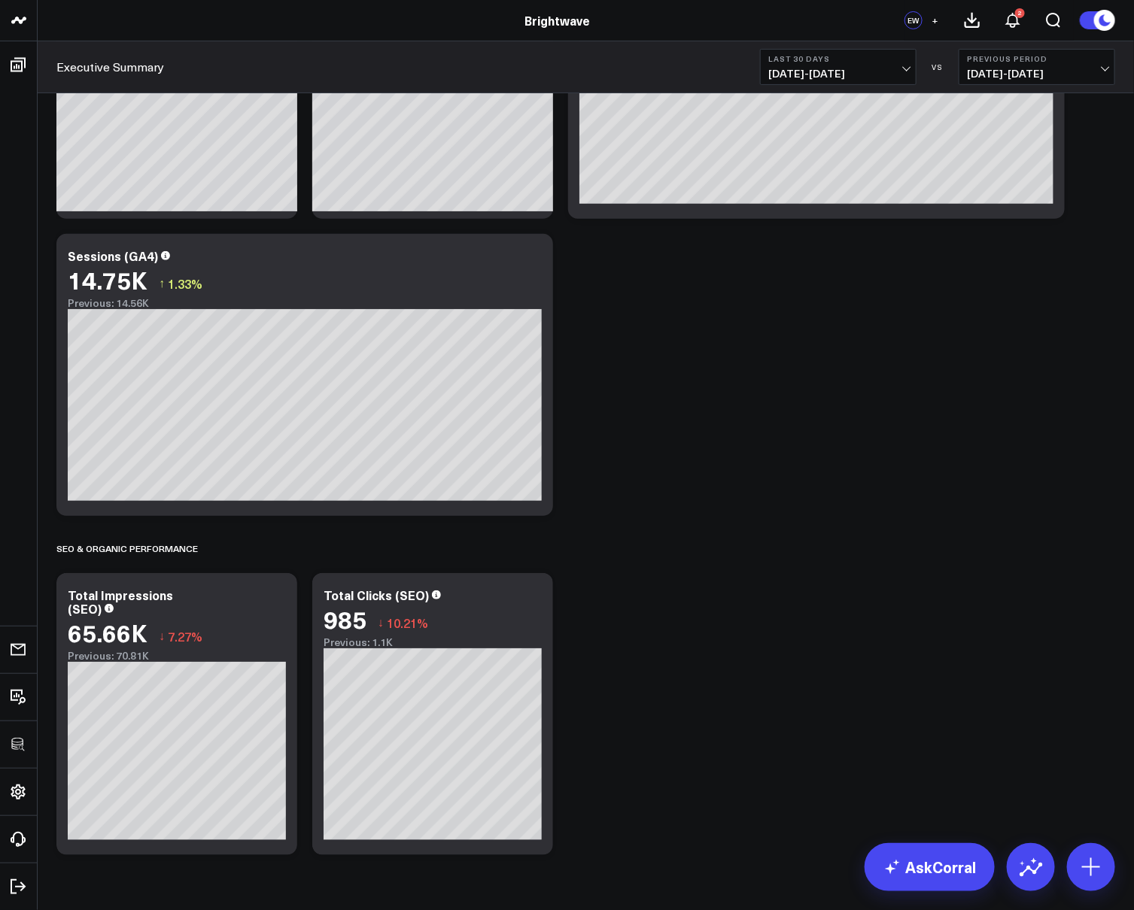
scroll to position [2413, 0]
